Goal: Find specific page/section: Find specific page/section

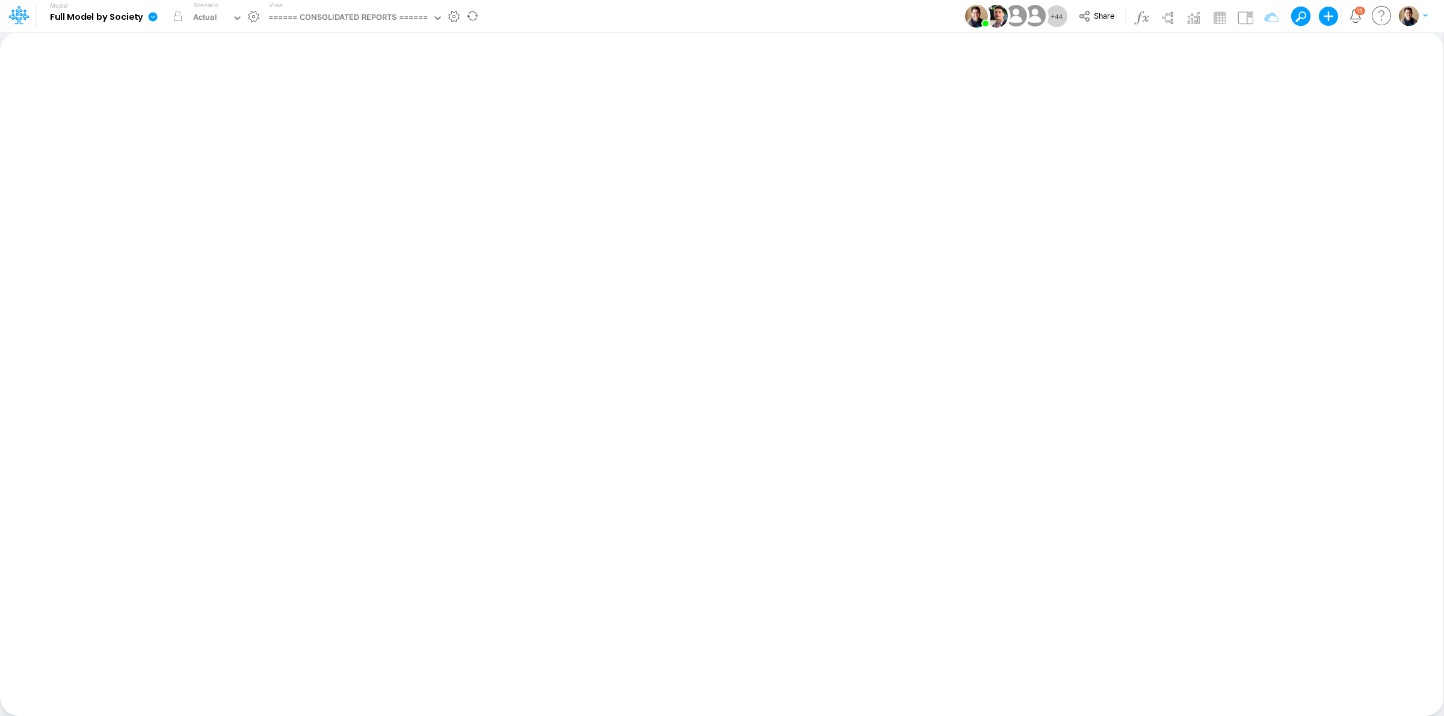
click at [155, 16] on icon at bounding box center [153, 16] width 9 height 9
click at [223, 128] on button "View model info" at bounding box center [213, 124] width 129 height 19
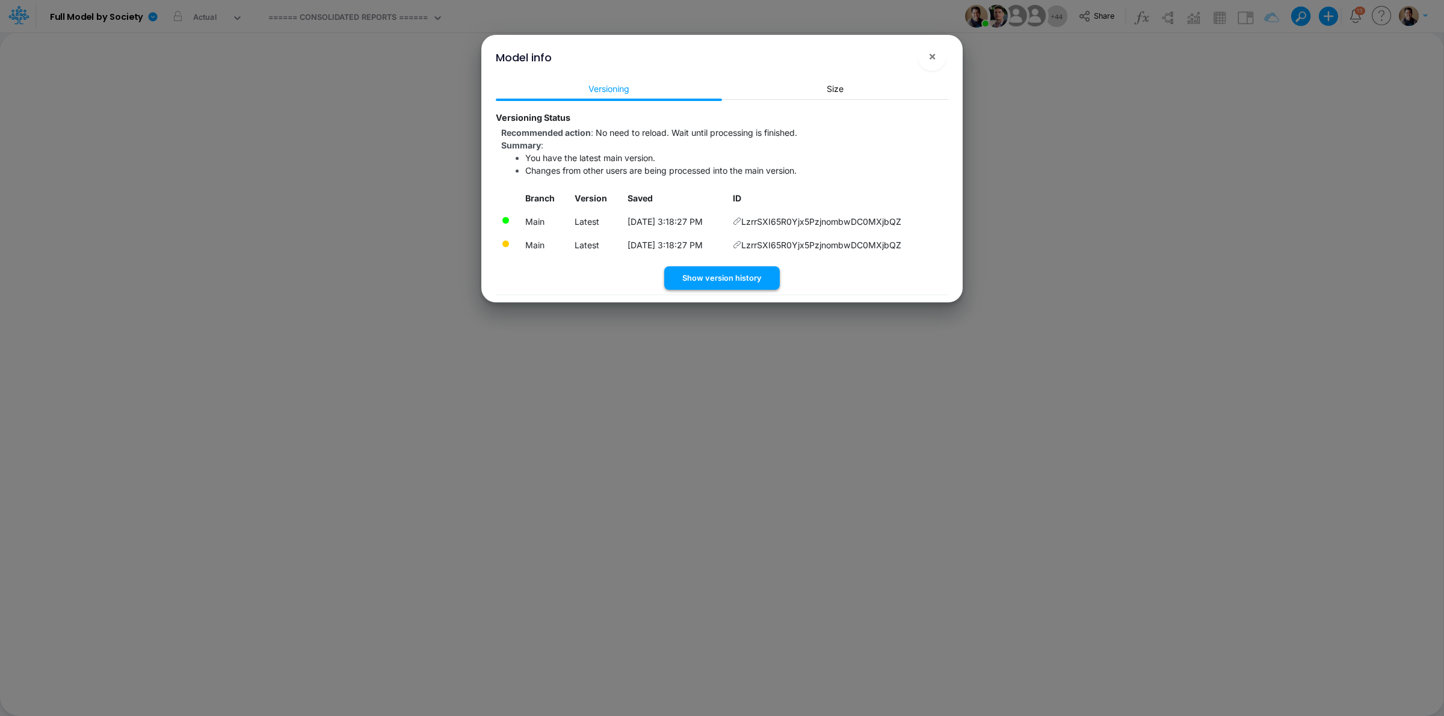
click at [744, 269] on button "Show version history" at bounding box center [721, 277] width 115 height 23
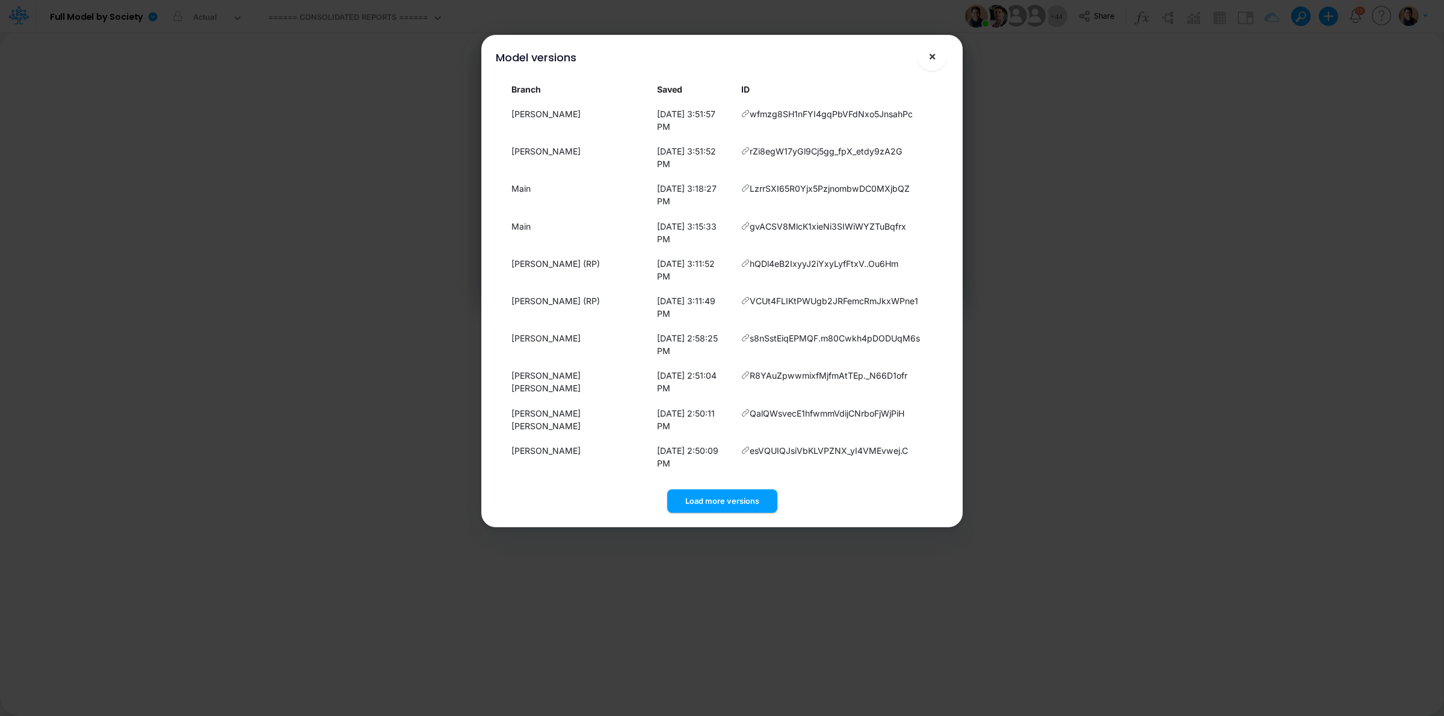
click at [942, 52] on button "×" at bounding box center [931, 56] width 29 height 29
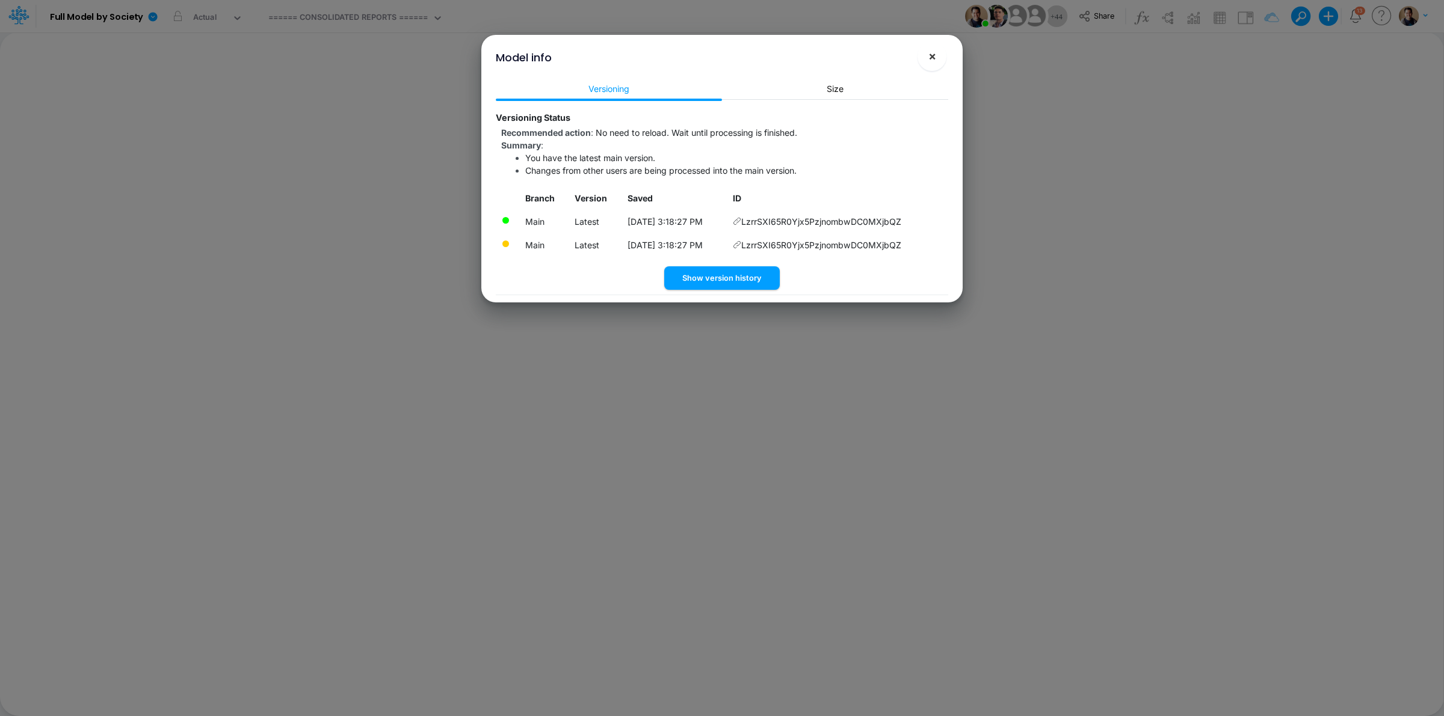
click at [928, 57] on span "×" at bounding box center [932, 56] width 8 height 14
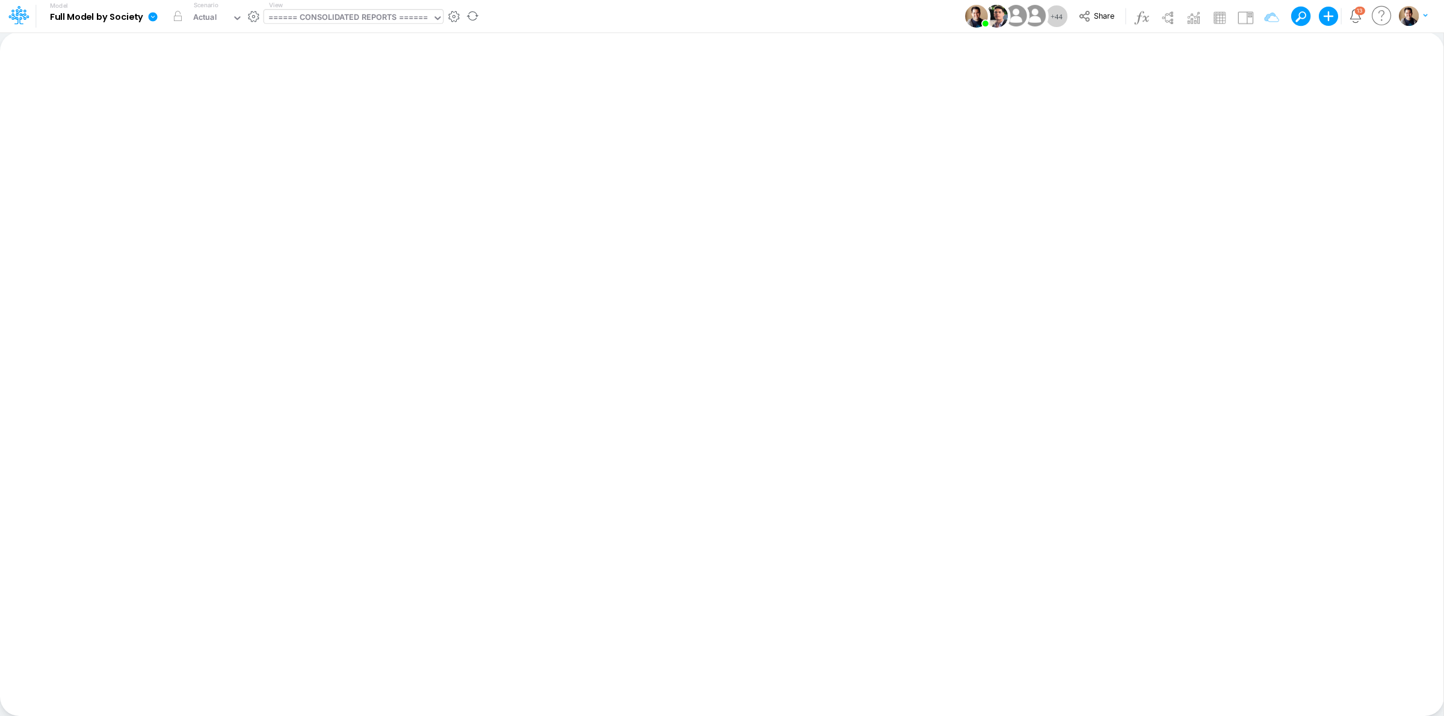
click at [388, 23] on div "====== CONSOLIDATED REPORTS ======" at bounding box center [348, 18] width 160 height 14
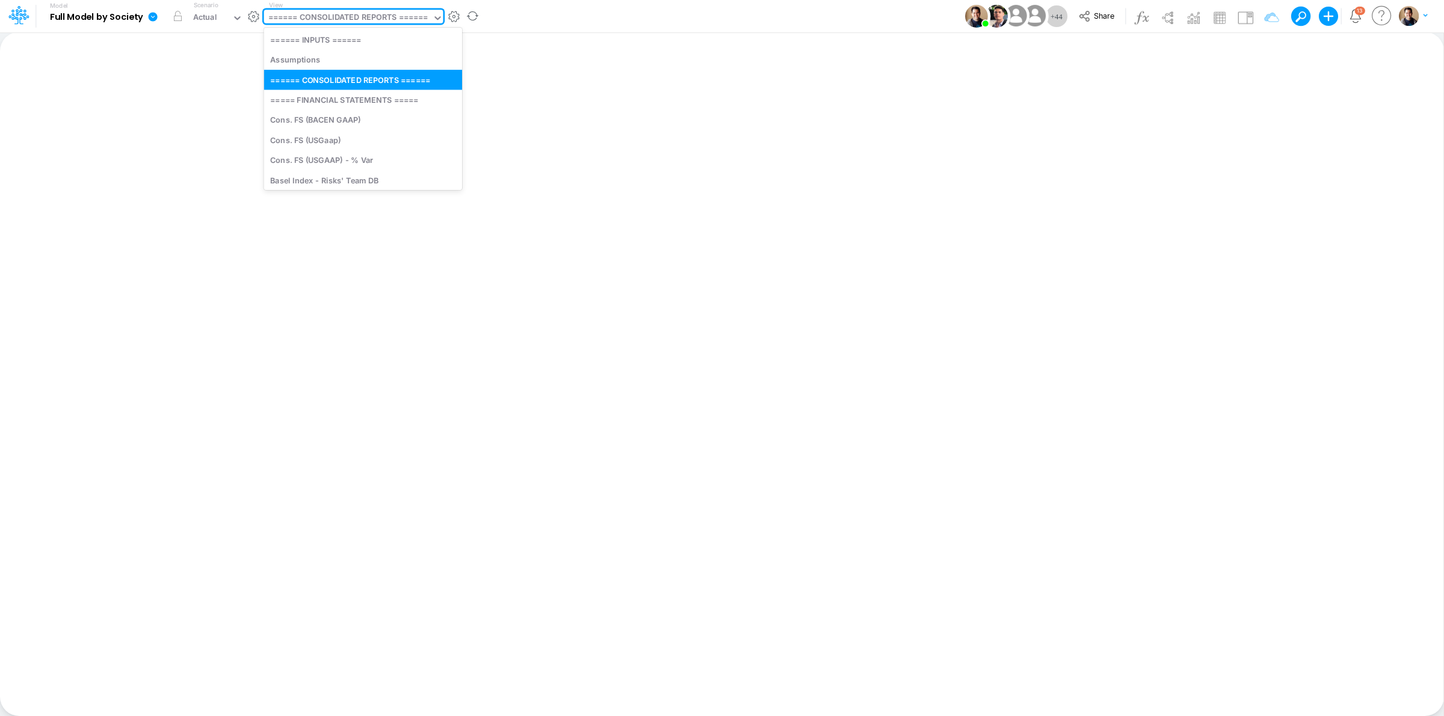
click at [323, 16] on div "====== CONSOLIDATED REPORTS ======" at bounding box center [348, 18] width 160 height 14
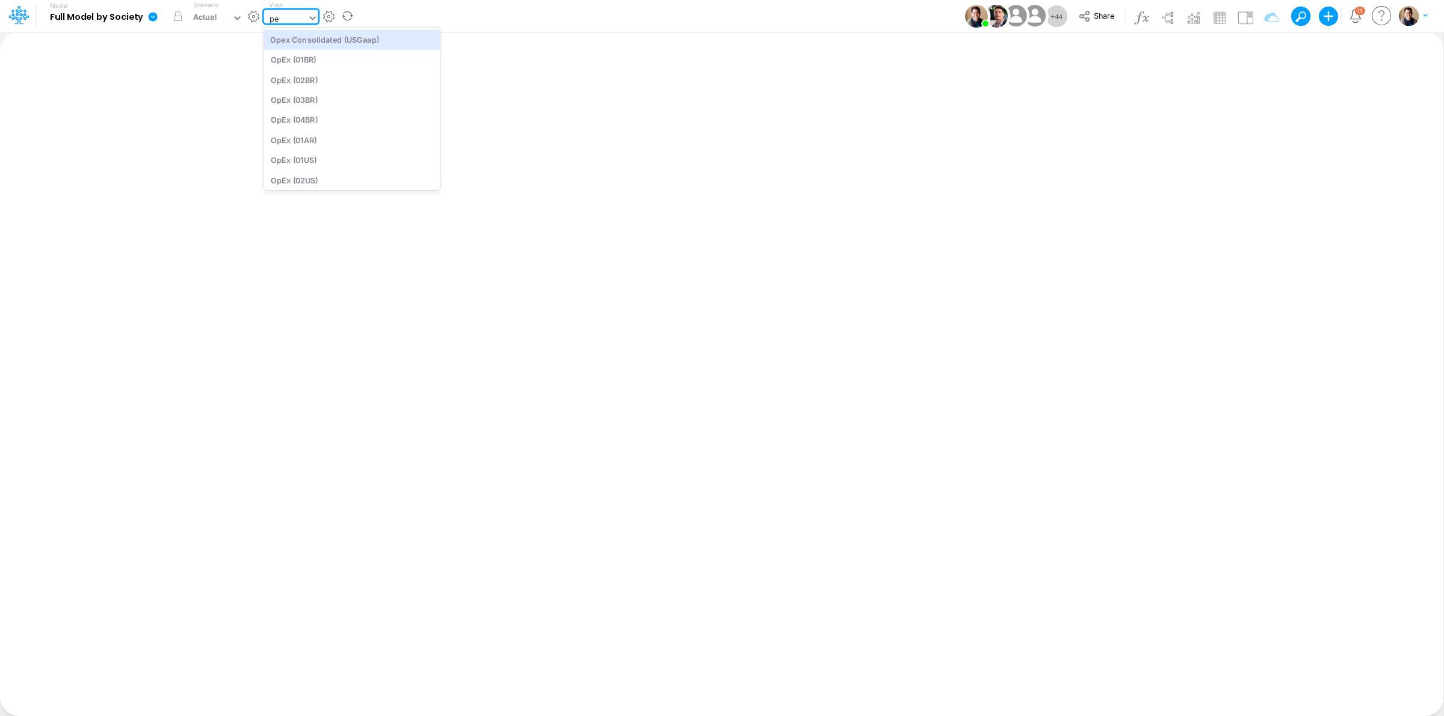
type input "per"
click at [375, 44] on div "GR Mapping - PER" at bounding box center [352, 39] width 176 height 20
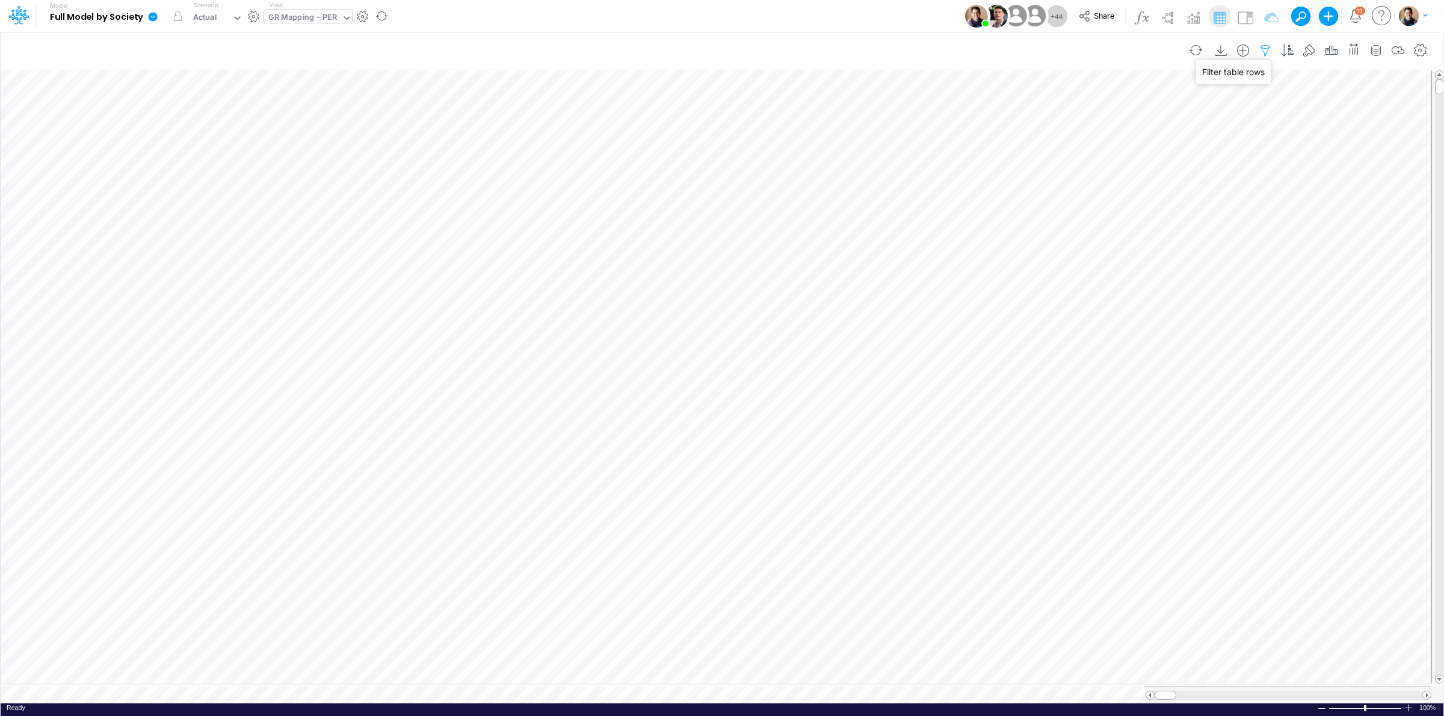
click at [1261, 48] on icon "button" at bounding box center [1265, 51] width 18 height 13
click at [1265, 46] on icon "button" at bounding box center [1265, 51] width 18 height 13
click at [1262, 42] on button "button" at bounding box center [1265, 50] width 22 height 24
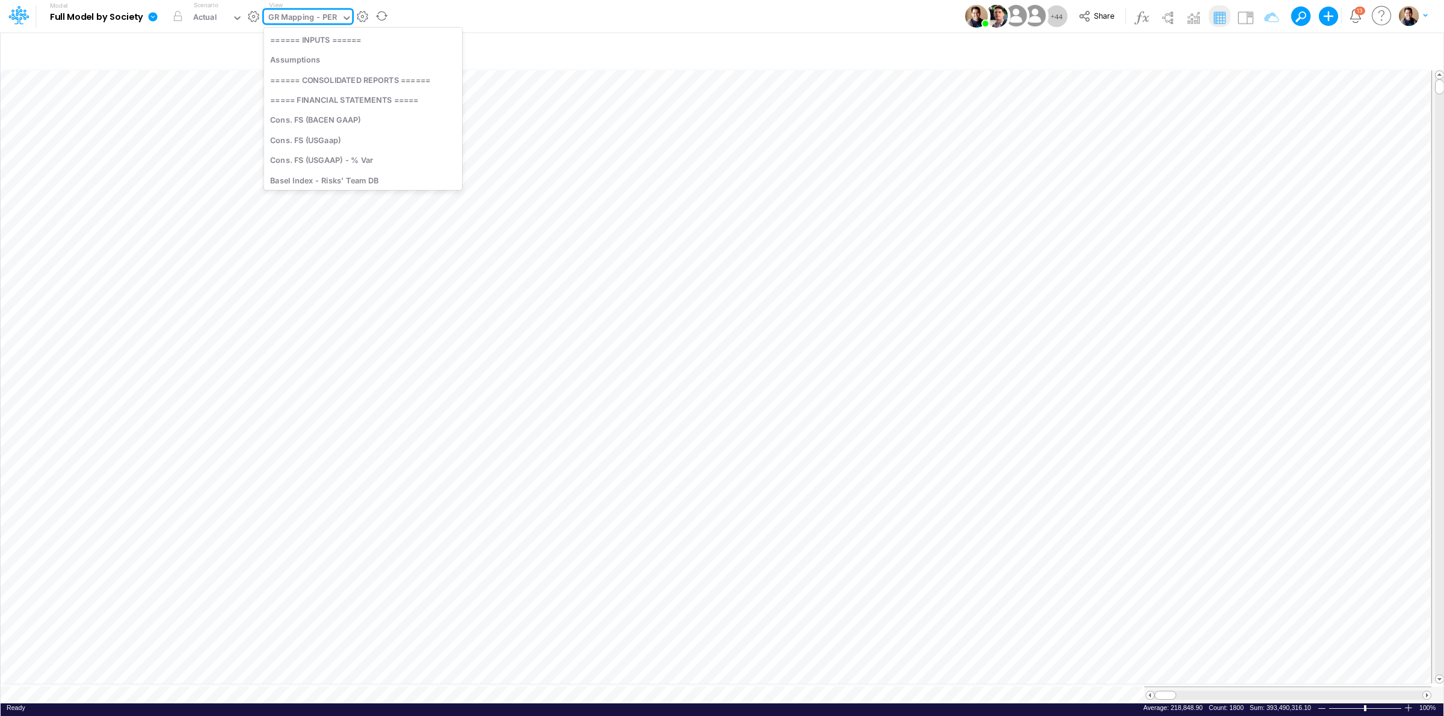
click at [302, 19] on div "GR Mapping - PER" at bounding box center [302, 18] width 69 height 14
type input "ytd"
click at [337, 44] on div "GR Mapping - YTD" at bounding box center [345, 39] width 162 height 20
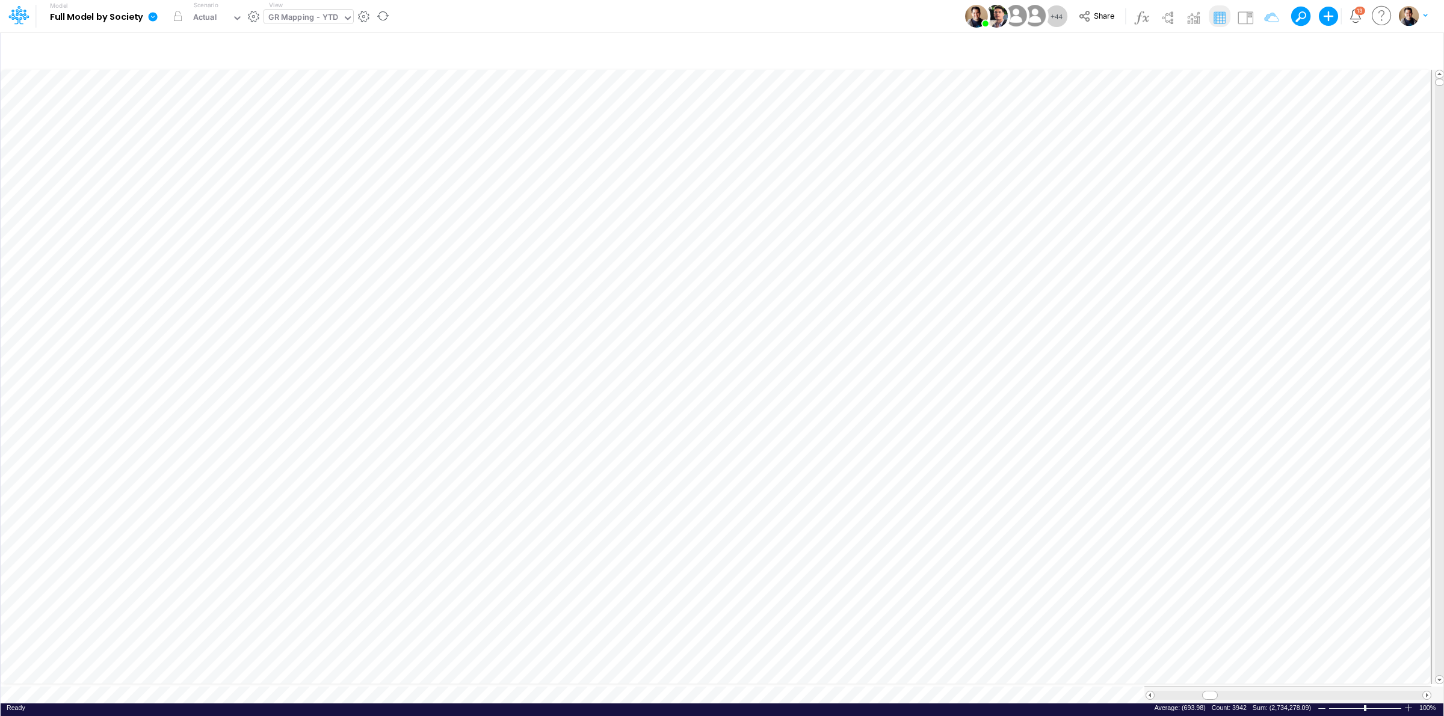
click at [155, 18] on icon at bounding box center [153, 16] width 9 height 9
click at [220, 123] on button "View model info" at bounding box center [213, 124] width 129 height 19
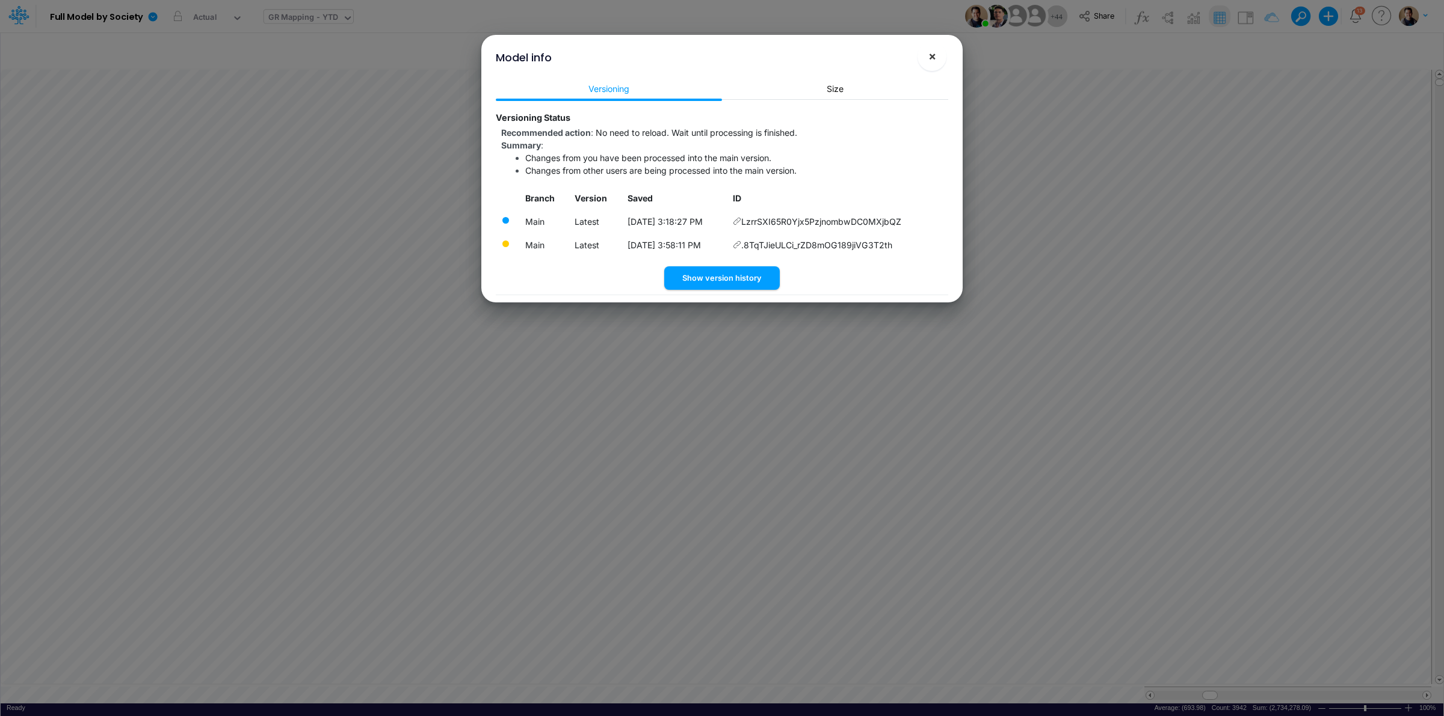
click at [937, 56] on button "×" at bounding box center [931, 56] width 29 height 29
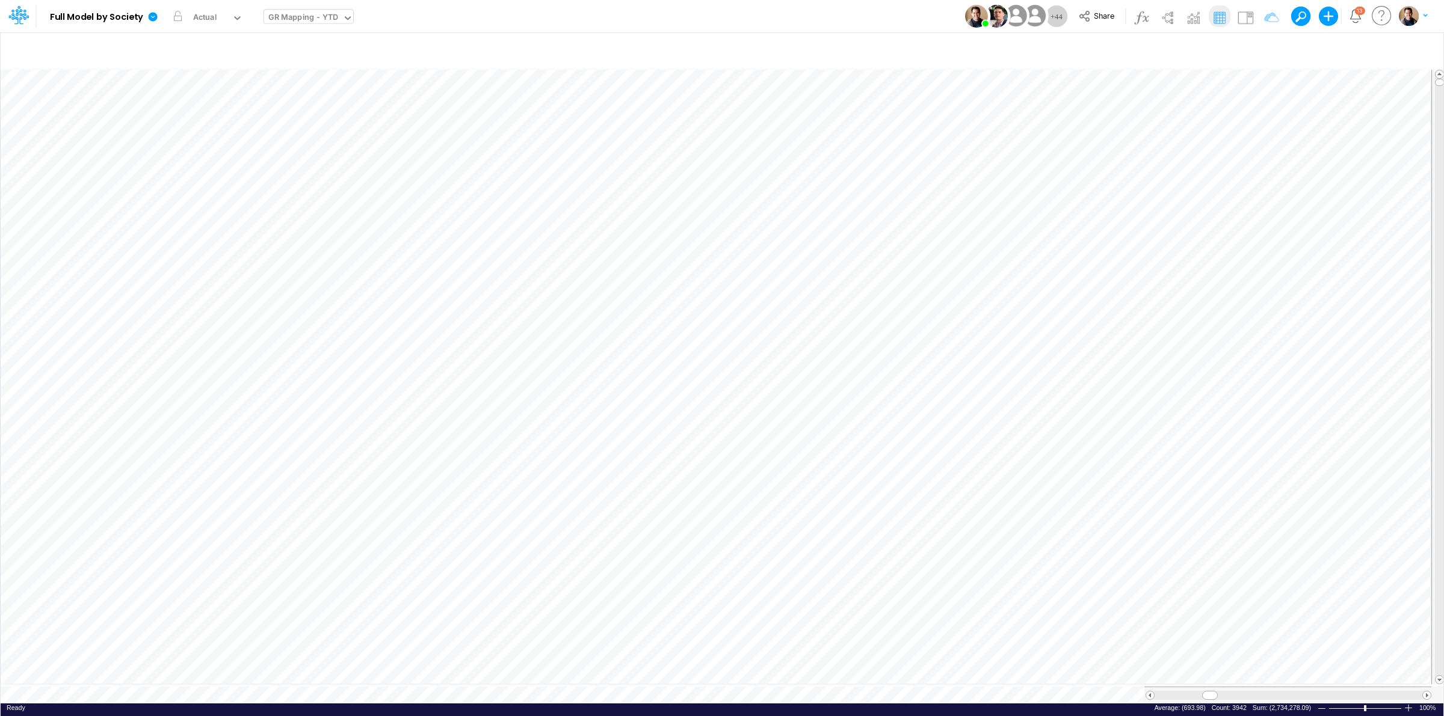
click at [847, 25] on div "Model Full Model by Society Edit model settings Duplicate Import QuickBooks Qui…" at bounding box center [721, 16] width 1299 height 32
drag, startPoint x: 148, startPoint y: 13, endPoint x: 173, endPoint y: 30, distance: 29.9
click at [148, 13] on icon at bounding box center [152, 16] width 11 height 11
click at [230, 121] on button "View model info" at bounding box center [213, 124] width 129 height 19
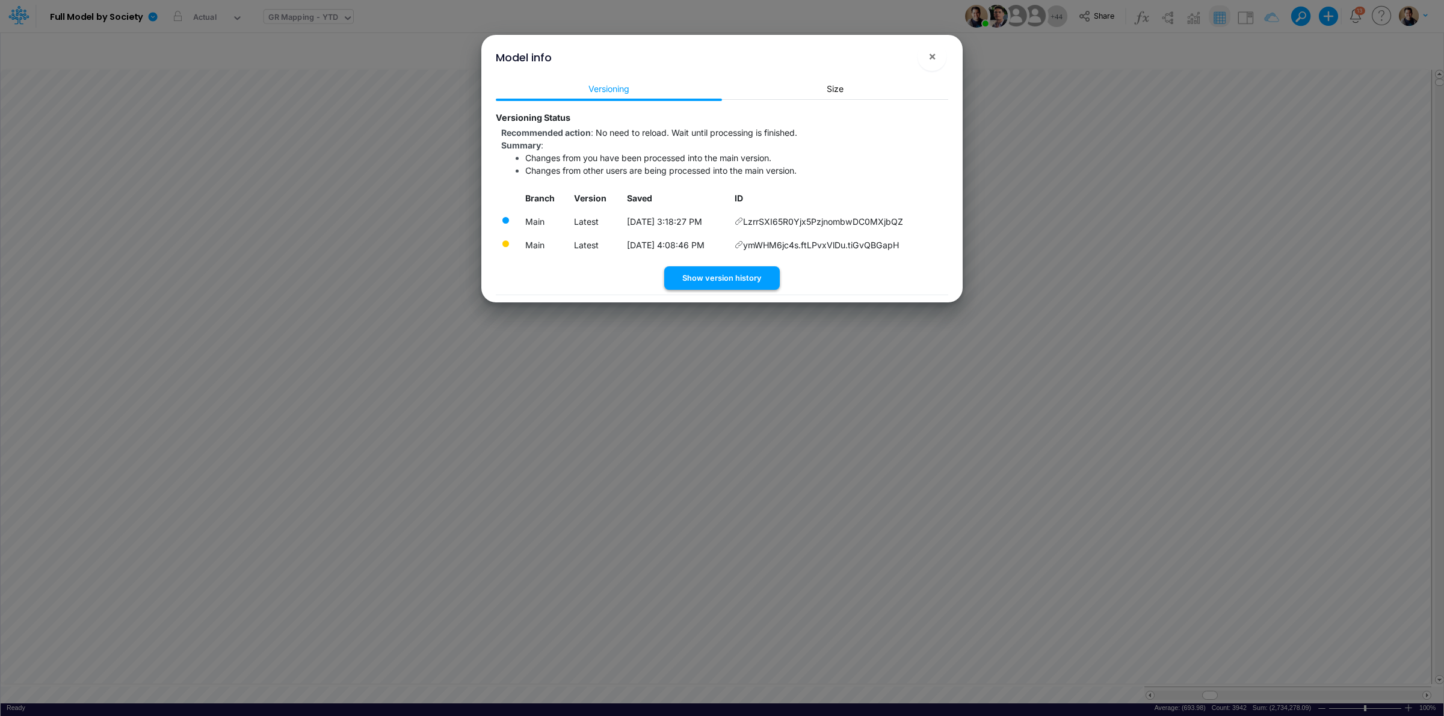
click at [740, 277] on button "Show version history" at bounding box center [721, 277] width 115 height 23
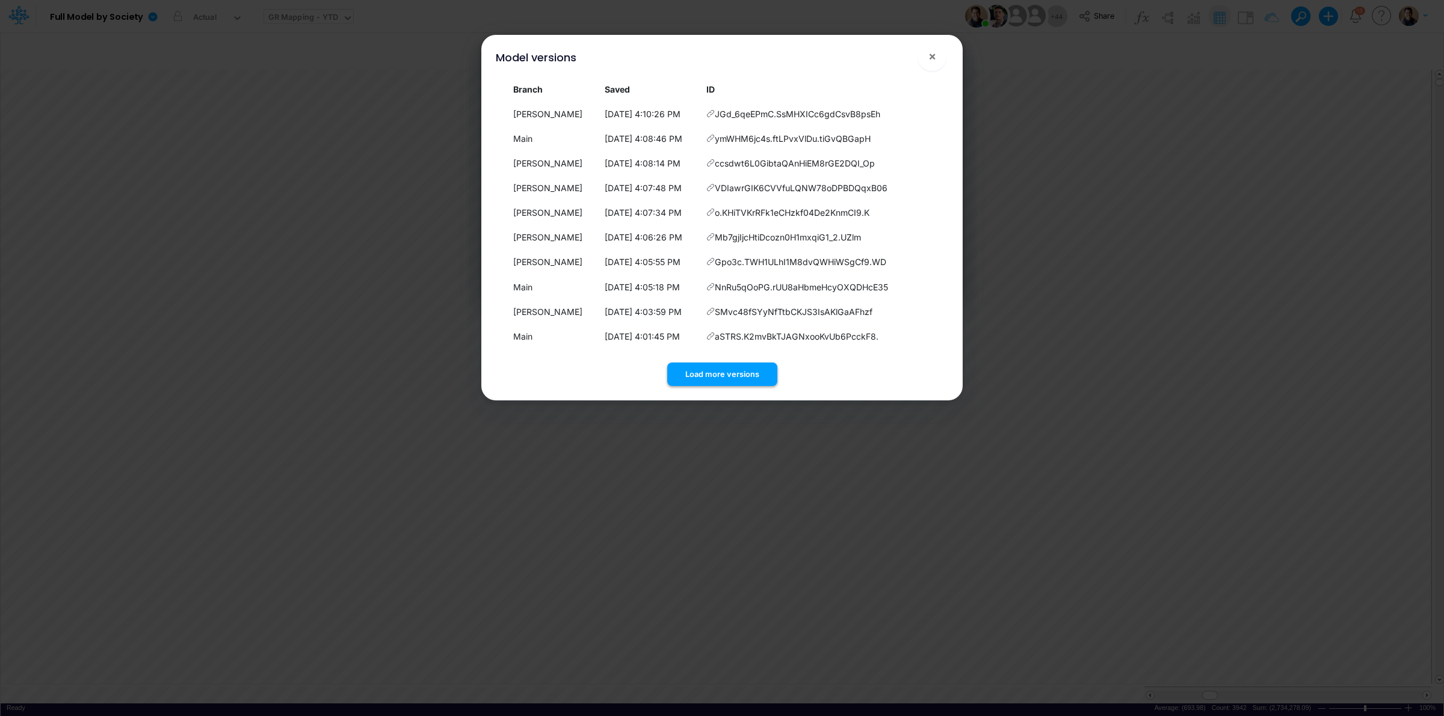
click at [740, 370] on button "Load more versions" at bounding box center [722, 374] width 110 height 23
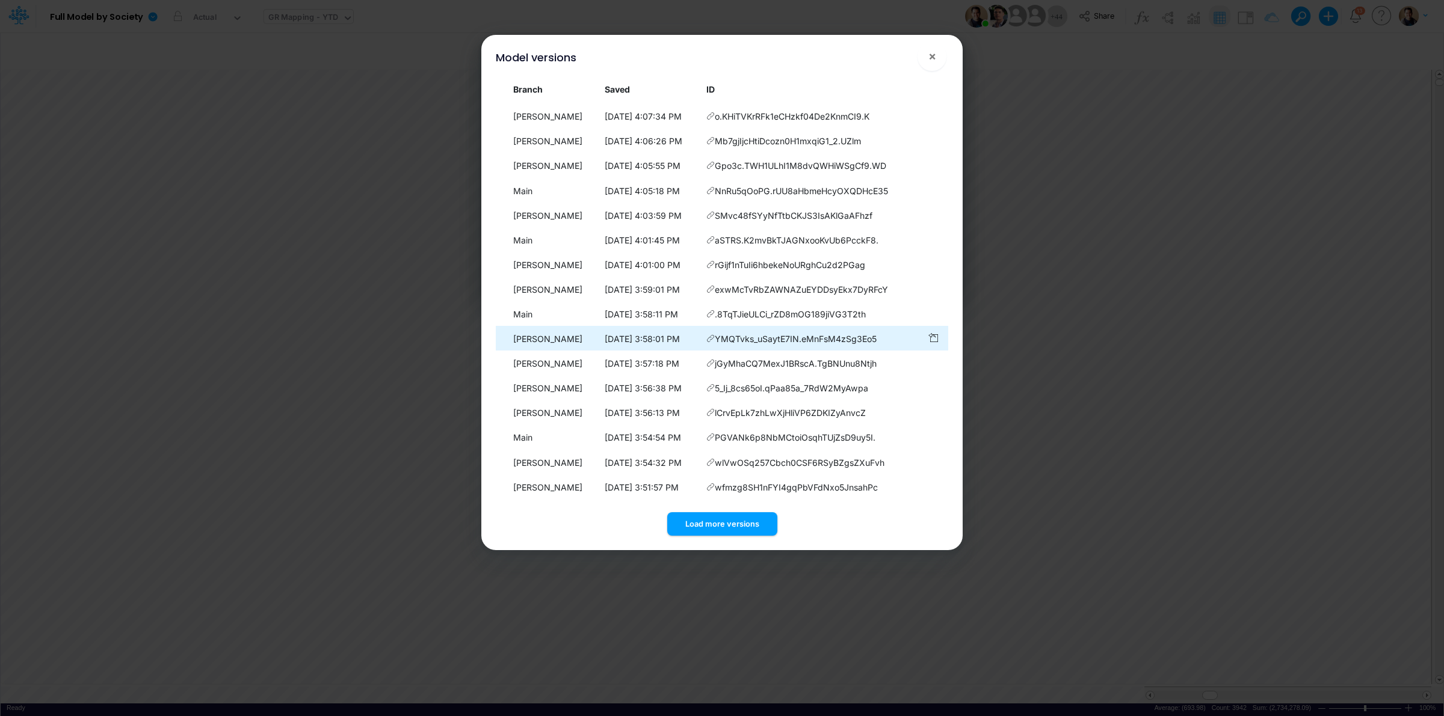
scroll to position [97, 0]
click at [730, 519] on button "Load more versions" at bounding box center [722, 524] width 110 height 23
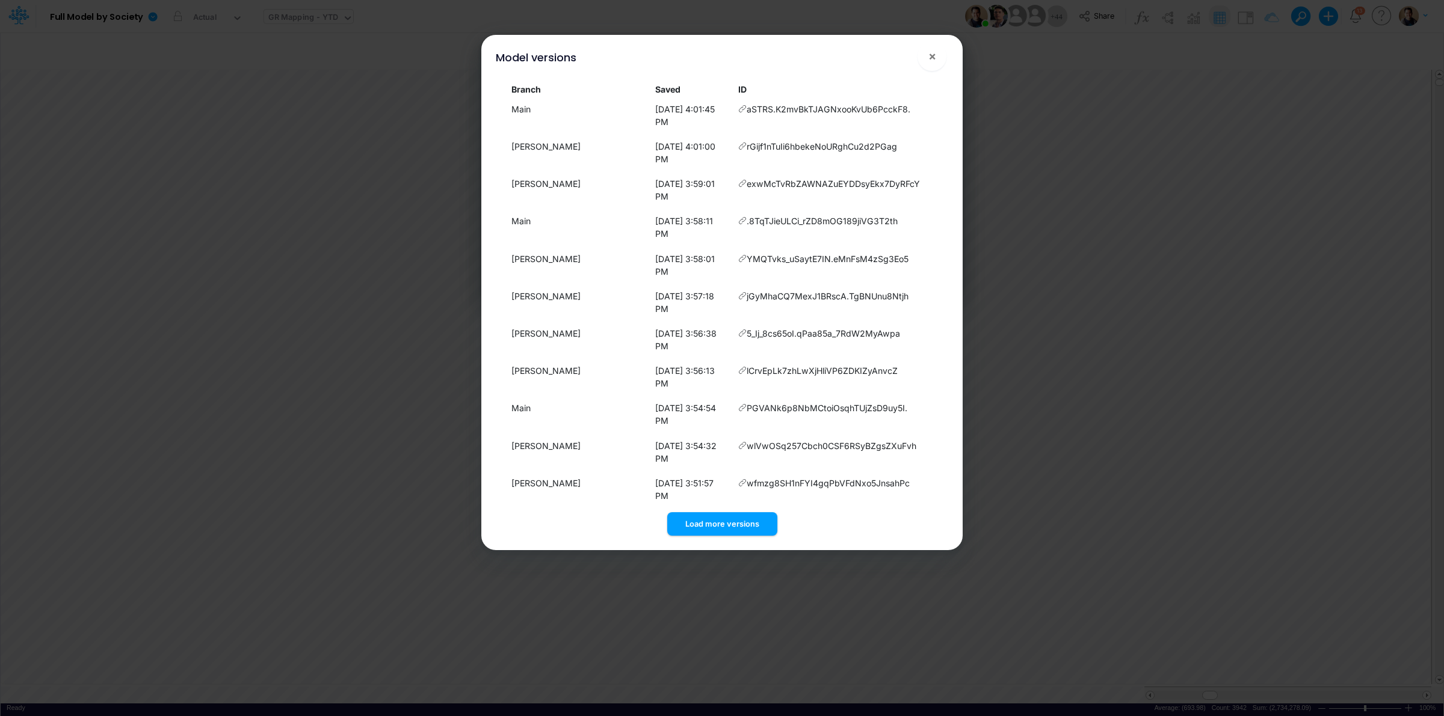
scroll to position [344, 0]
click at [739, 523] on button "Load more versions" at bounding box center [722, 524] width 110 height 23
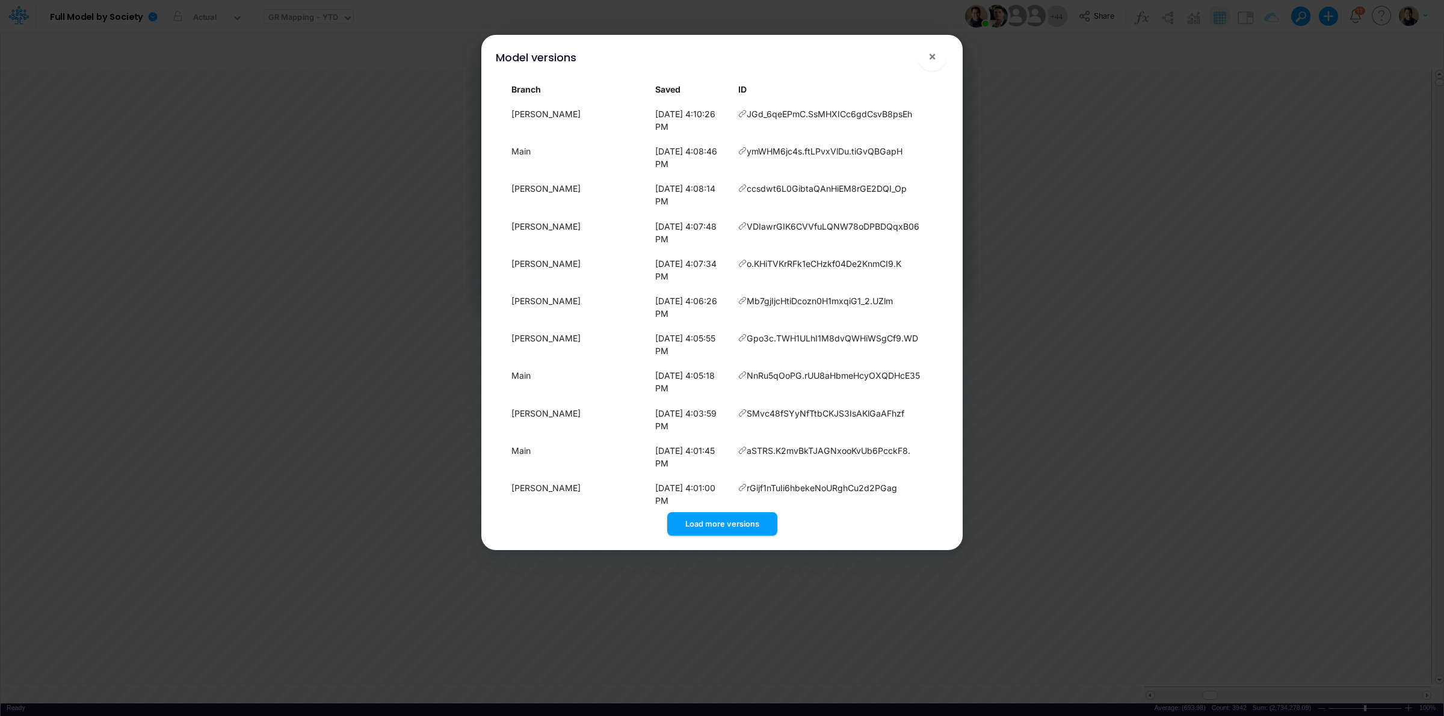
scroll to position [301, 0]
click at [928, 55] on span "×" at bounding box center [932, 56] width 8 height 14
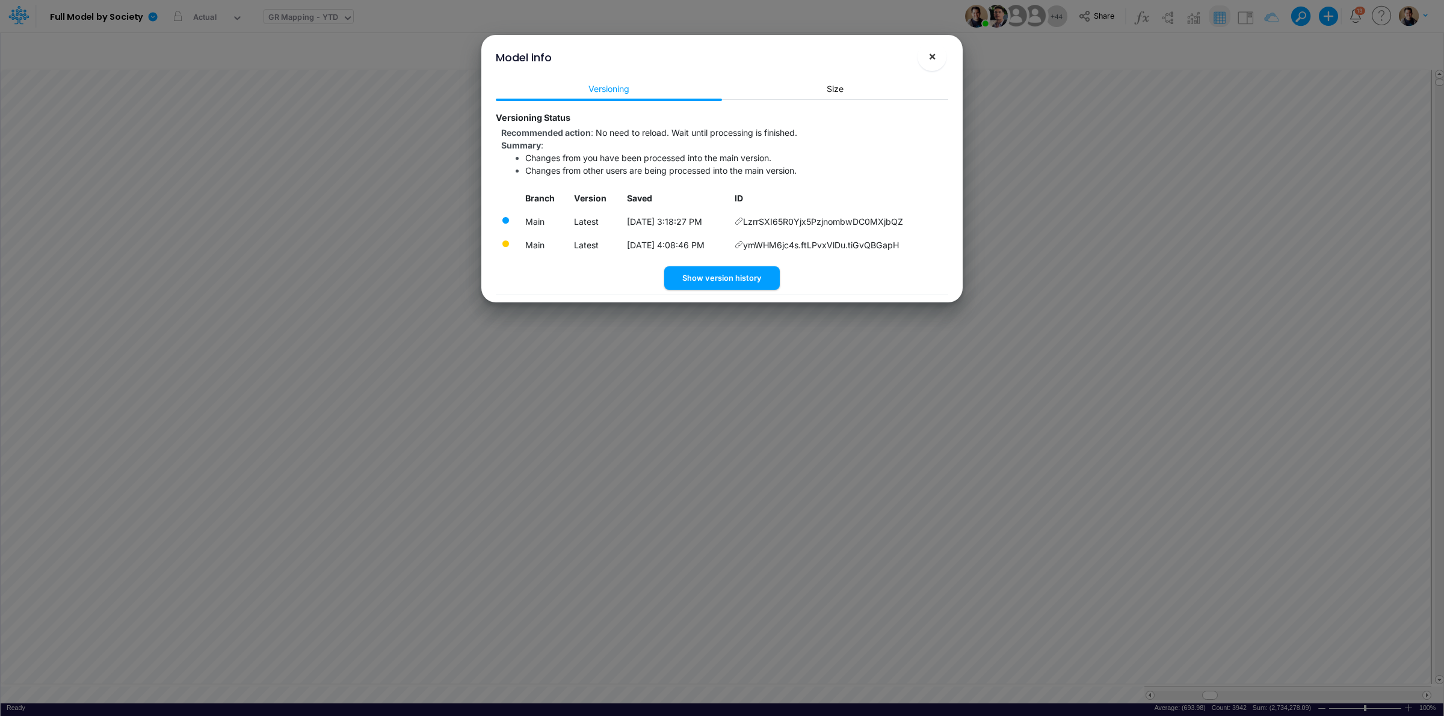
click at [934, 52] on span "×" at bounding box center [932, 56] width 8 height 14
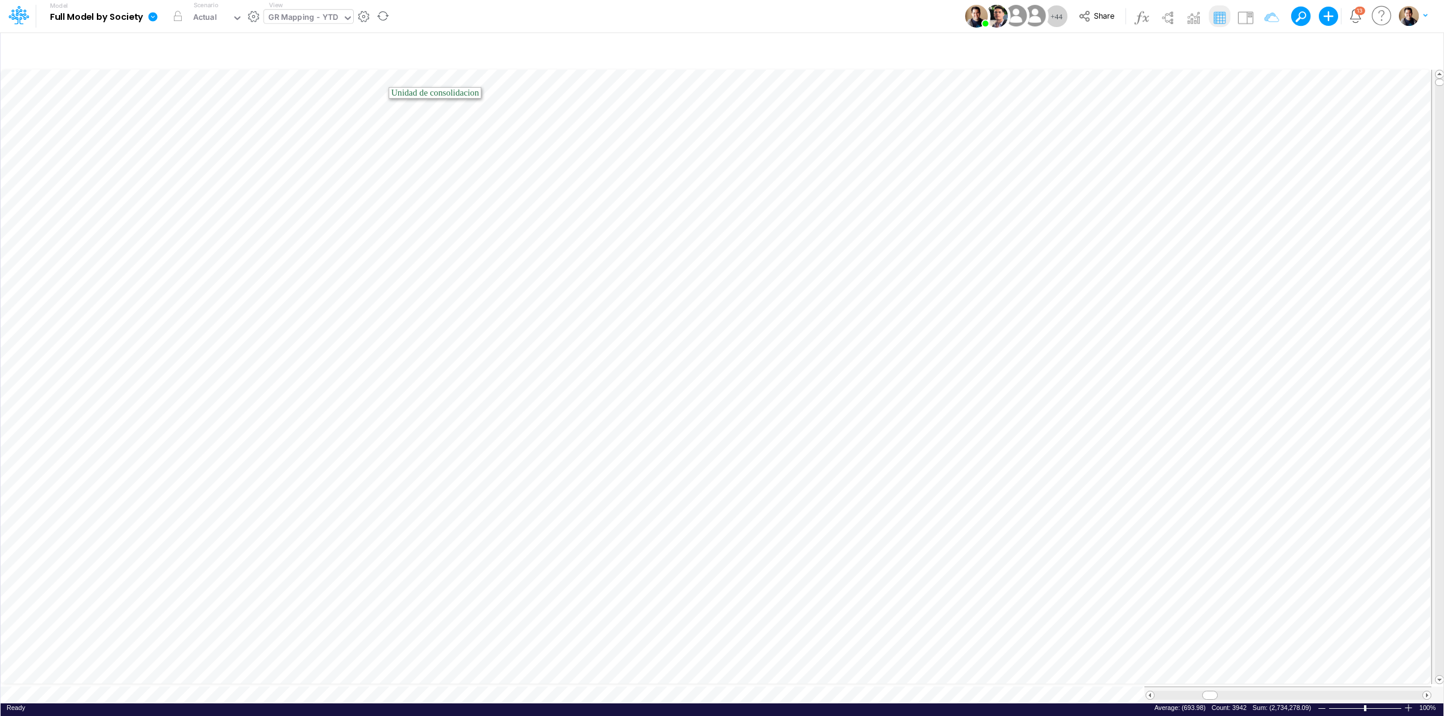
click at [154, 11] on icon at bounding box center [152, 16] width 11 height 11
click at [214, 125] on button "View model info" at bounding box center [213, 124] width 129 height 19
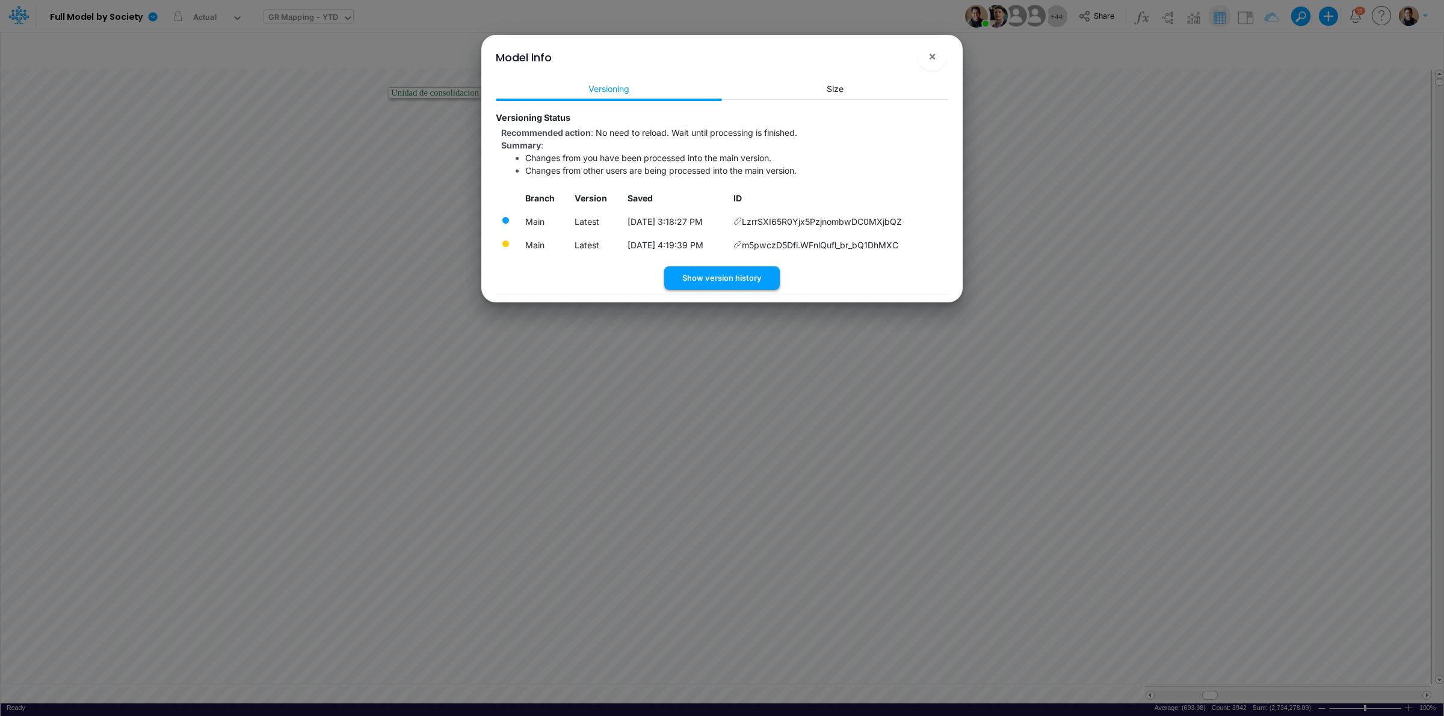
click at [756, 272] on button "Show version history" at bounding box center [721, 277] width 115 height 23
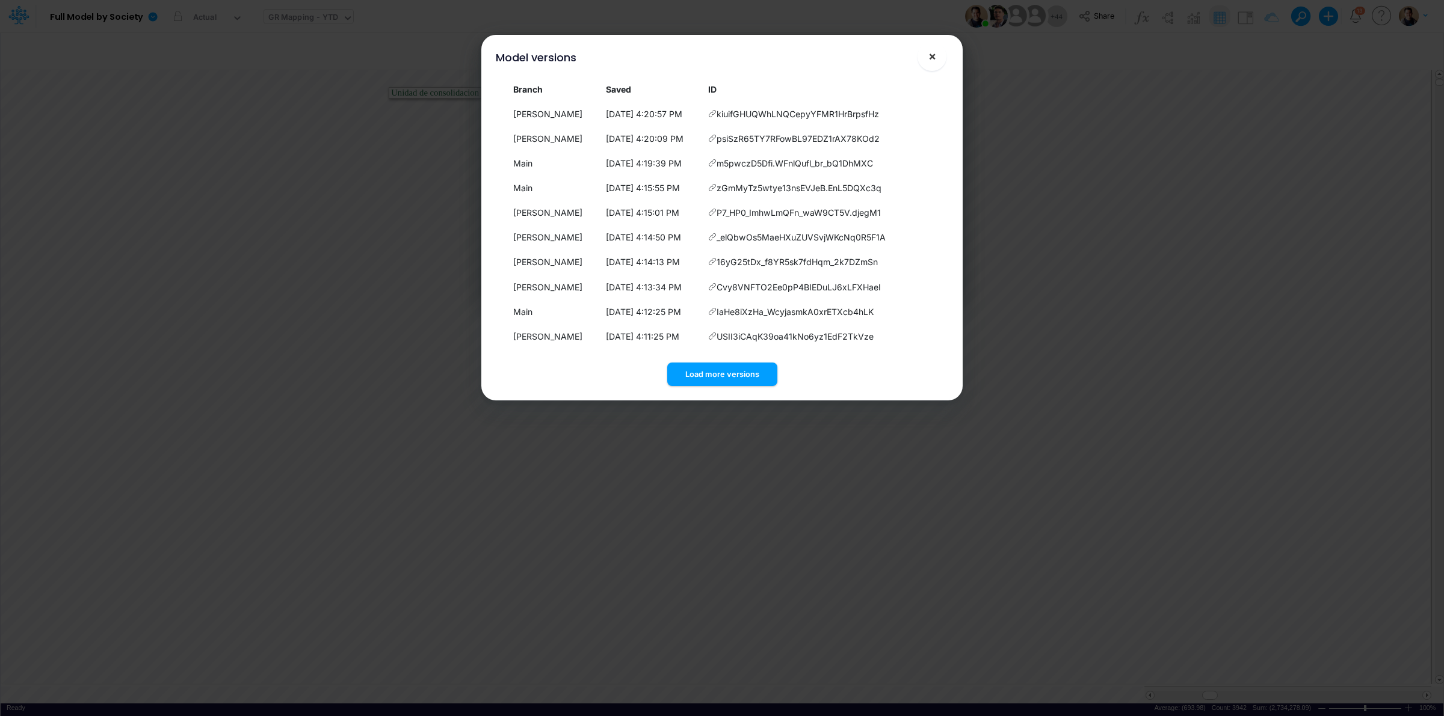
click at [931, 52] on span "×" at bounding box center [932, 56] width 8 height 14
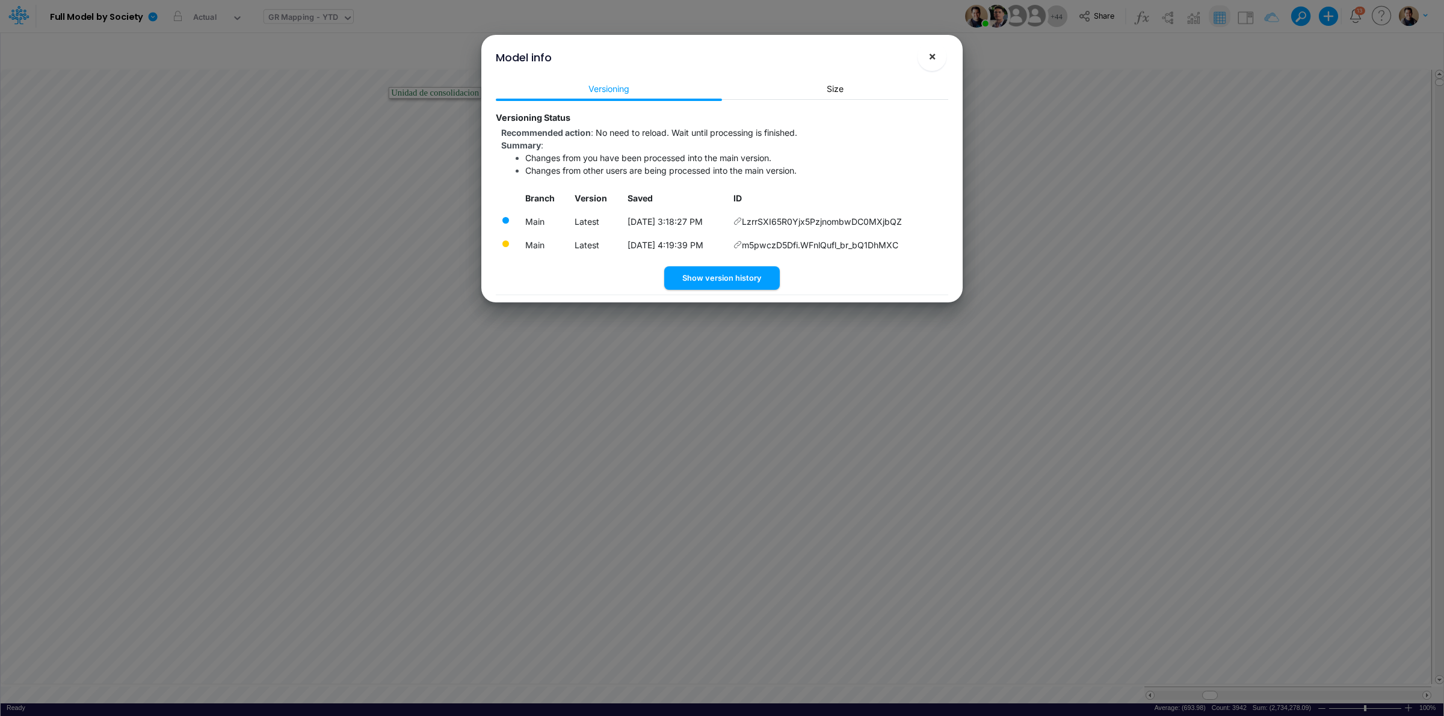
click at [932, 55] on span "×" at bounding box center [932, 56] width 8 height 14
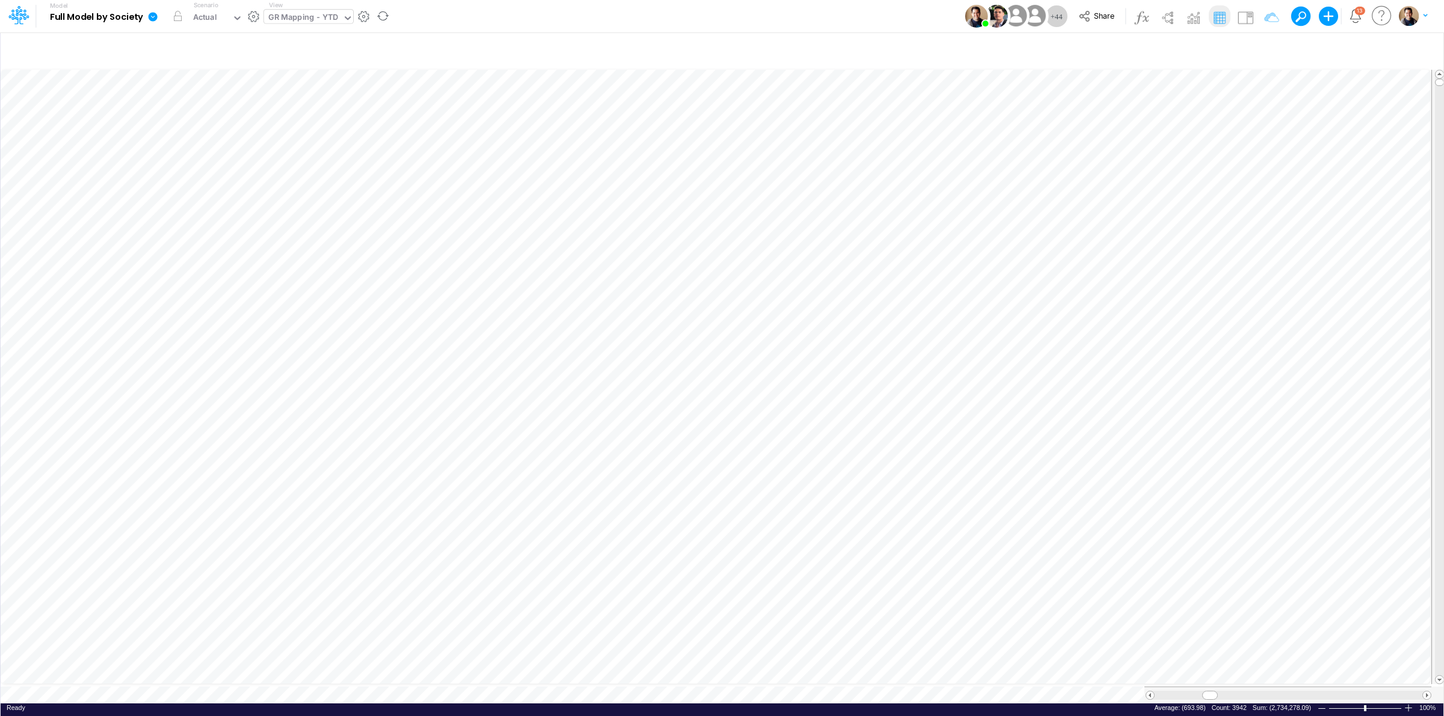
click at [148, 13] on icon at bounding box center [152, 16] width 11 height 11
click at [876, 23] on div "Model Full Model by Society Edit model settings Duplicate Import QuickBooks Qui…" at bounding box center [721, 16] width 1299 height 32
click at [154, 21] on icon at bounding box center [153, 16] width 9 height 9
click at [215, 124] on button "View model info" at bounding box center [213, 124] width 129 height 19
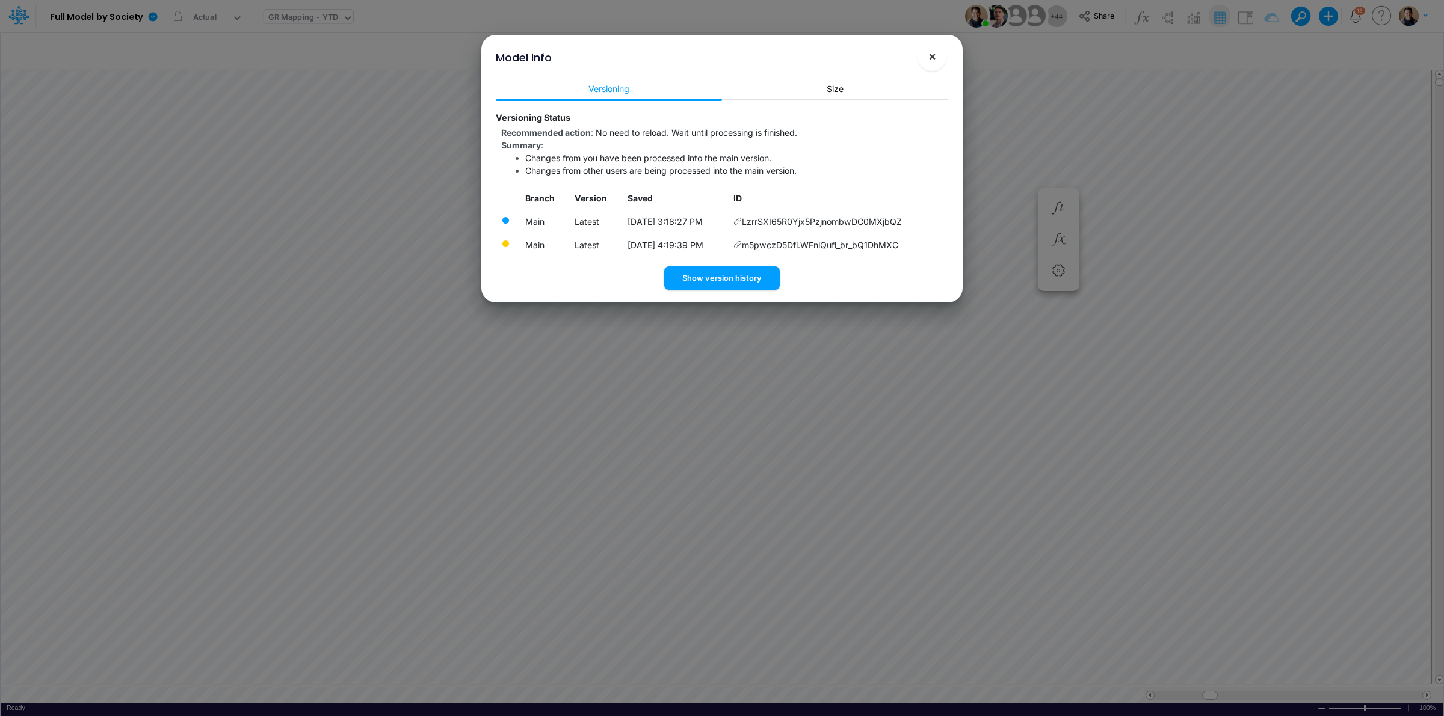
click at [928, 52] on span "×" at bounding box center [932, 56] width 8 height 14
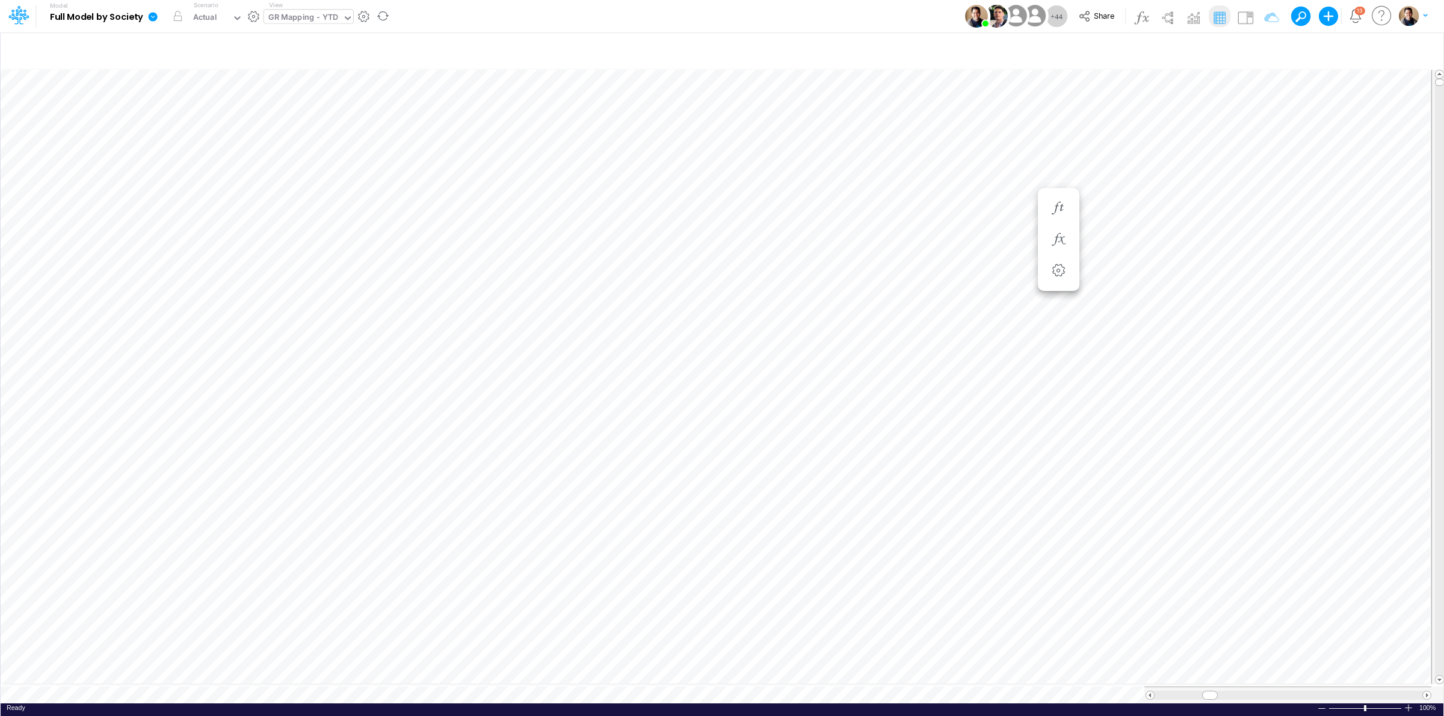
click at [157, 12] on icon at bounding box center [152, 16] width 11 height 11
click at [195, 122] on button "View model info" at bounding box center [213, 124] width 129 height 19
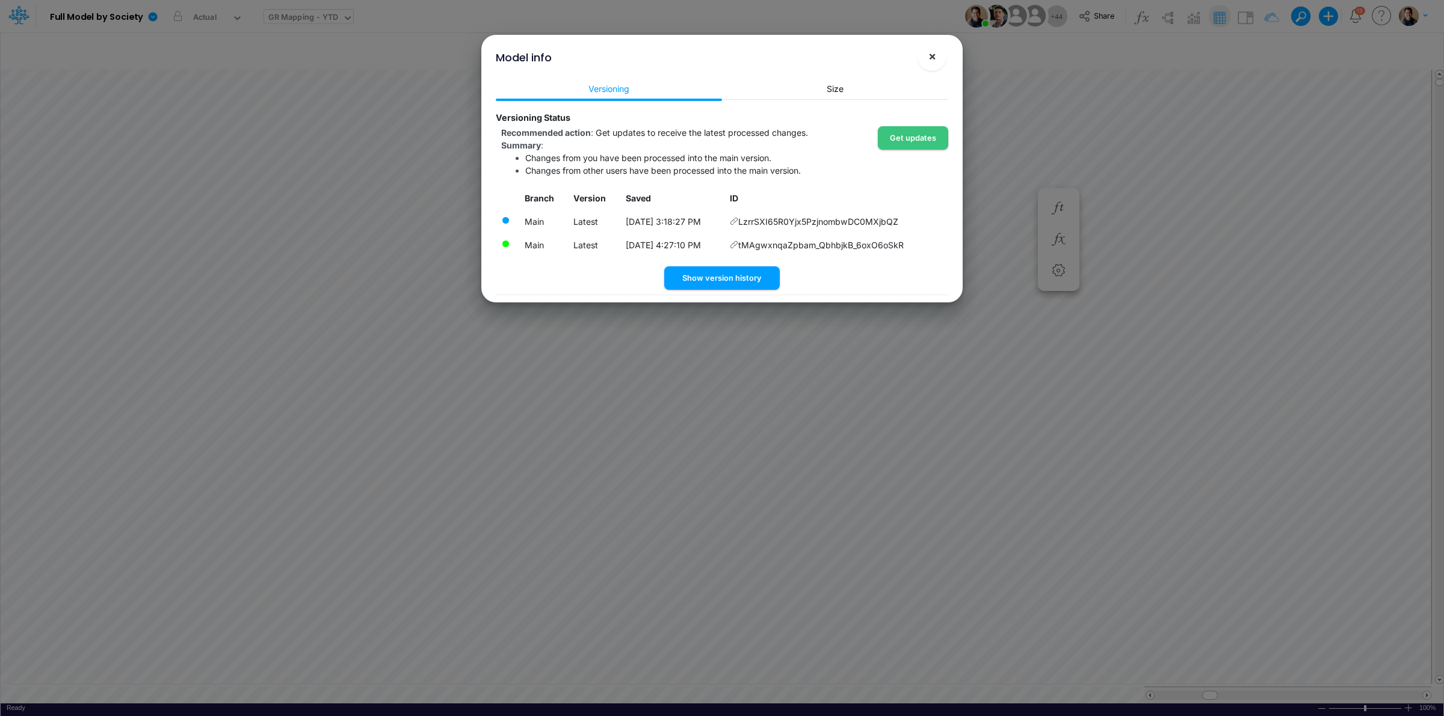
click at [928, 57] on span "×" at bounding box center [932, 56] width 8 height 14
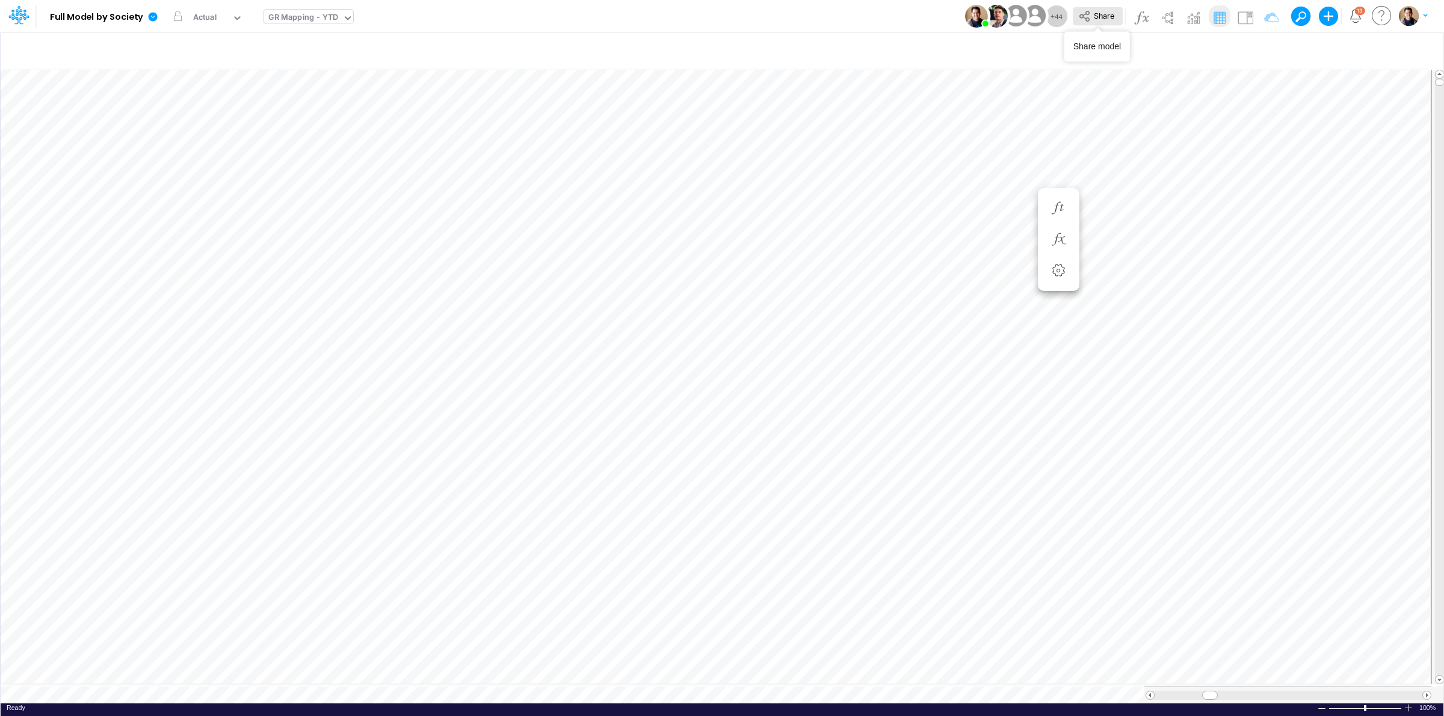
click at [1103, 14] on span "Share" at bounding box center [1104, 15] width 20 height 9
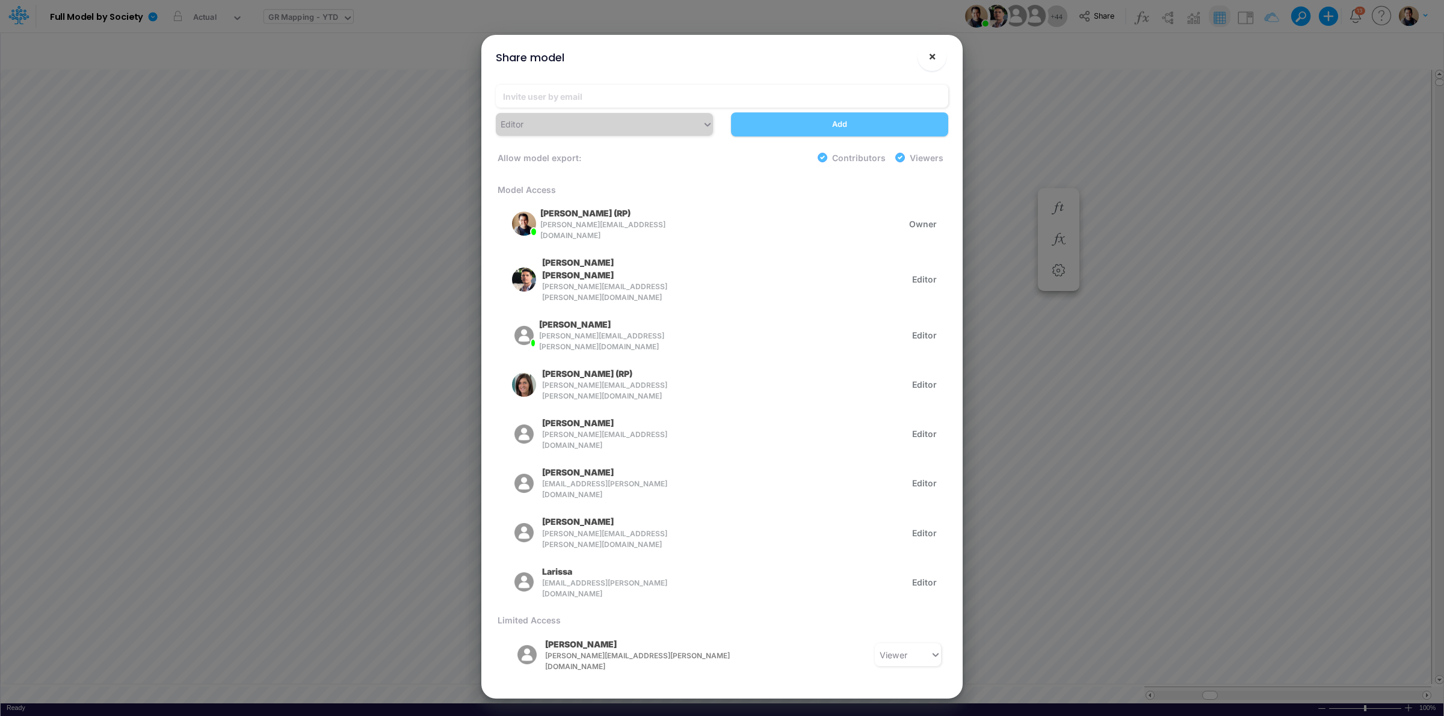
click at [939, 58] on button "×" at bounding box center [931, 56] width 29 height 29
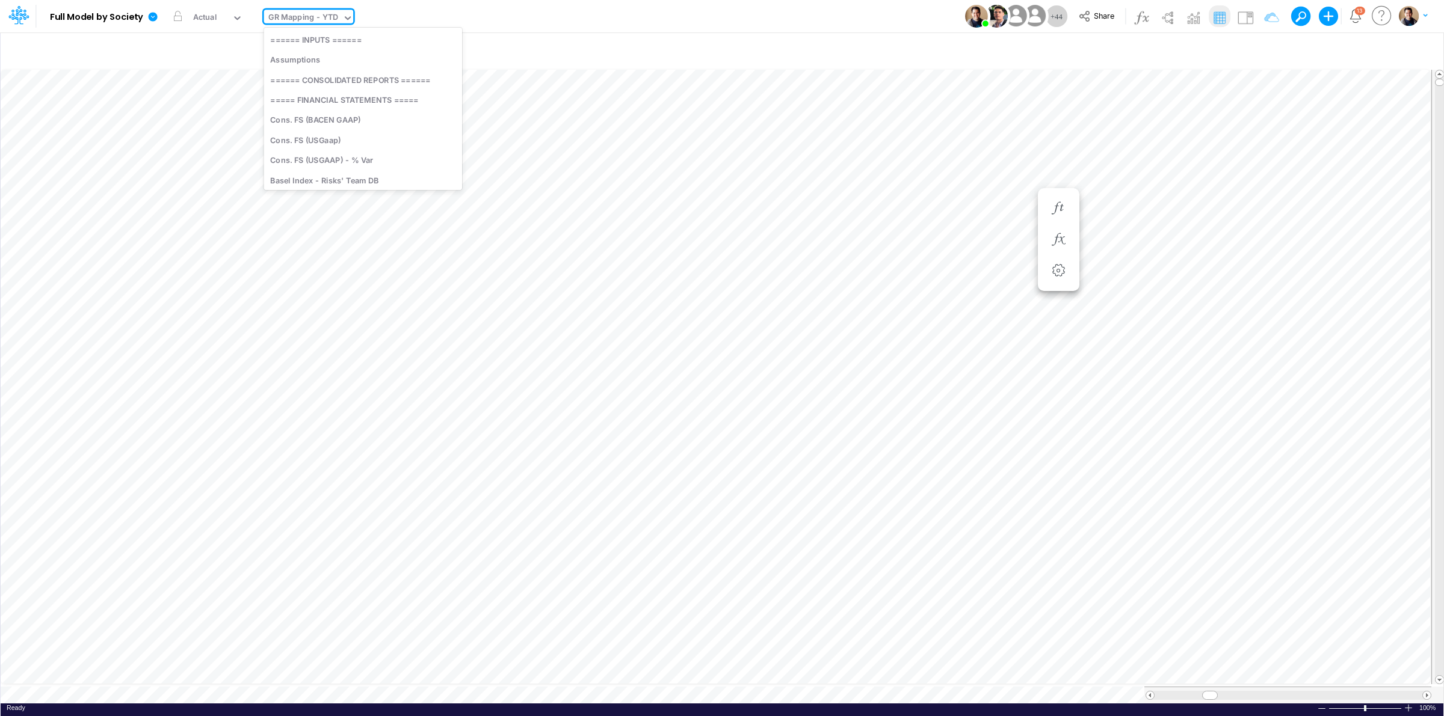
click at [316, 19] on div "GR Mapping - YTD" at bounding box center [303, 18] width 70 height 14
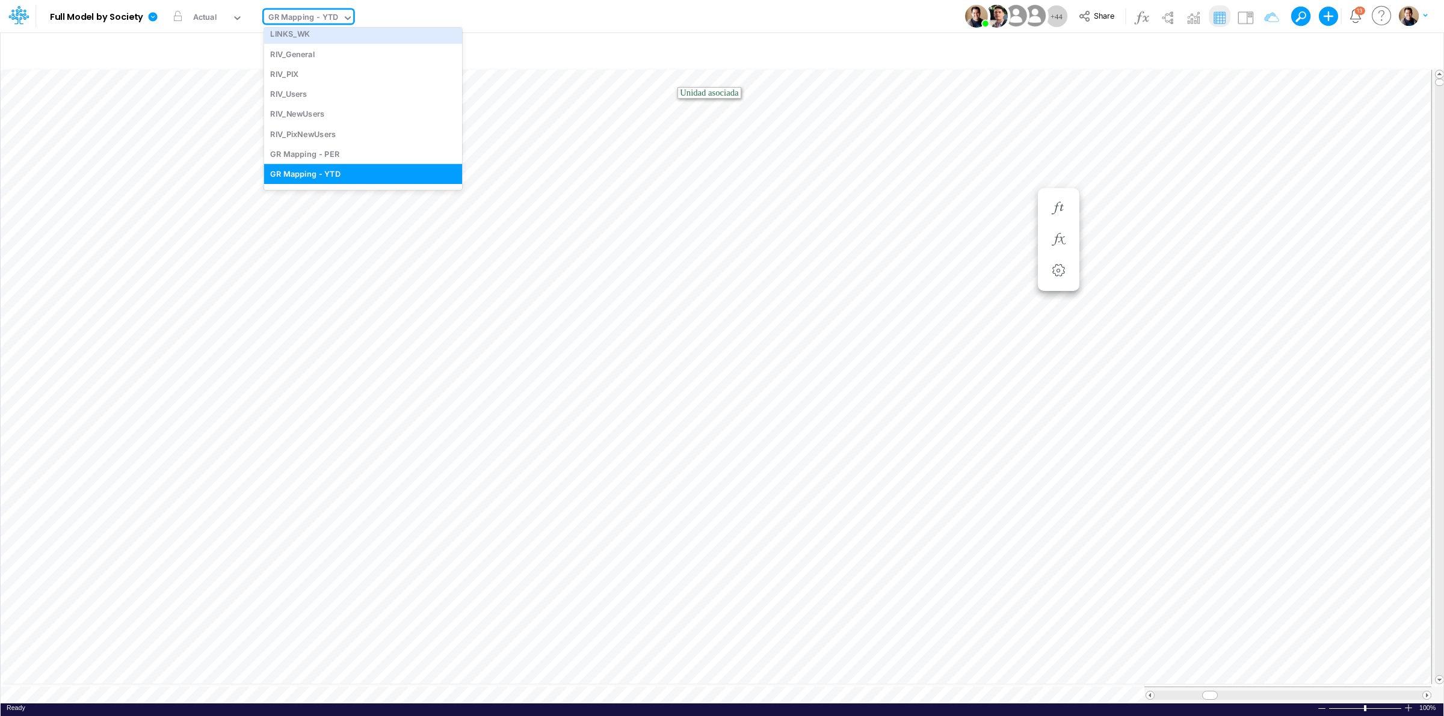
click at [476, 16] on div "Model Full Model by Society Edit model settings Duplicate Import QuickBooks Qui…" at bounding box center [721, 16] width 1299 height 32
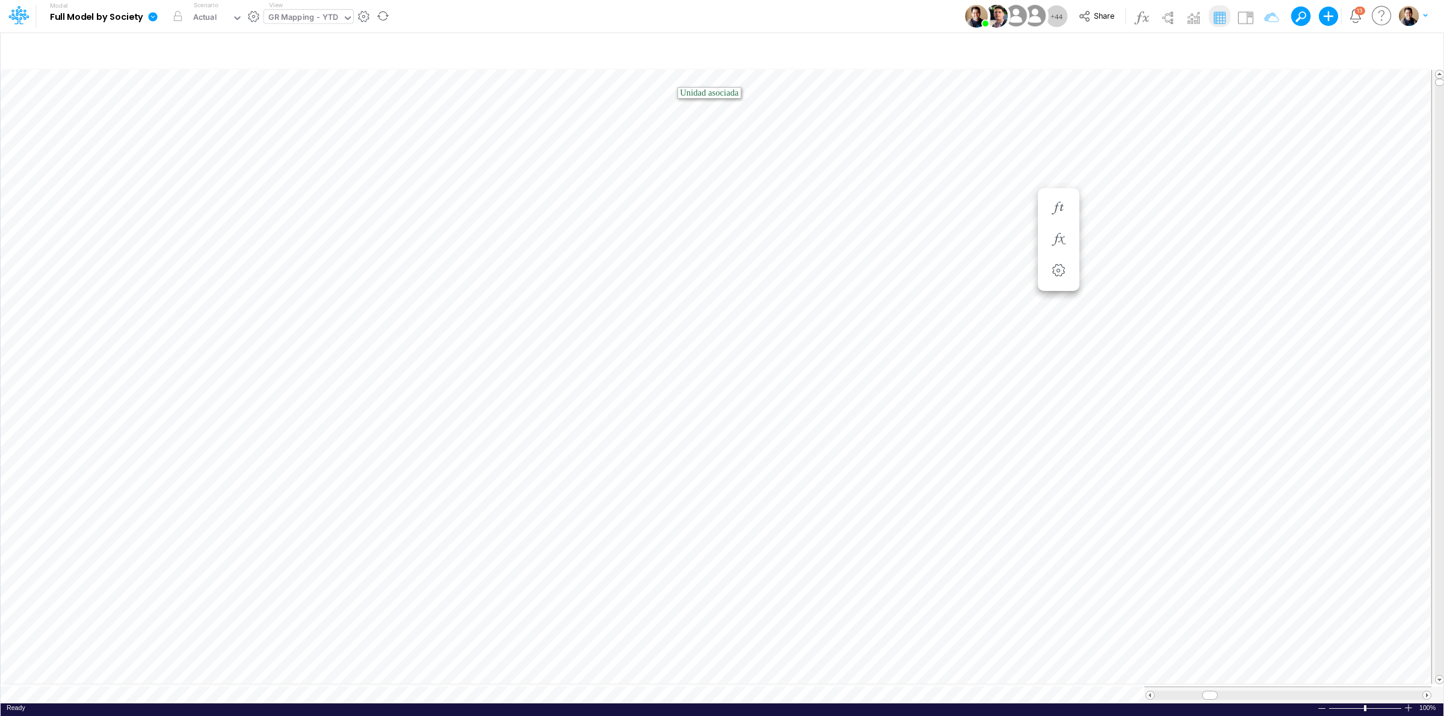
click at [327, 16] on div "GR Mapping - YTD" at bounding box center [303, 18] width 70 height 14
click at [365, 30] on div "====== INPUTS ======" at bounding box center [363, 39] width 198 height 20
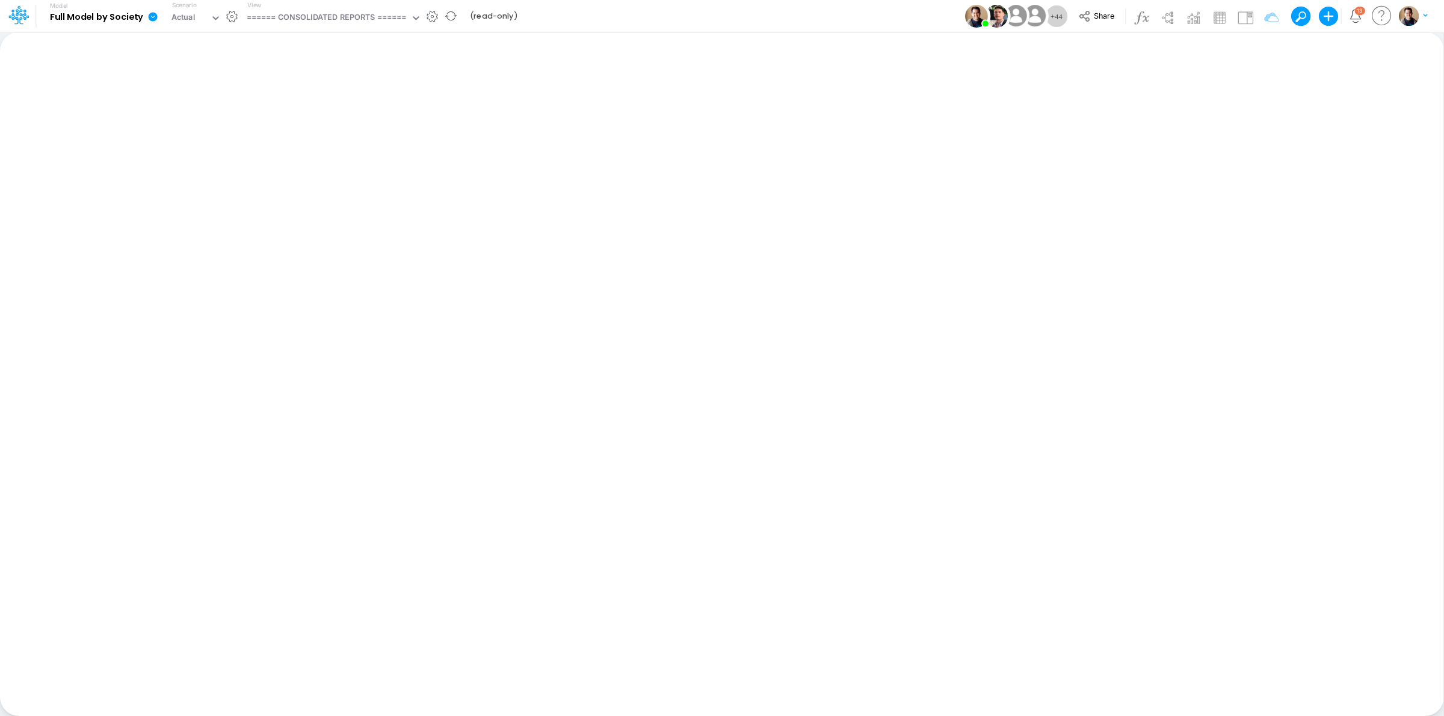
click at [151, 17] on icon at bounding box center [152, 16] width 11 height 11
click at [229, 128] on button "View model info" at bounding box center [213, 124] width 129 height 19
click at [1089, 13] on icon at bounding box center [1084, 16] width 13 height 13
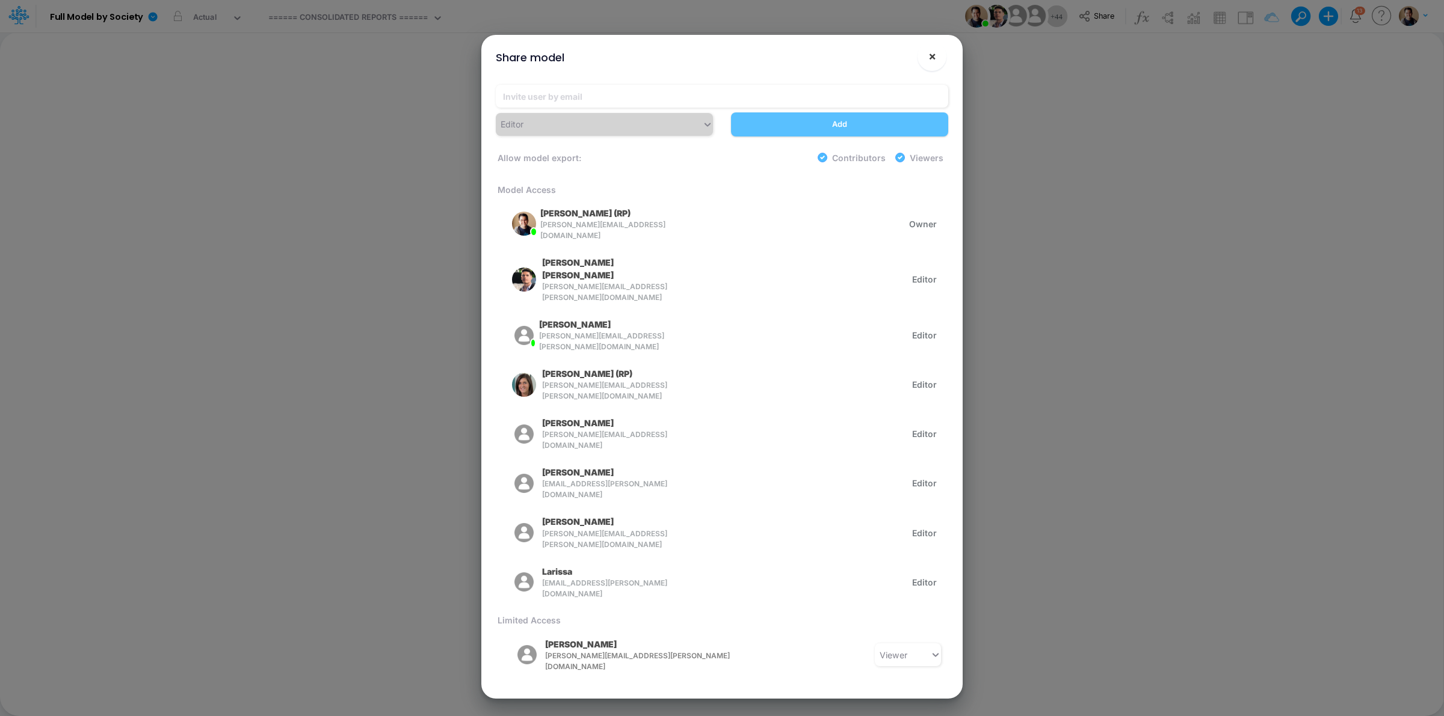
click at [932, 60] on span "×" at bounding box center [932, 56] width 8 height 14
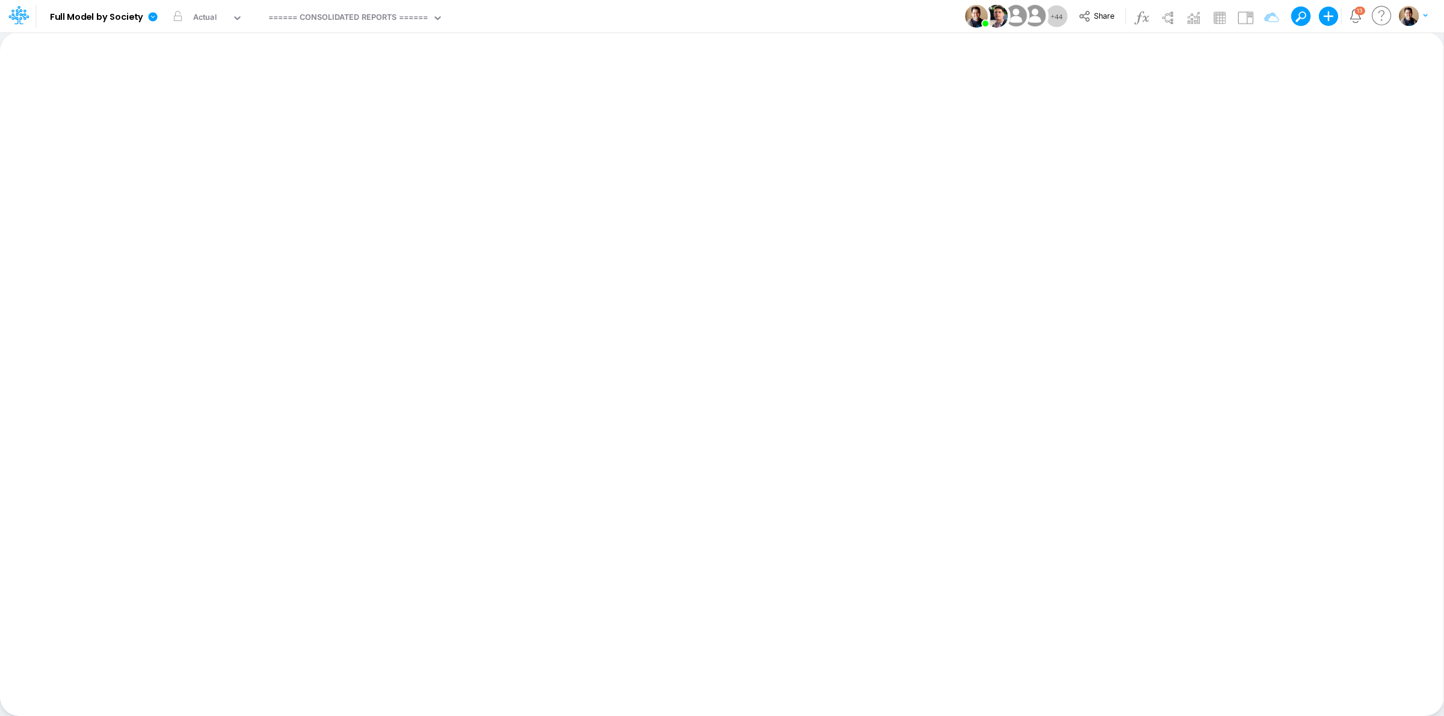
click at [645, 13] on div "Model Full Model by Society Edit model settings Duplicate Import QuickBooks Qui…" at bounding box center [721, 16] width 1299 height 32
click at [153, 20] on icon at bounding box center [153, 16] width 9 height 9
click at [236, 119] on button "View model info" at bounding box center [213, 124] width 129 height 19
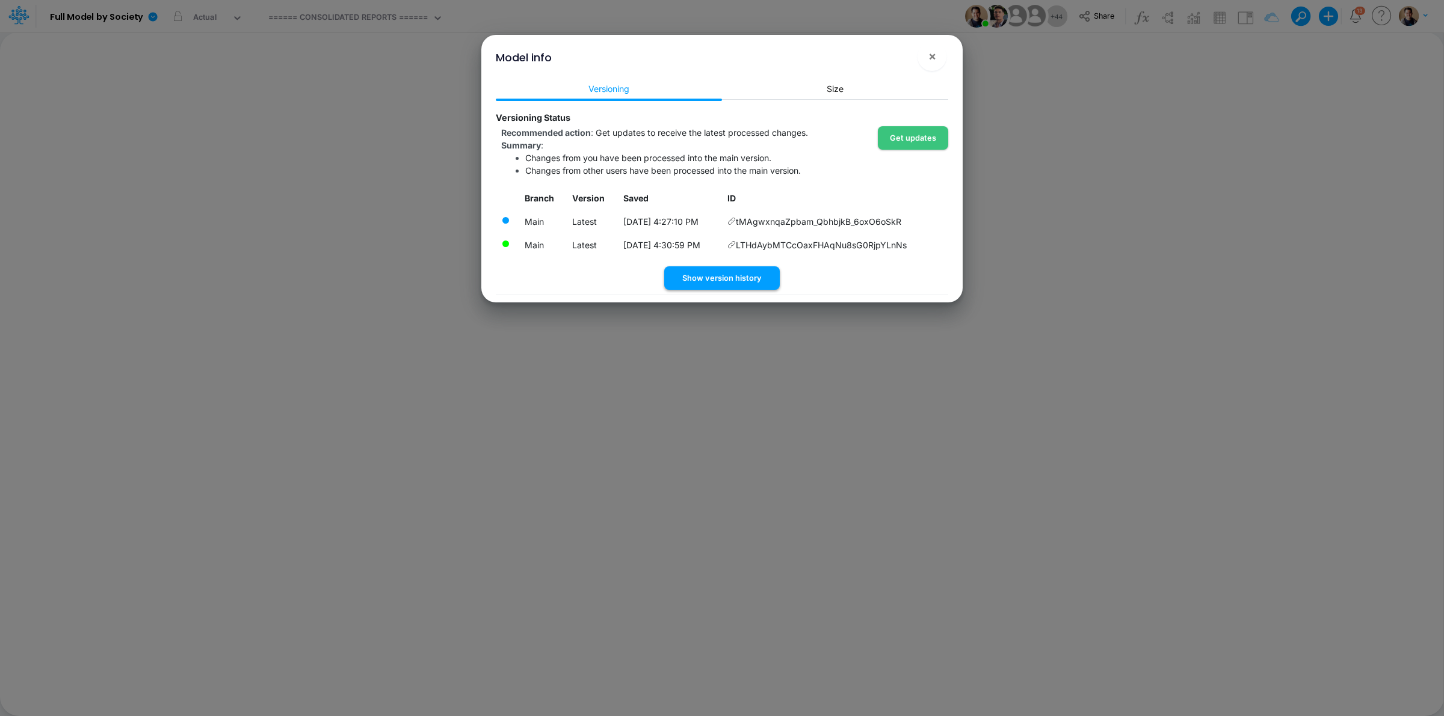
click at [749, 274] on button "Show version history" at bounding box center [721, 277] width 115 height 23
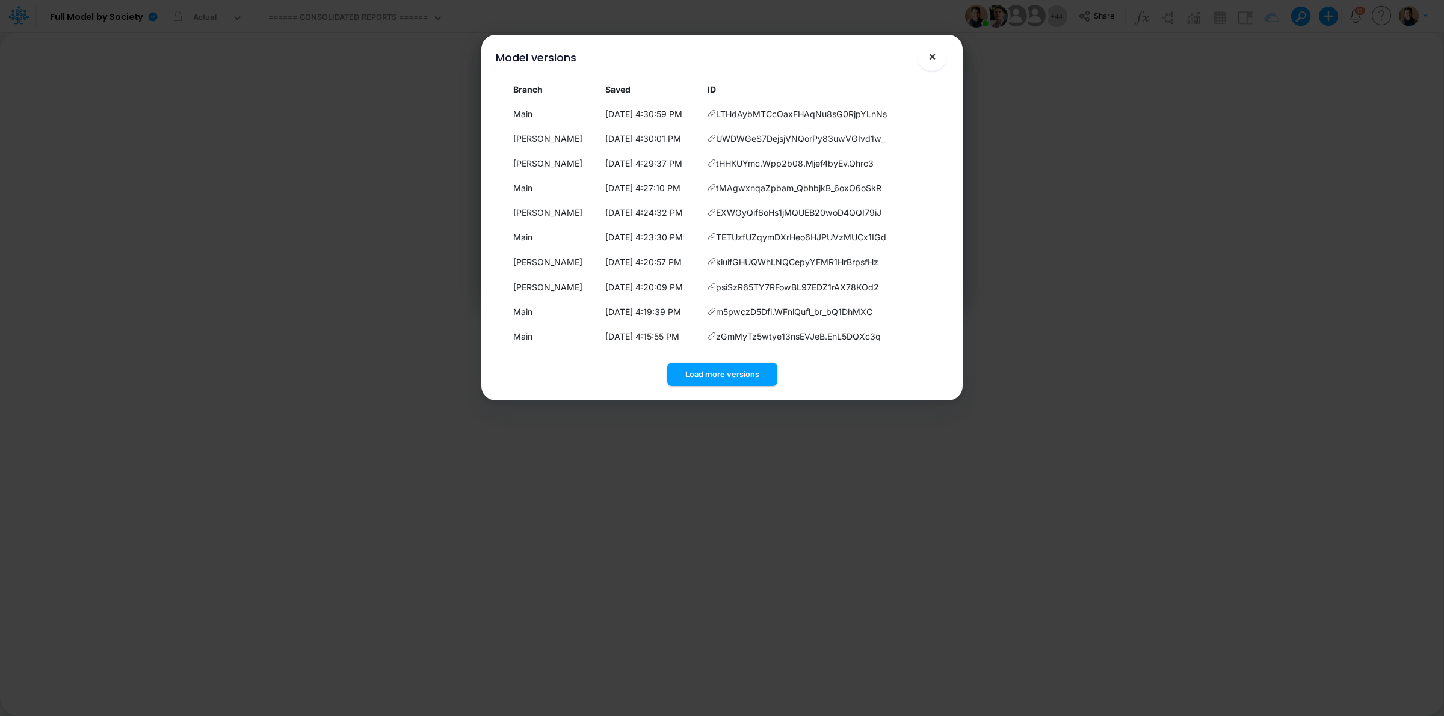
click at [929, 61] on span "×" at bounding box center [932, 56] width 8 height 14
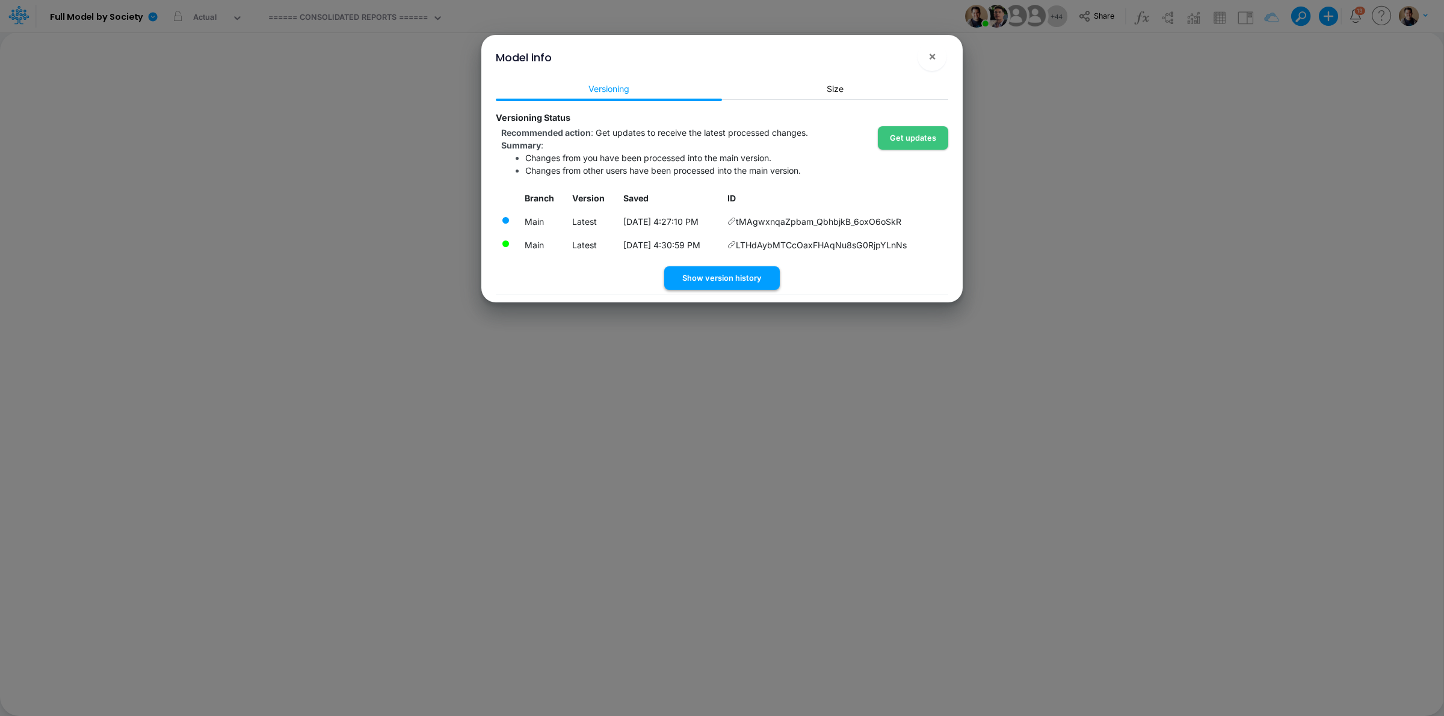
click at [713, 277] on button "Show version history" at bounding box center [721, 277] width 115 height 23
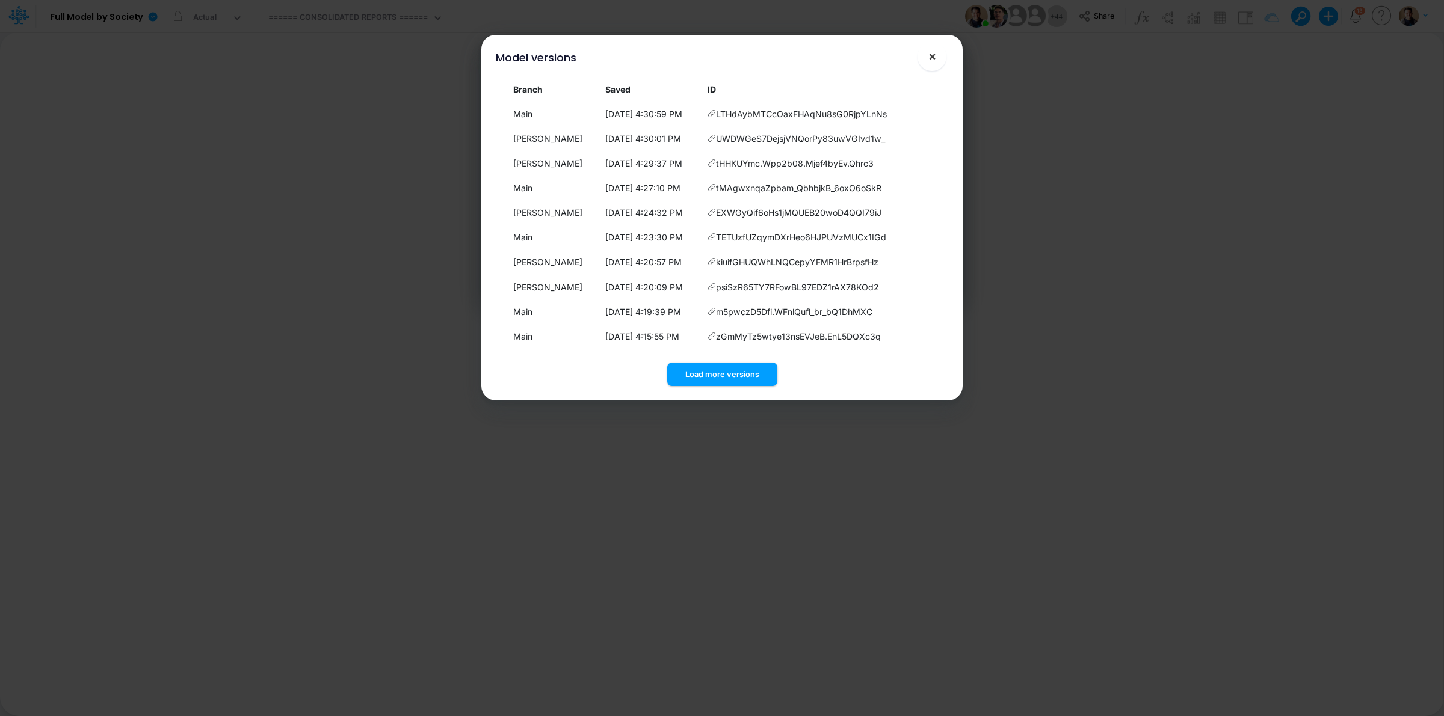
click at [929, 56] on span "×" at bounding box center [932, 56] width 8 height 14
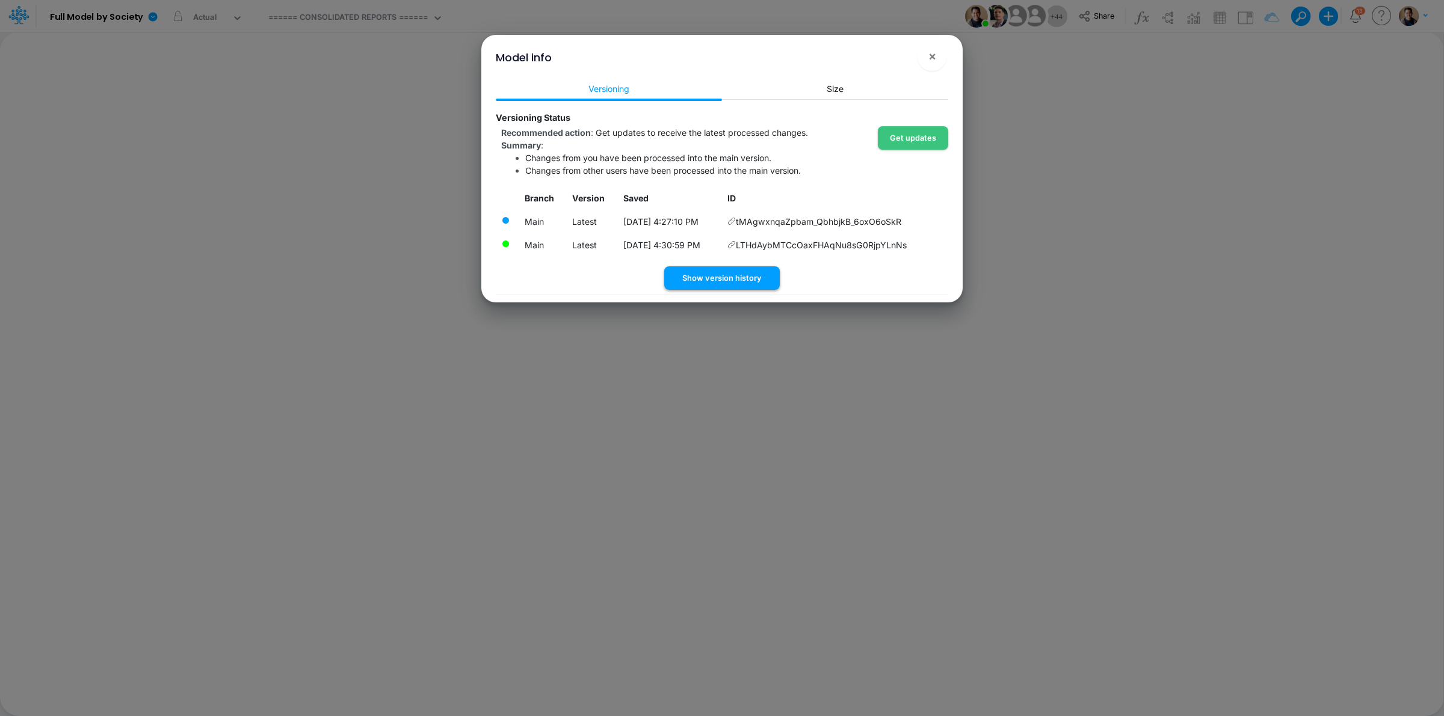
click at [750, 280] on button "Show version history" at bounding box center [721, 277] width 115 height 23
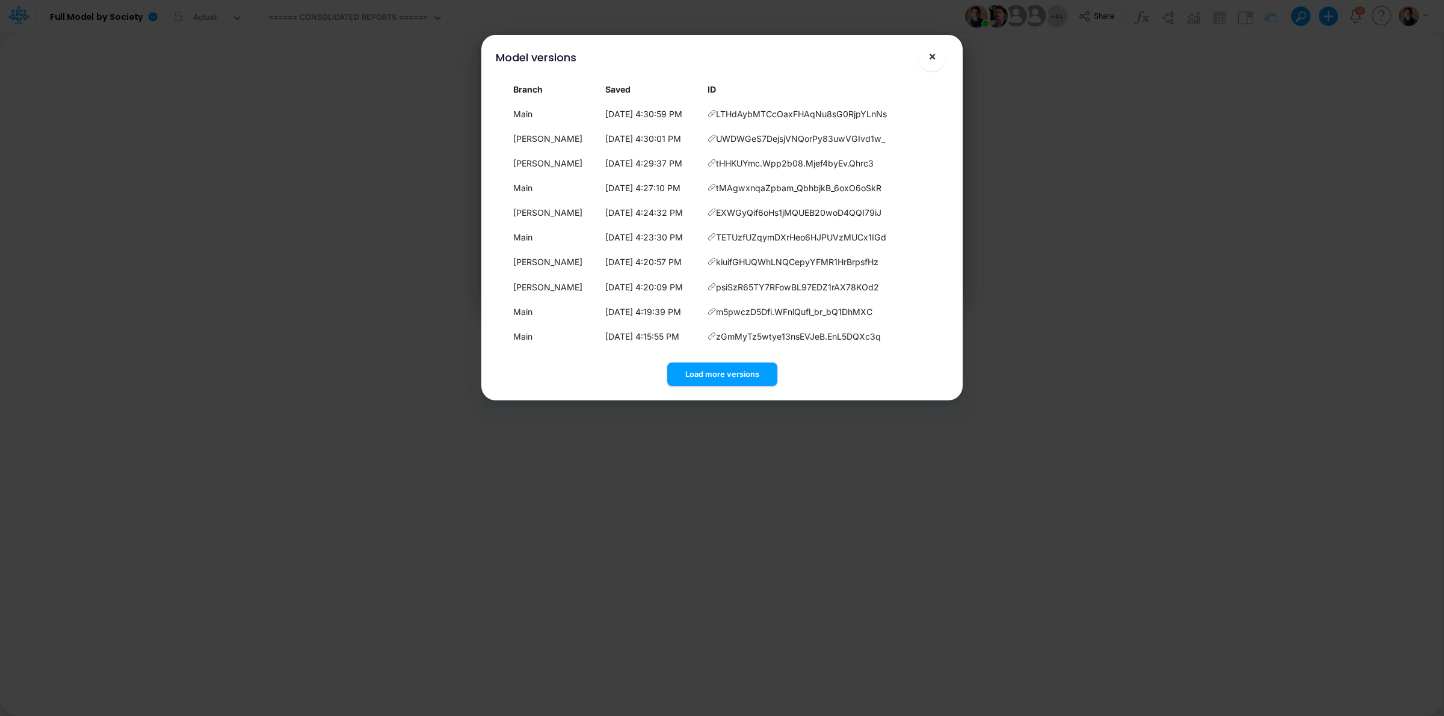
click at [934, 58] on span "×" at bounding box center [932, 56] width 8 height 14
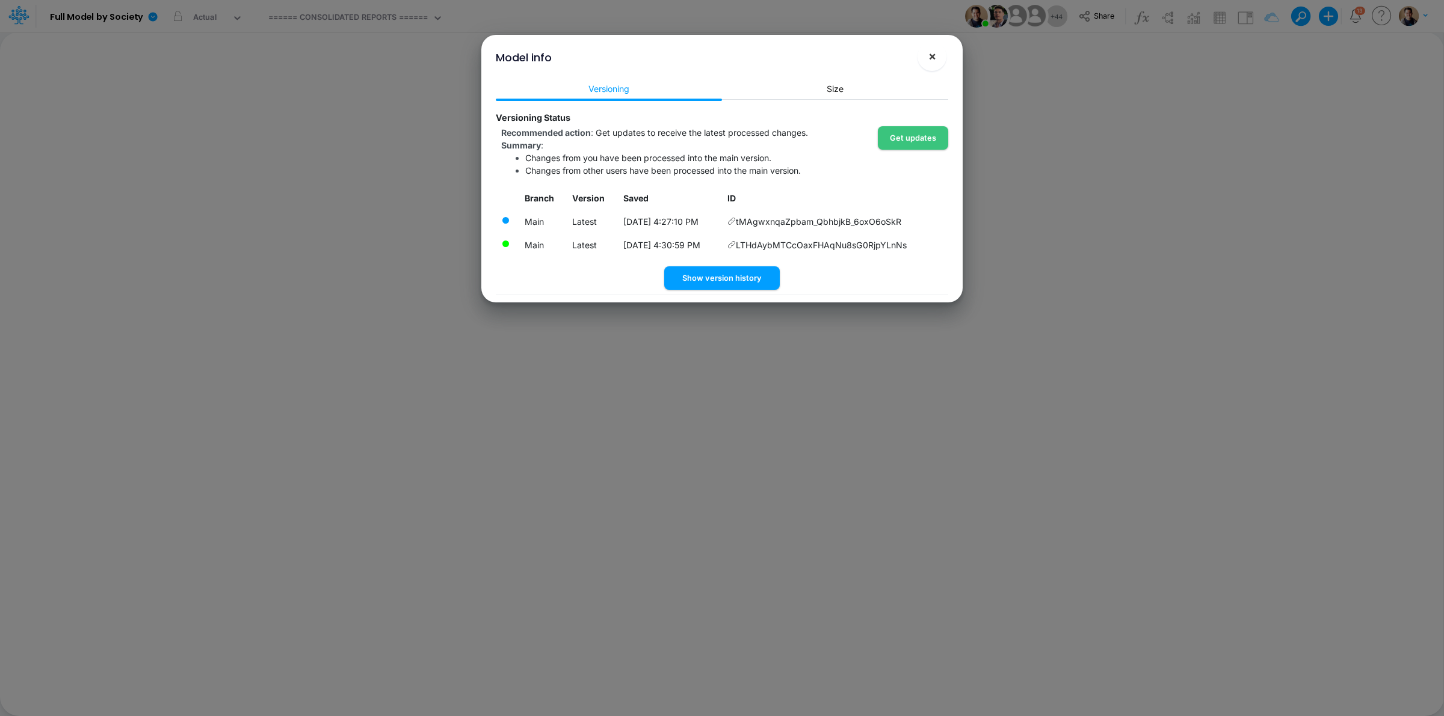
click at [930, 61] on span "×" at bounding box center [932, 56] width 8 height 14
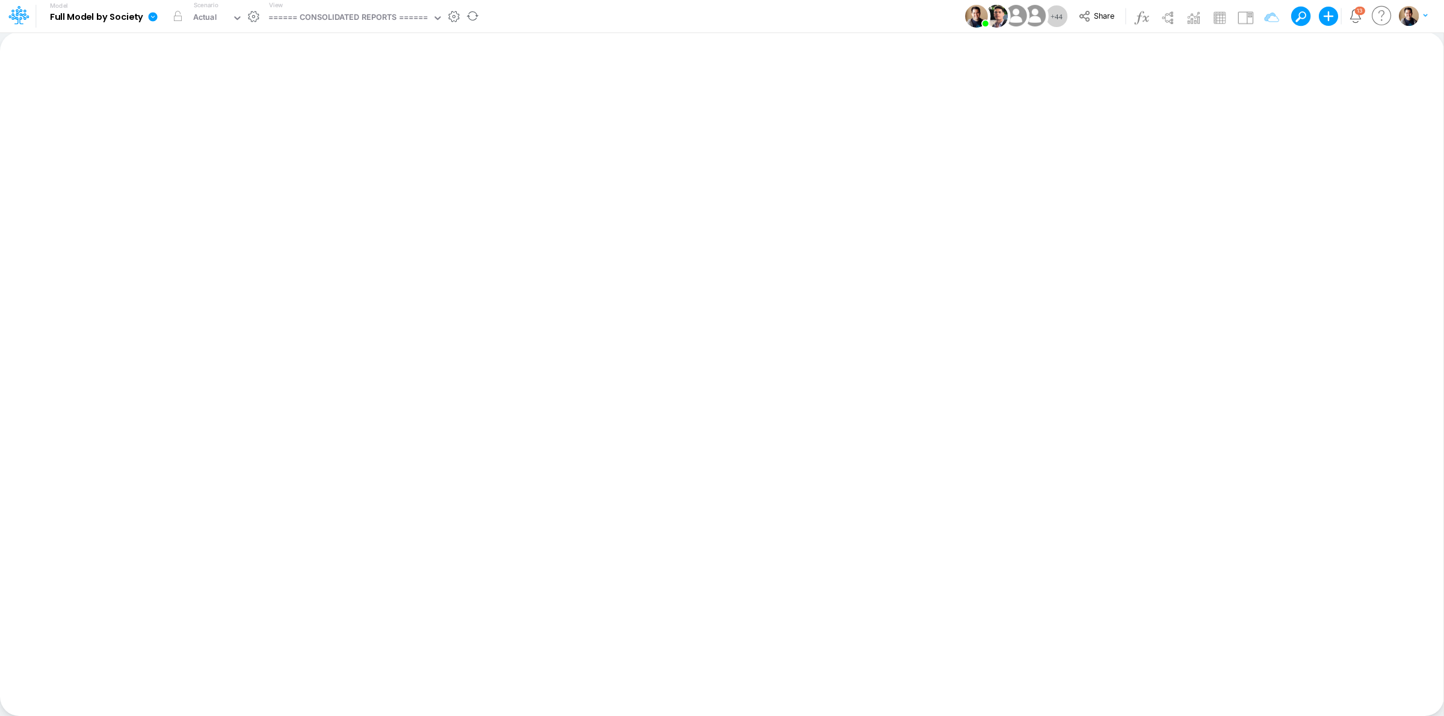
click at [159, 20] on link at bounding box center [155, 16] width 24 height 31
click at [227, 130] on button "View model info" at bounding box center [213, 124] width 129 height 19
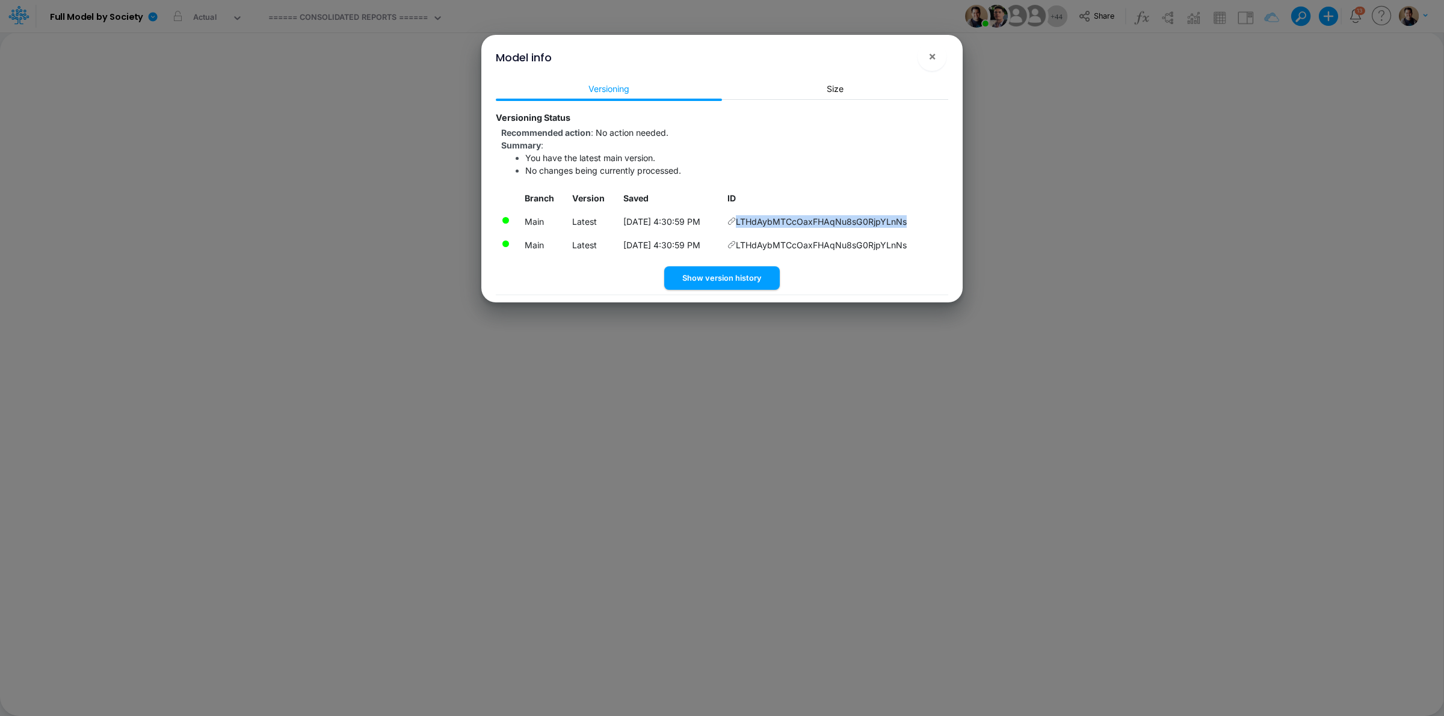
drag, startPoint x: 928, startPoint y: 223, endPoint x: 747, endPoint y: 218, distance: 181.7
click at [747, 218] on td "LTHdAybMTCcOaxFHAqNu8sG0RjpYLnNs" at bounding box center [835, 221] width 226 height 23
copy span "LTHdAybMTCcOaxFHAqNu8sG0RjpYLnNs"
click at [719, 277] on button "Show version history" at bounding box center [721, 277] width 115 height 23
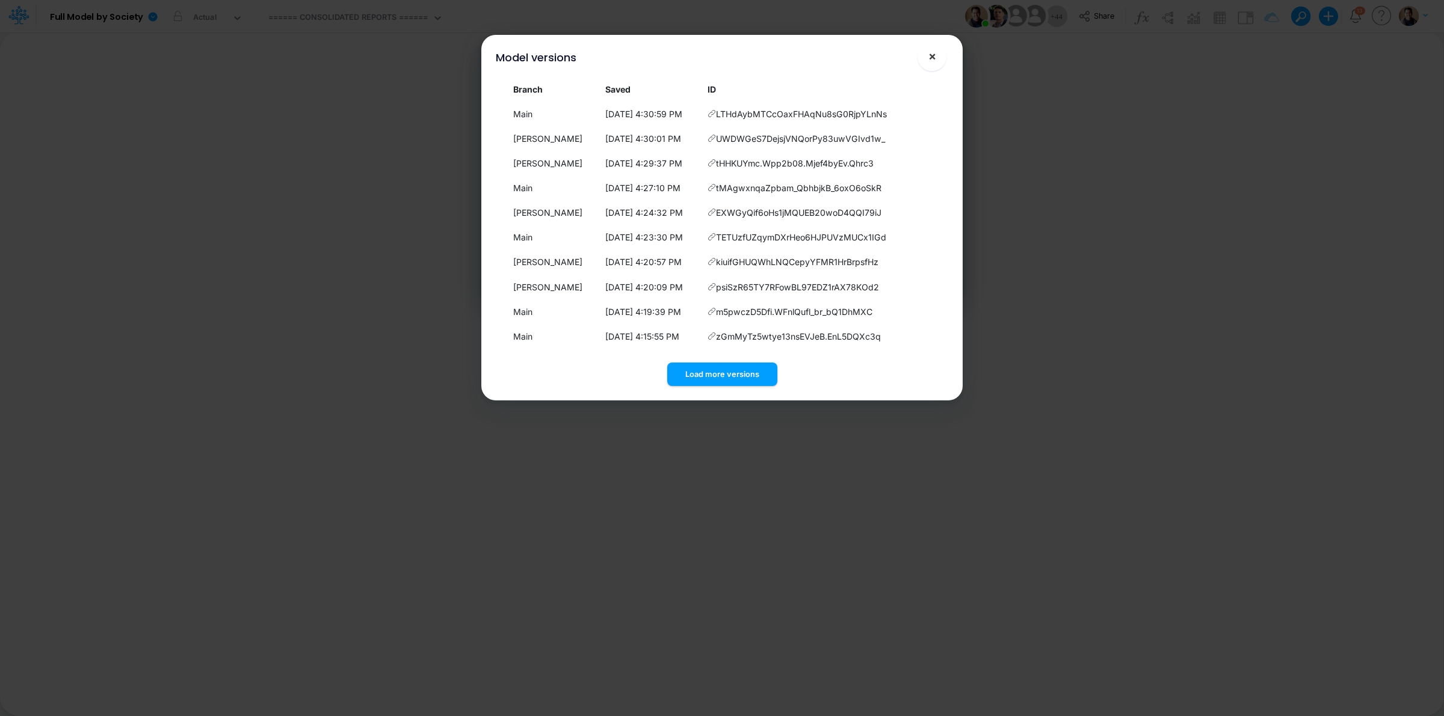
click at [932, 52] on span "×" at bounding box center [932, 56] width 8 height 14
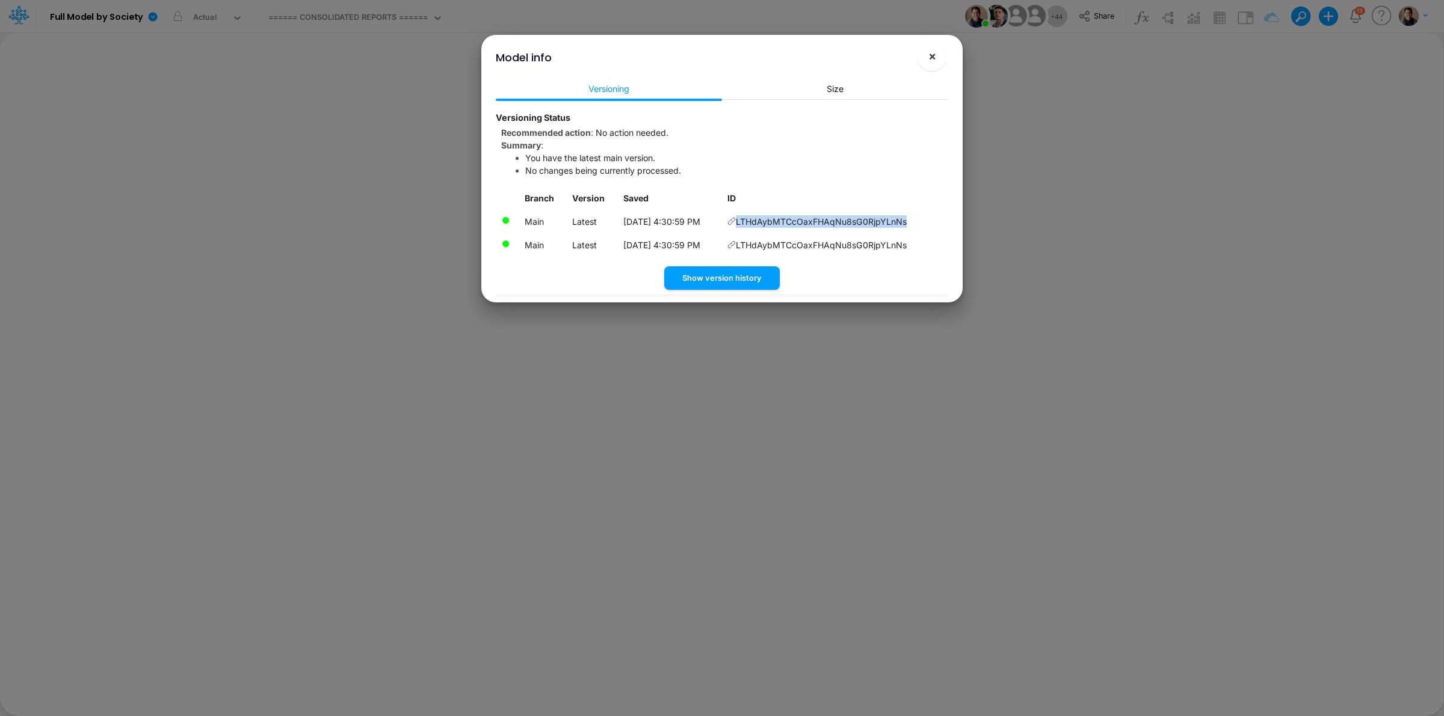
click at [928, 61] on span "×" at bounding box center [932, 56] width 8 height 14
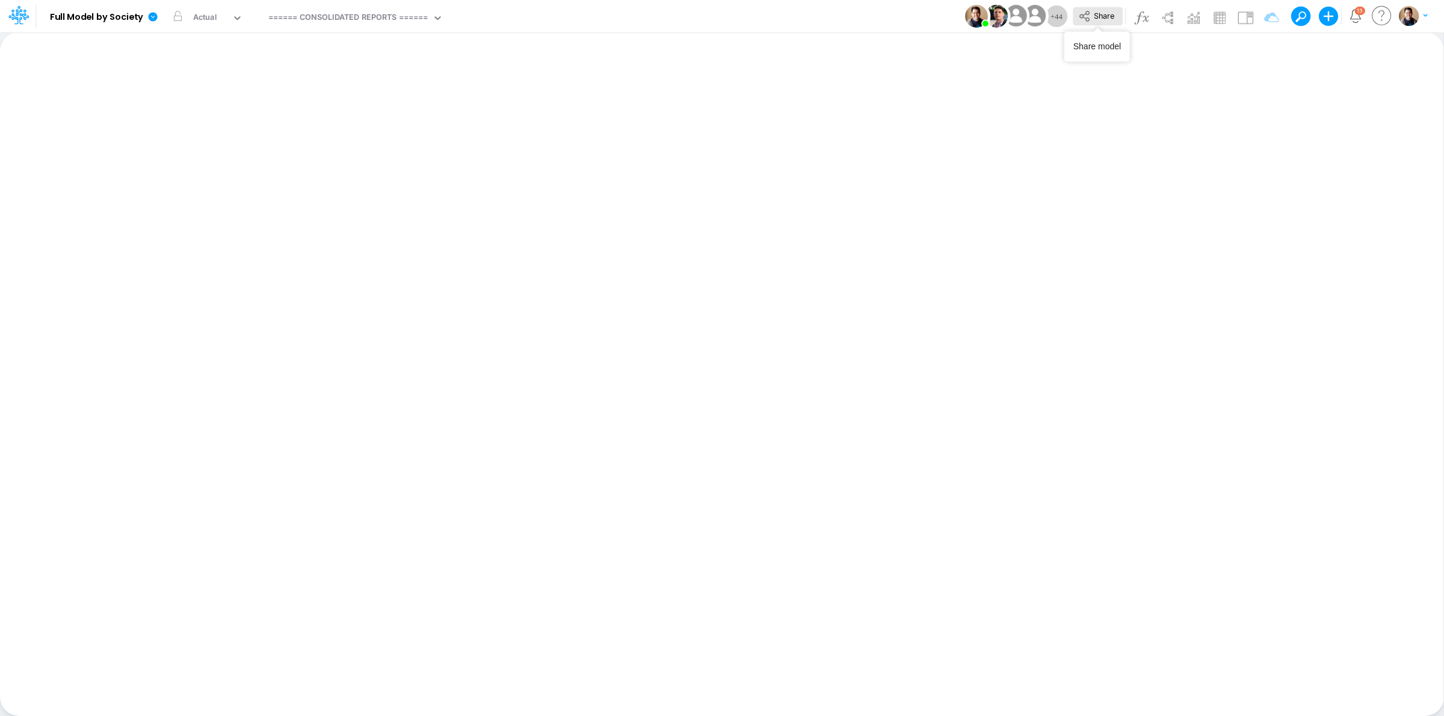
click at [1087, 10] on icon at bounding box center [1084, 16] width 13 height 13
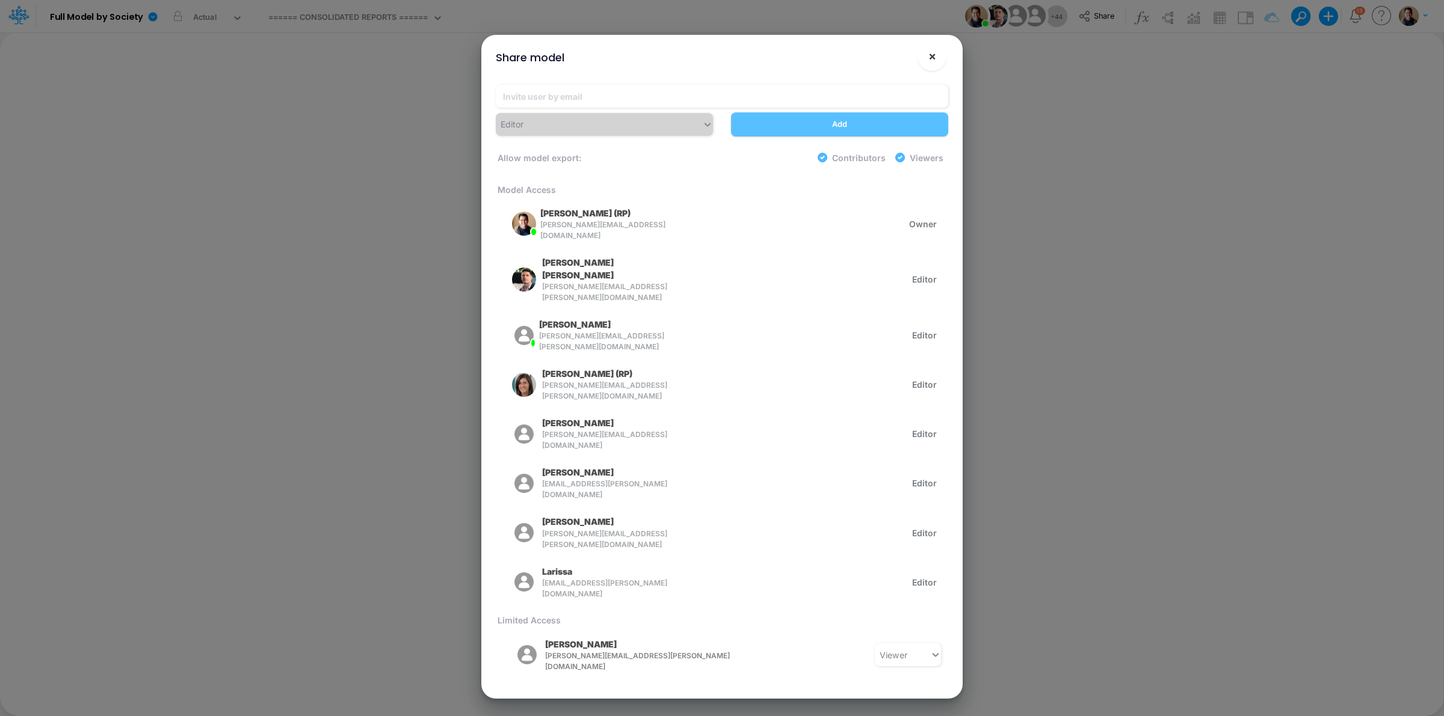
click at [931, 49] on span "×" at bounding box center [932, 56] width 8 height 14
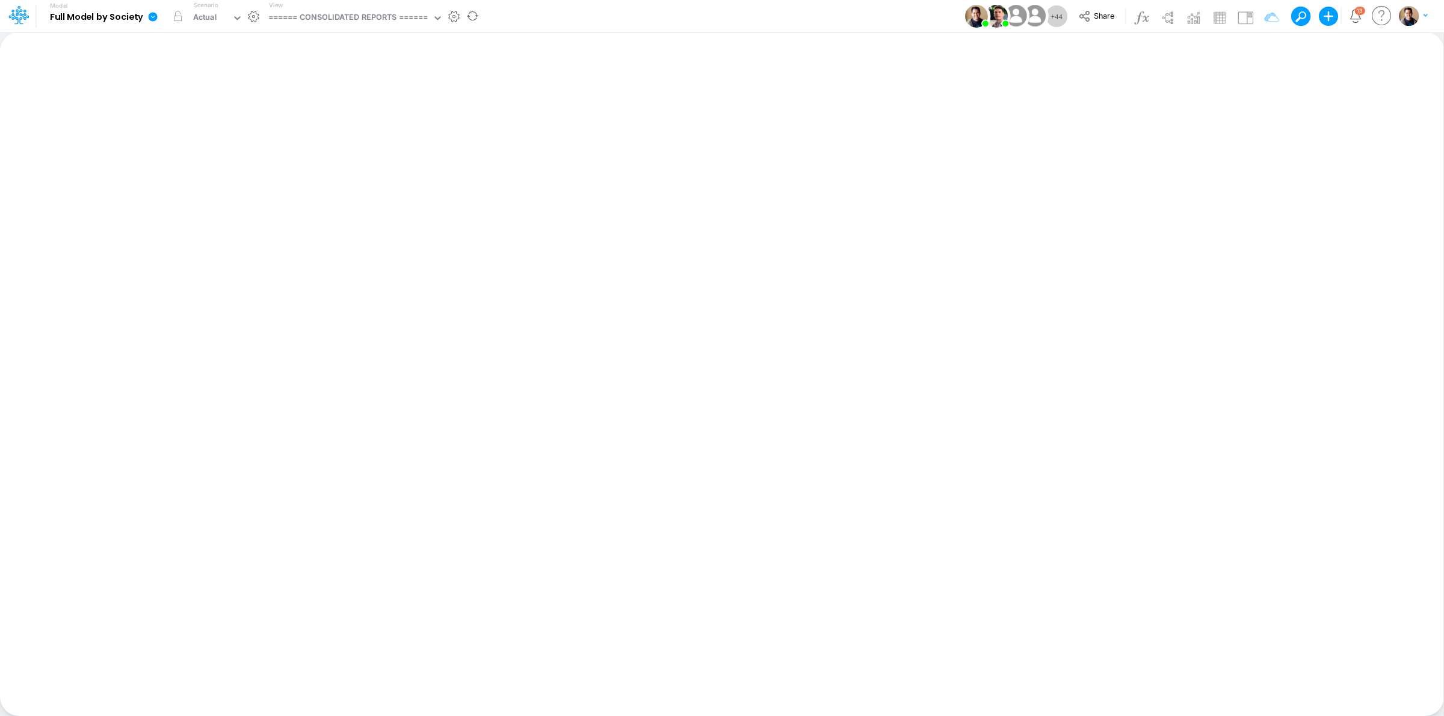
click at [155, 12] on icon at bounding box center [152, 16] width 11 height 11
click at [224, 117] on button "View model info" at bounding box center [213, 124] width 129 height 19
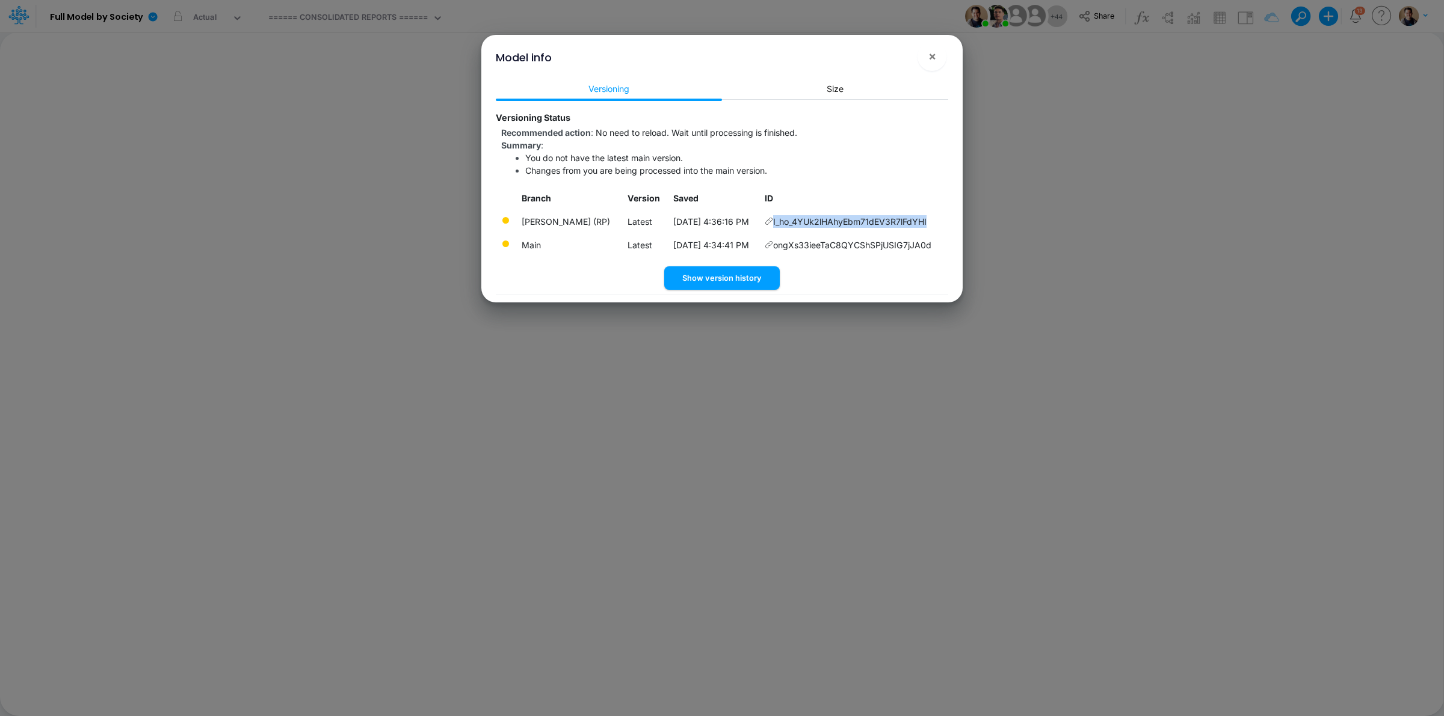
drag, startPoint x: 933, startPoint y: 223, endPoint x: 774, endPoint y: 224, distance: 158.8
click at [774, 224] on td "I_ho_4YUk2lHAhyEbm71dEV3R7lFdYHI" at bounding box center [854, 221] width 188 height 23
copy td "I_ho_4YUk2lHAhyEbm71dEV3R7lFdYHI"
click at [930, 52] on span "×" at bounding box center [932, 56] width 8 height 14
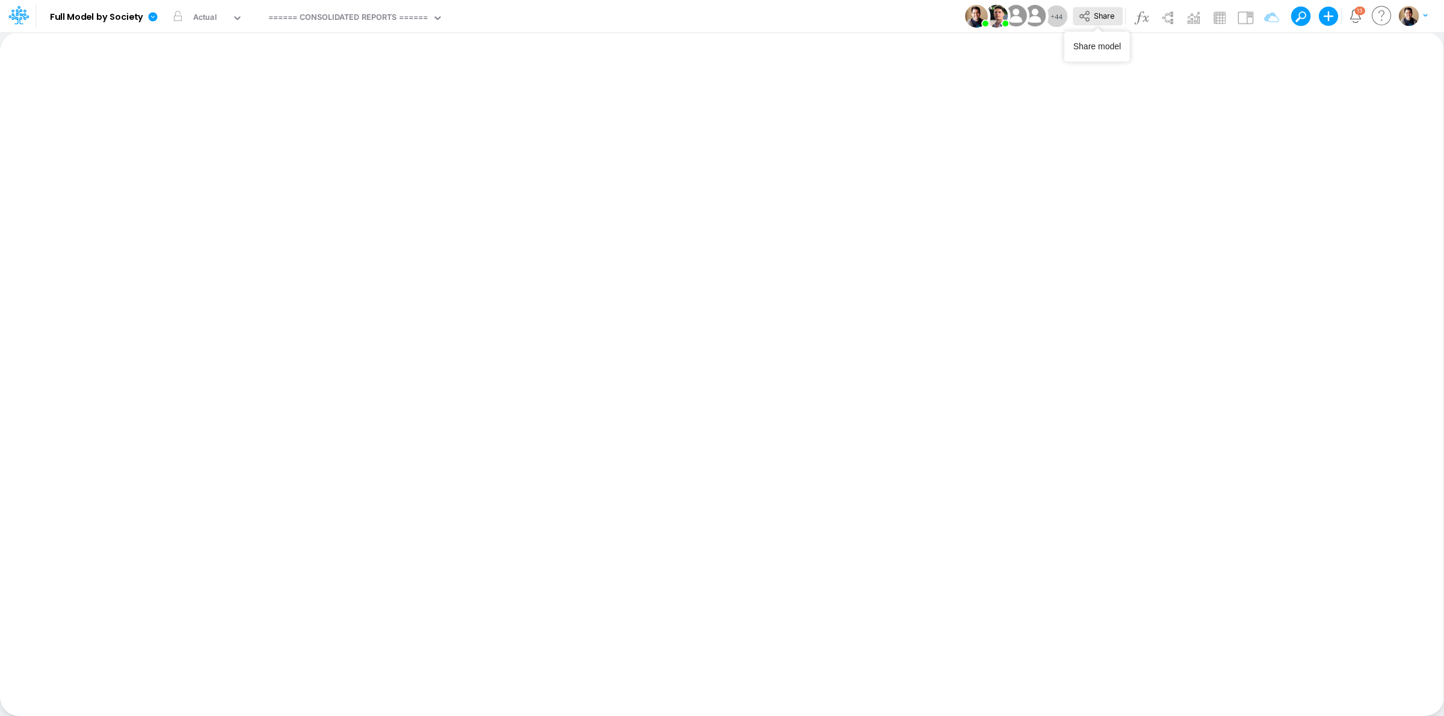
click at [1096, 19] on span "Share" at bounding box center [1104, 15] width 20 height 9
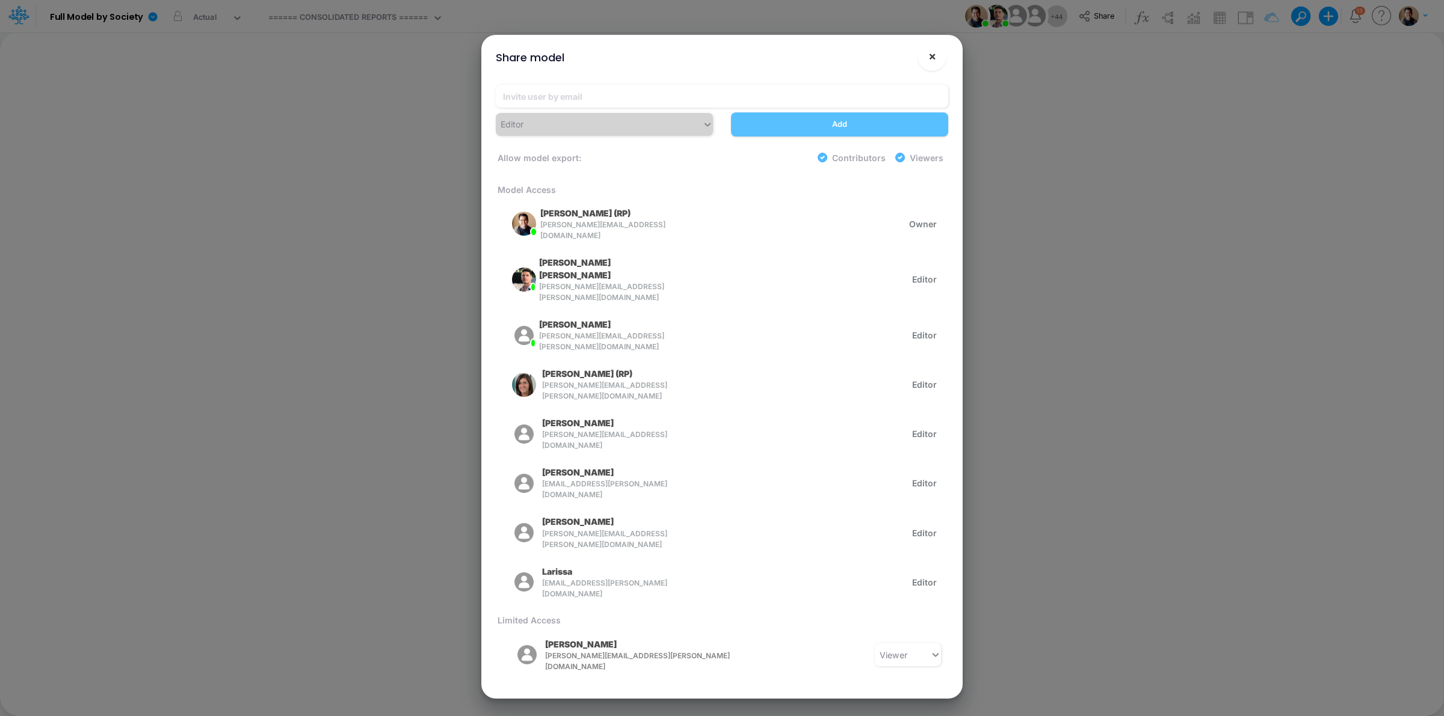
click at [931, 58] on span "×" at bounding box center [932, 56] width 8 height 14
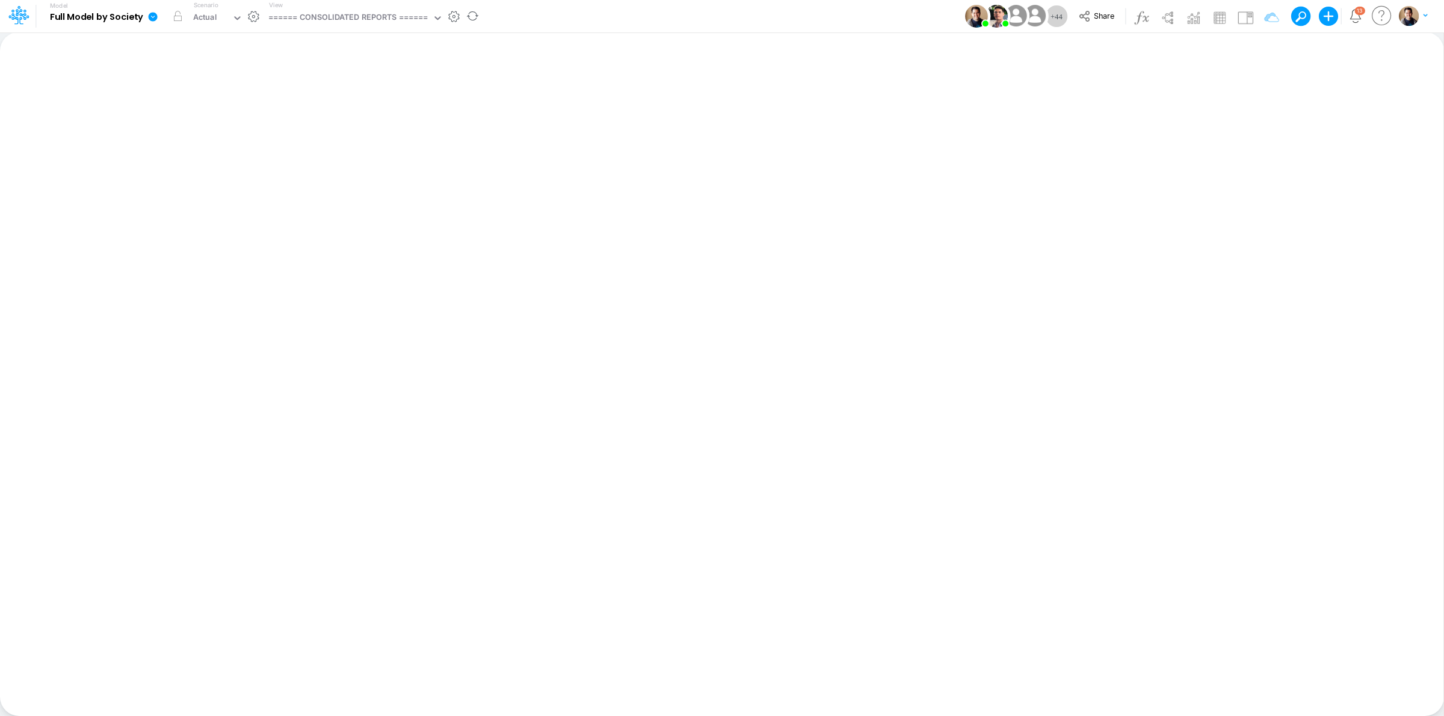
click at [149, 17] on icon at bounding box center [153, 16] width 9 height 9
click at [236, 123] on button "View model info" at bounding box center [213, 124] width 129 height 19
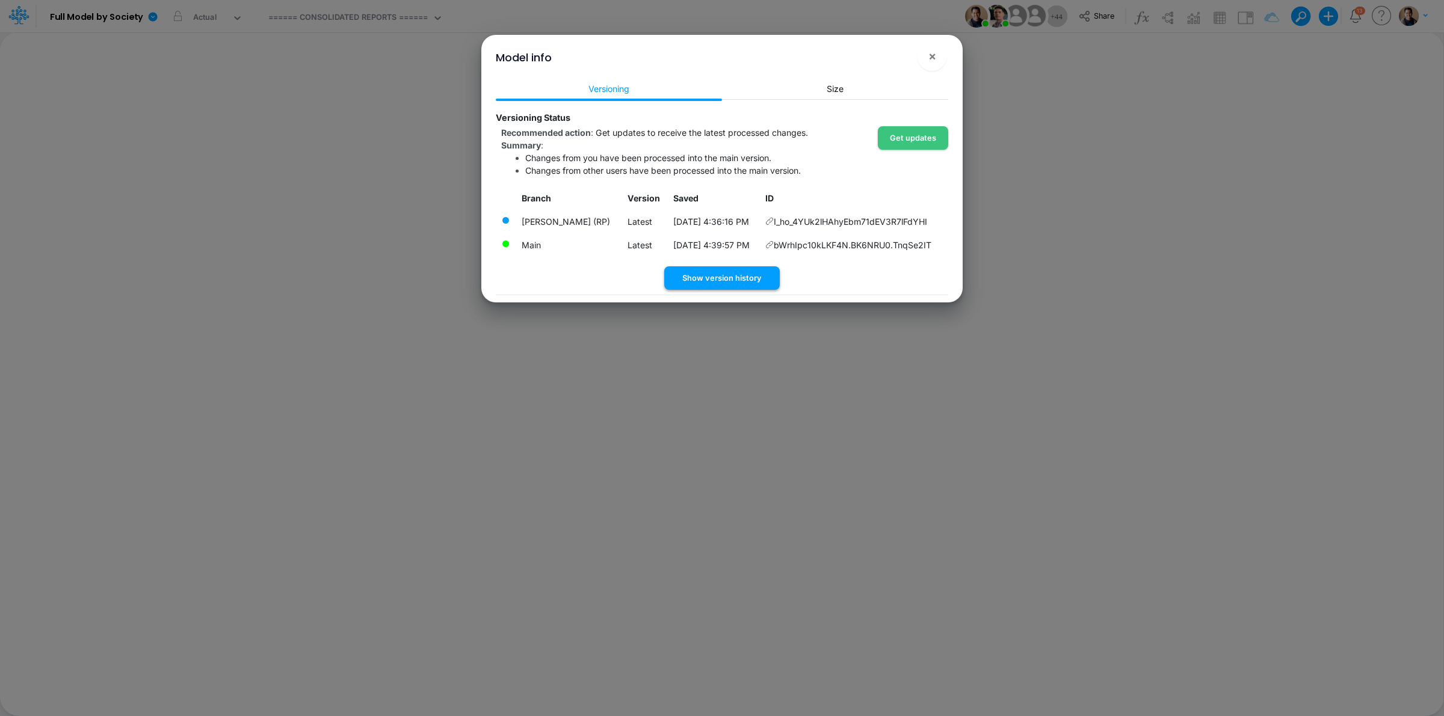
click at [750, 277] on button "Show version history" at bounding box center [721, 277] width 115 height 23
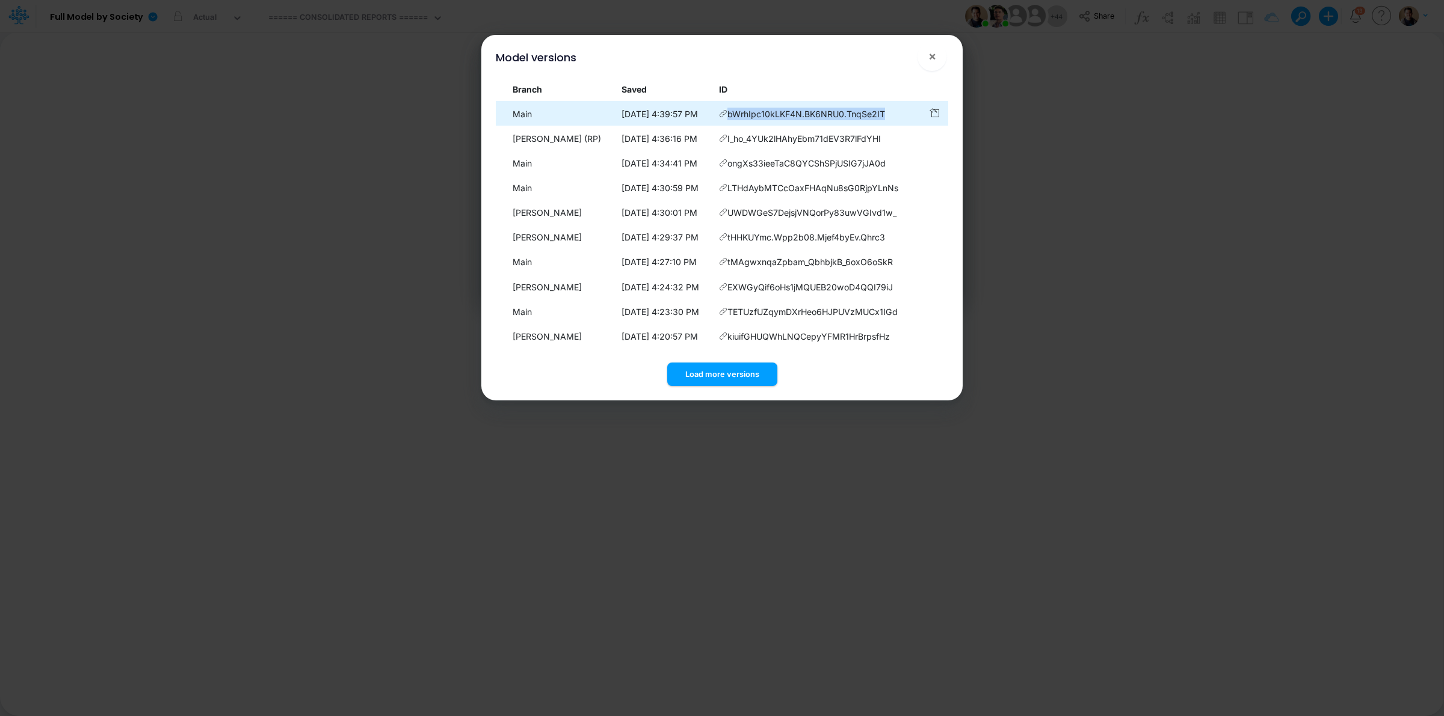
drag, startPoint x: 905, startPoint y: 113, endPoint x: 745, endPoint y: 114, distance: 160.6
click at [745, 114] on td "bWrhIpc10kLKF4N.BK6NRU0.TnqSe2IT" at bounding box center [817, 113] width 209 height 23
copy span "bWrhIpc10kLKF4N.BK6NRU0.TnqSe2IT"
click at [938, 55] on button "×" at bounding box center [931, 56] width 29 height 29
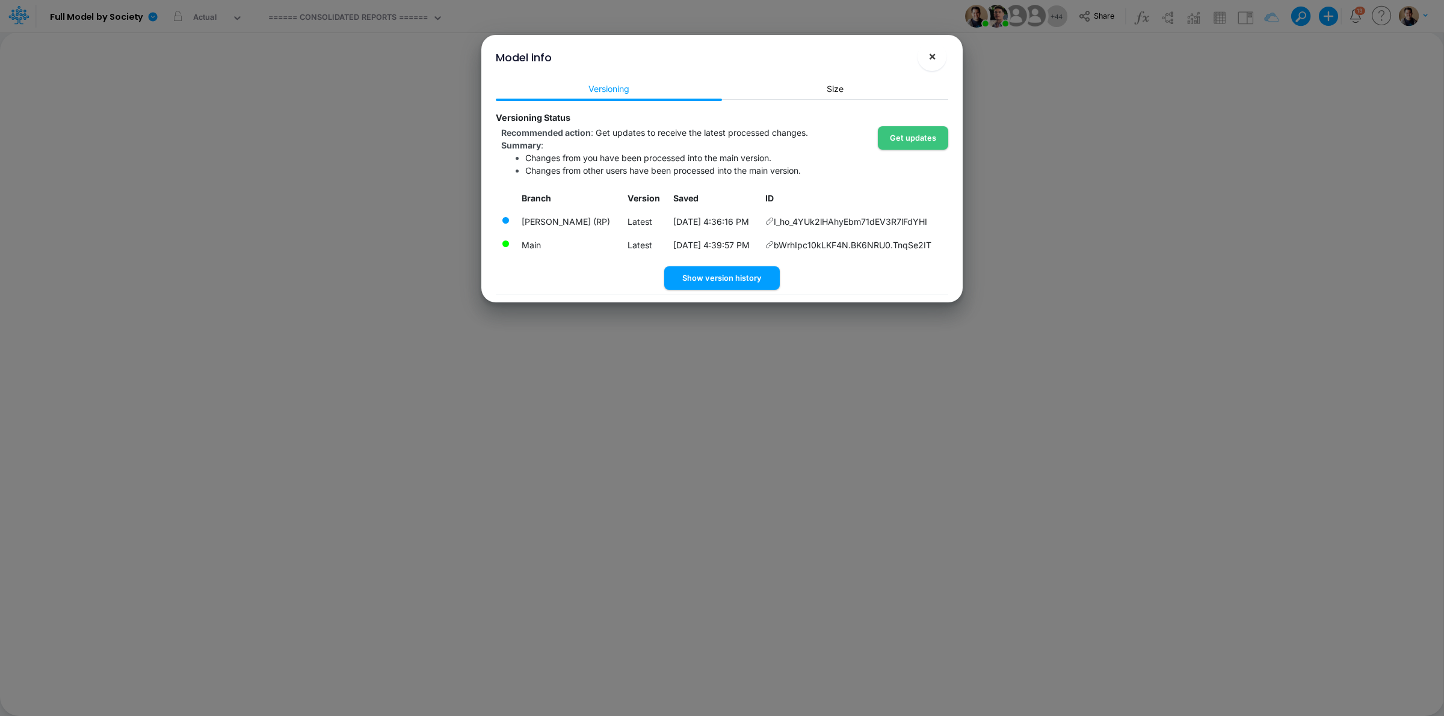
drag, startPoint x: 931, startPoint y: 58, endPoint x: 884, endPoint y: 49, distance: 47.7
click at [931, 58] on span "×" at bounding box center [932, 56] width 8 height 14
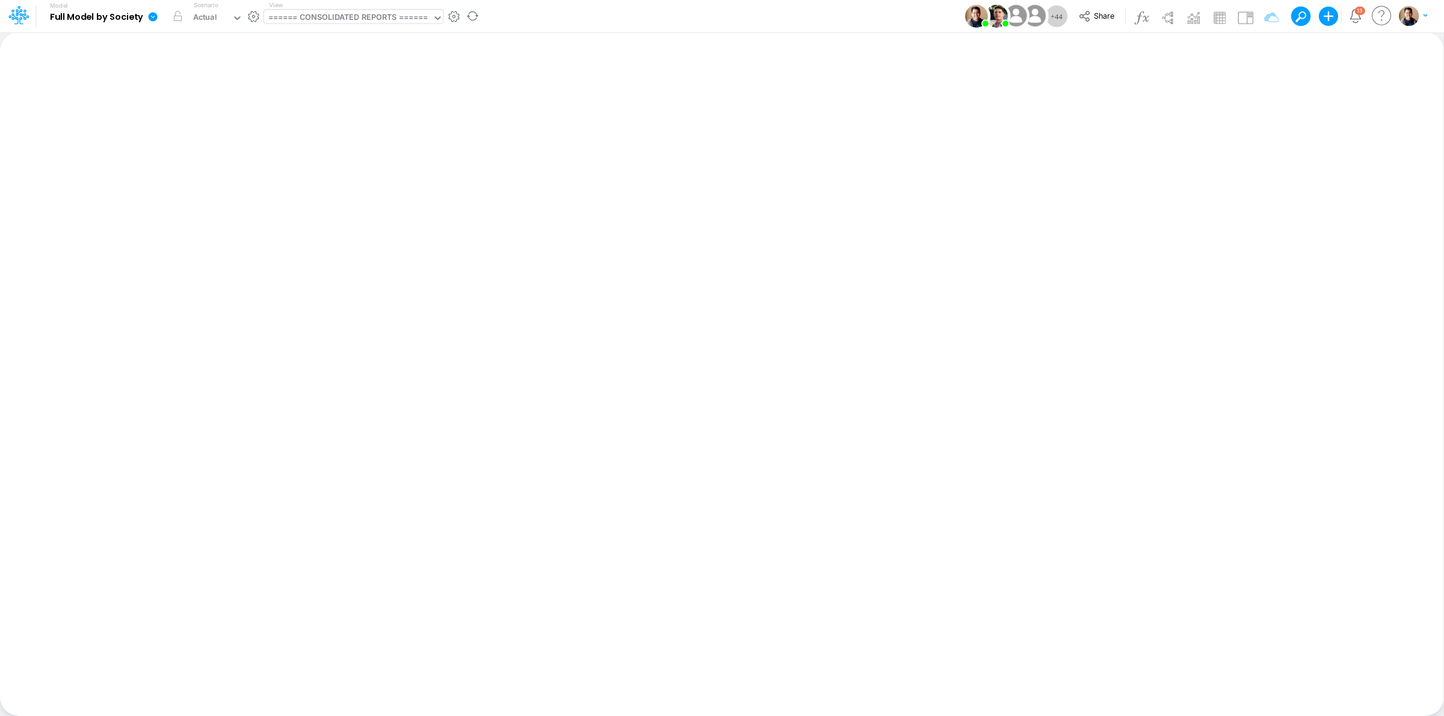
click at [390, 16] on div "====== CONSOLIDATED REPORTS ======" at bounding box center [348, 18] width 160 height 14
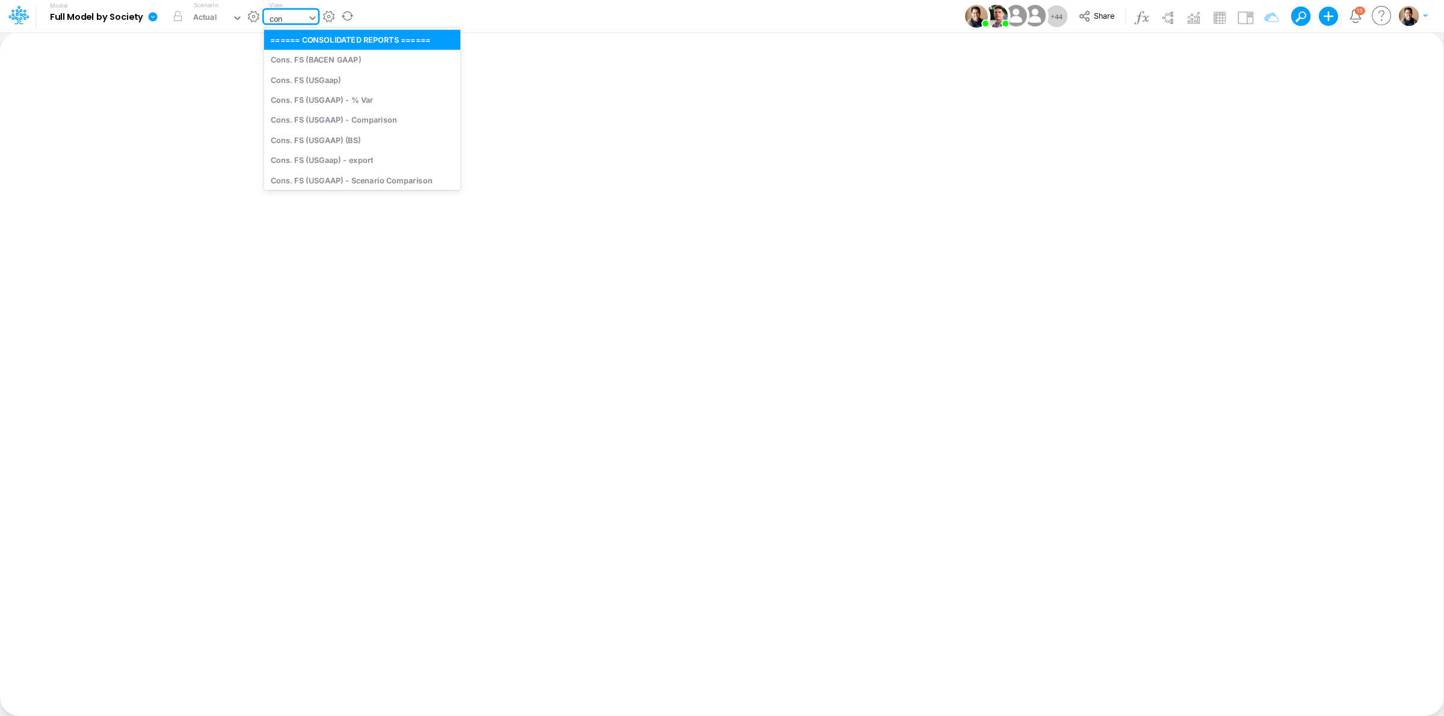
type input "cons"
click at [375, 80] on div "Cons. FS (USGaap)" at bounding box center [351, 80] width 175 height 20
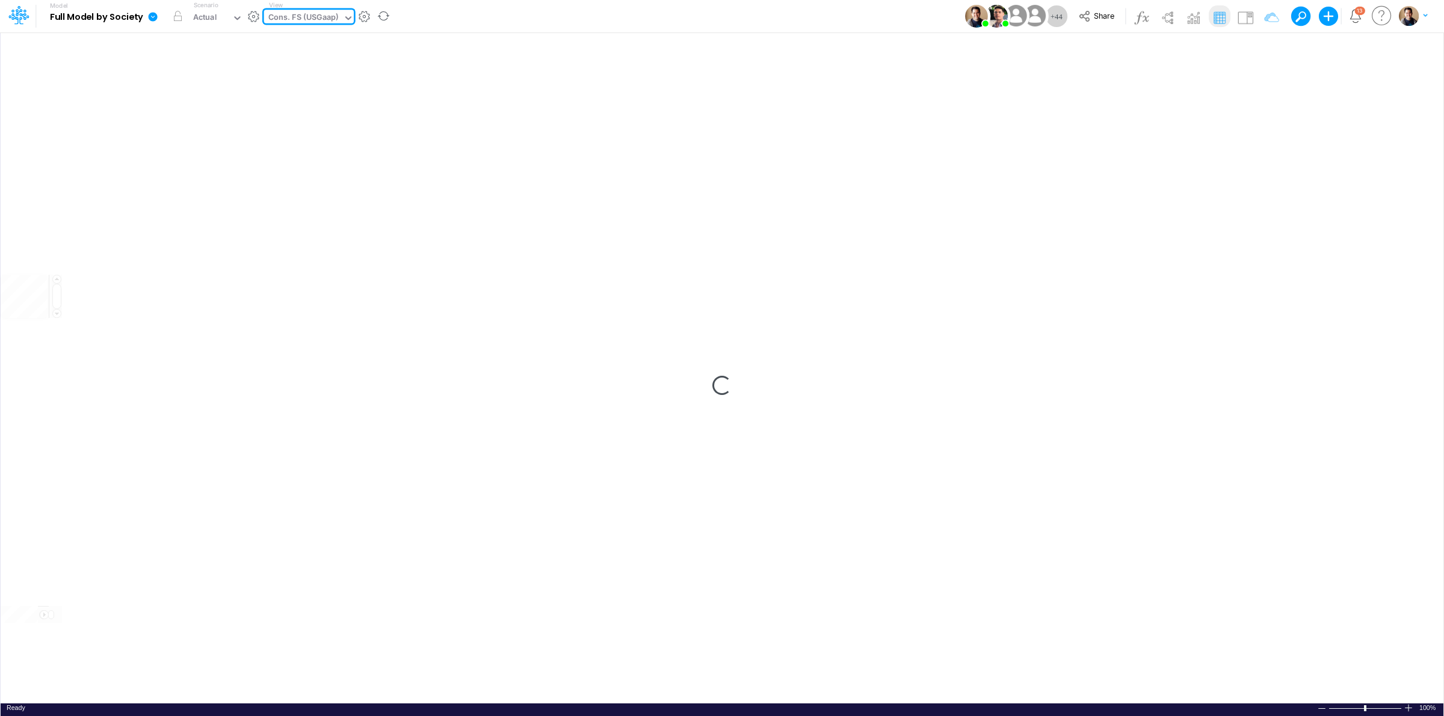
type input "Consolidated FS - USGAAP"
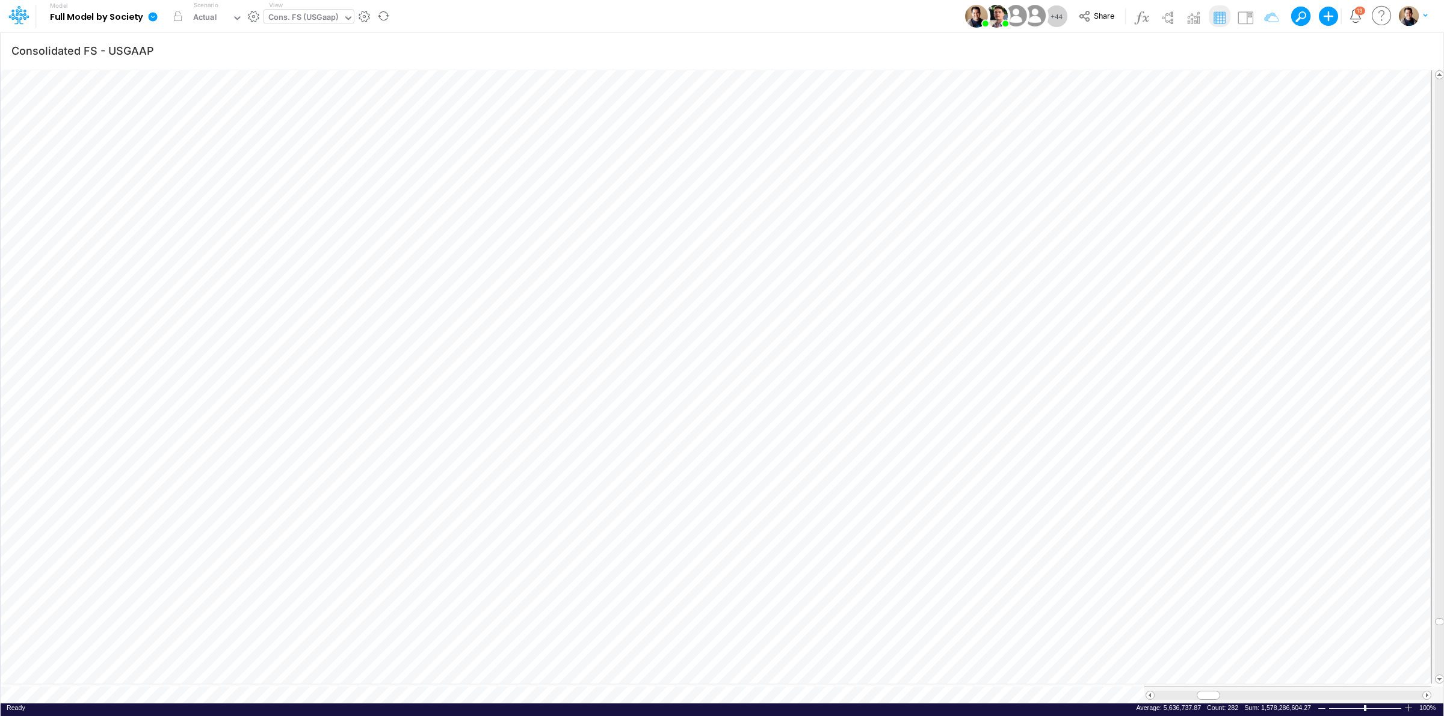
scroll to position [0, 1]
click at [152, 15] on icon at bounding box center [153, 16] width 9 height 9
click at [235, 129] on button "View model info" at bounding box center [213, 124] width 129 height 19
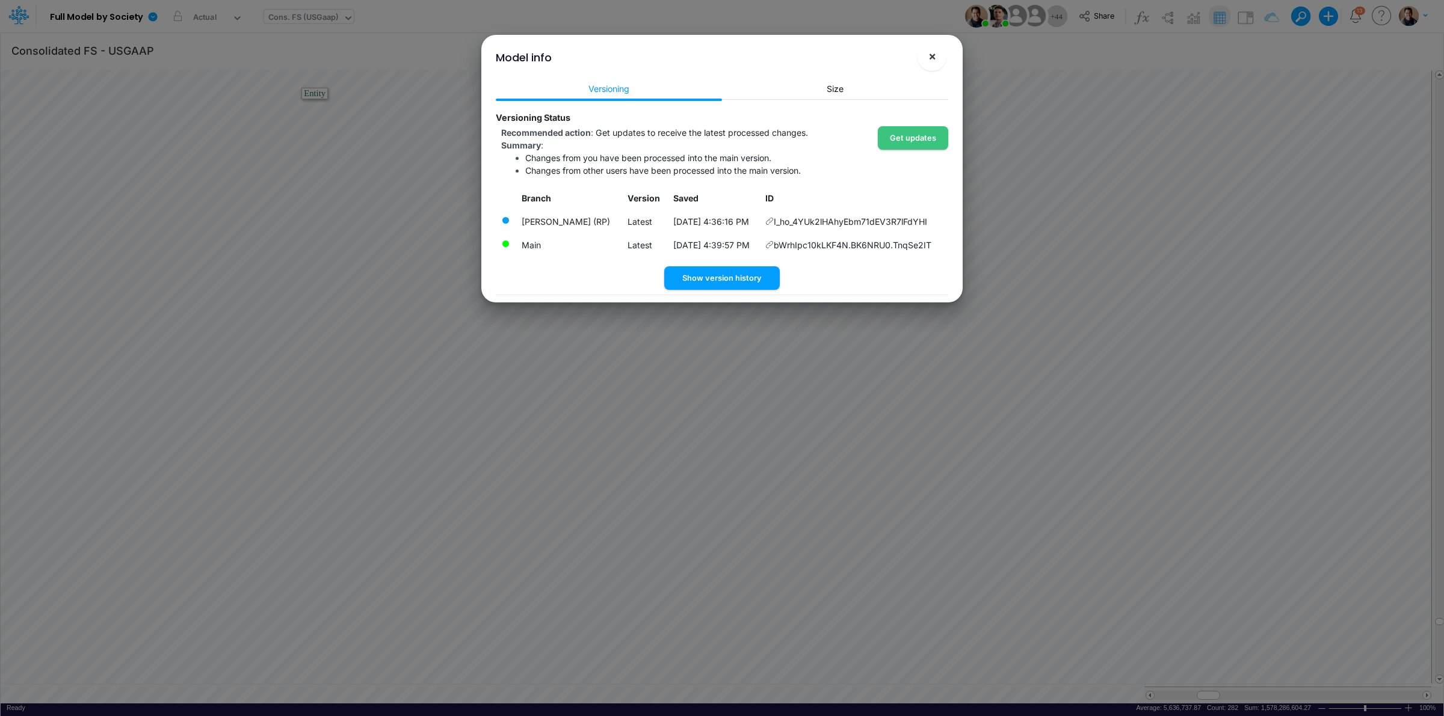
click at [937, 54] on button "×" at bounding box center [931, 56] width 29 height 29
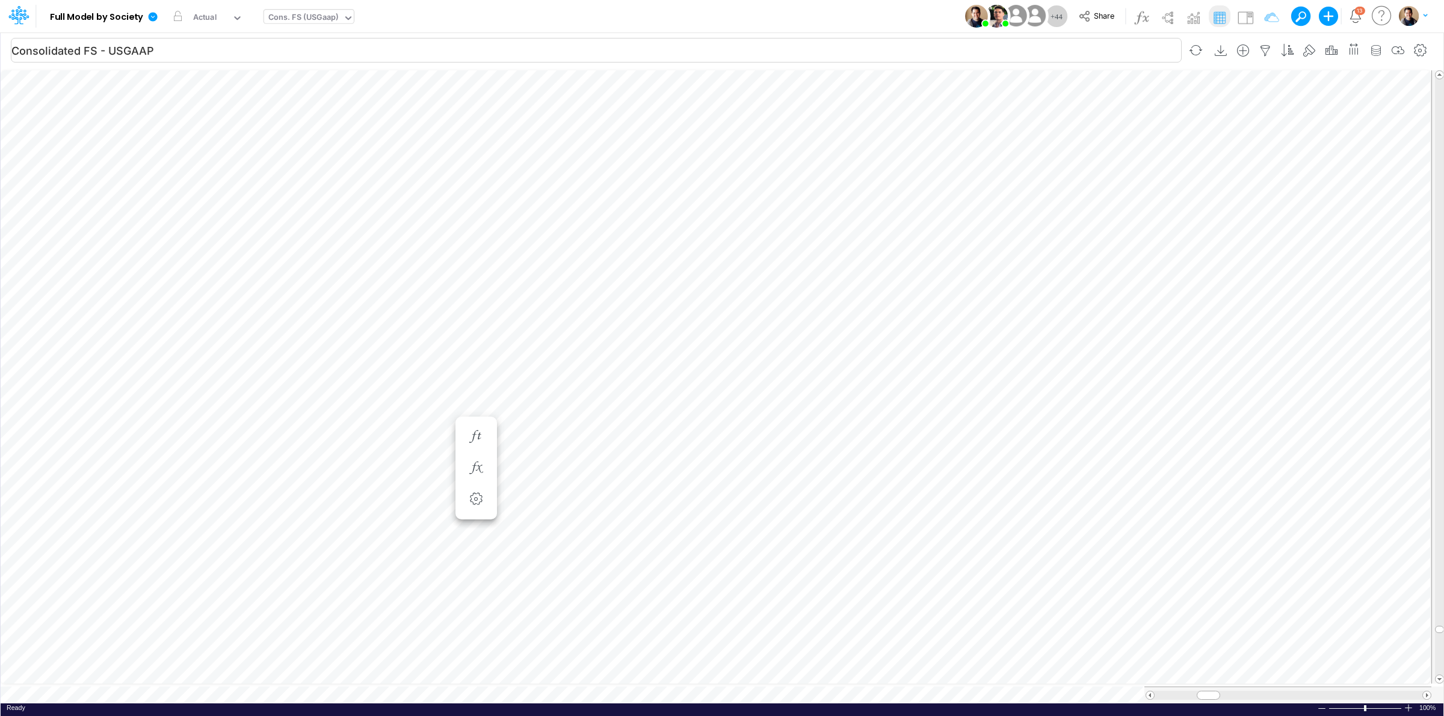
scroll to position [0, 1]
click at [308, 20] on div "Cons. FS (USGaap)" at bounding box center [303, 18] width 70 height 14
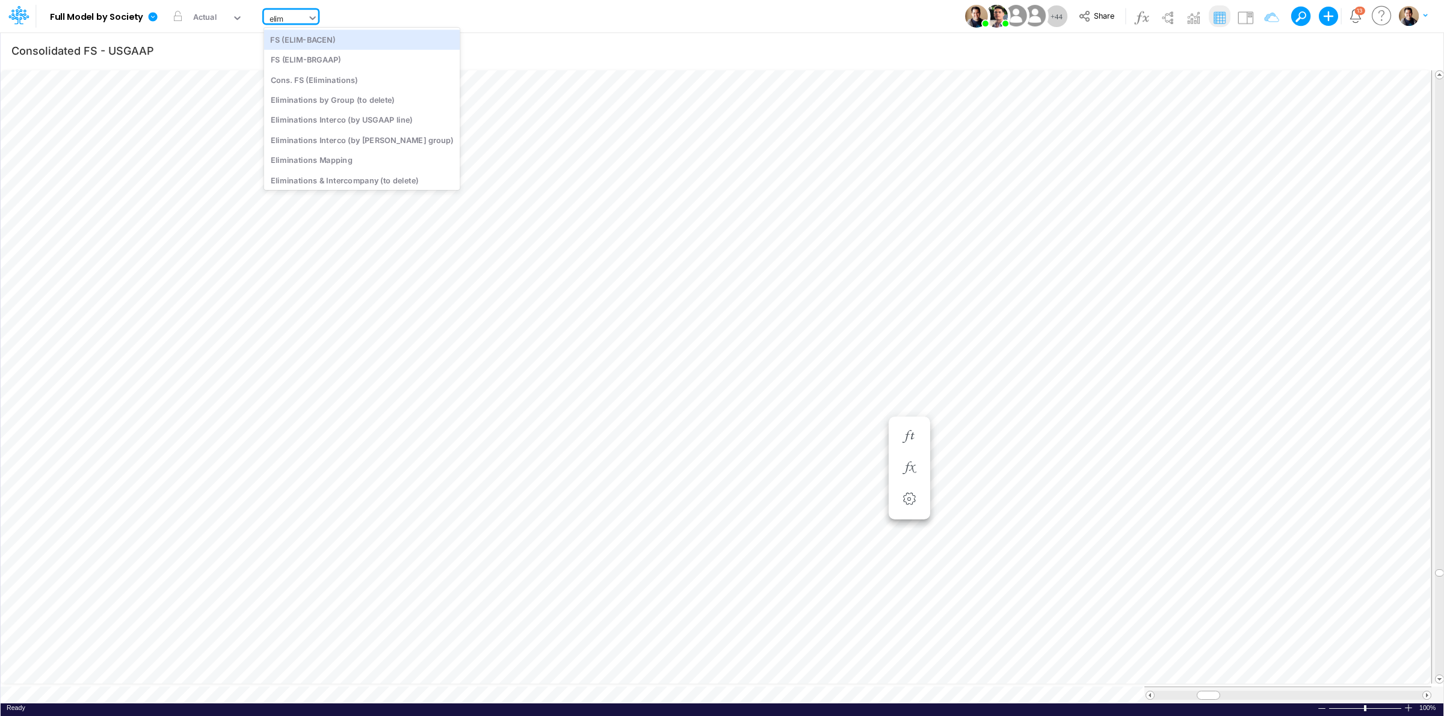
type input "elimi"
click at [368, 102] on div "Eliminations Interco (by [PERSON_NAME] group)" at bounding box center [362, 100] width 196 height 20
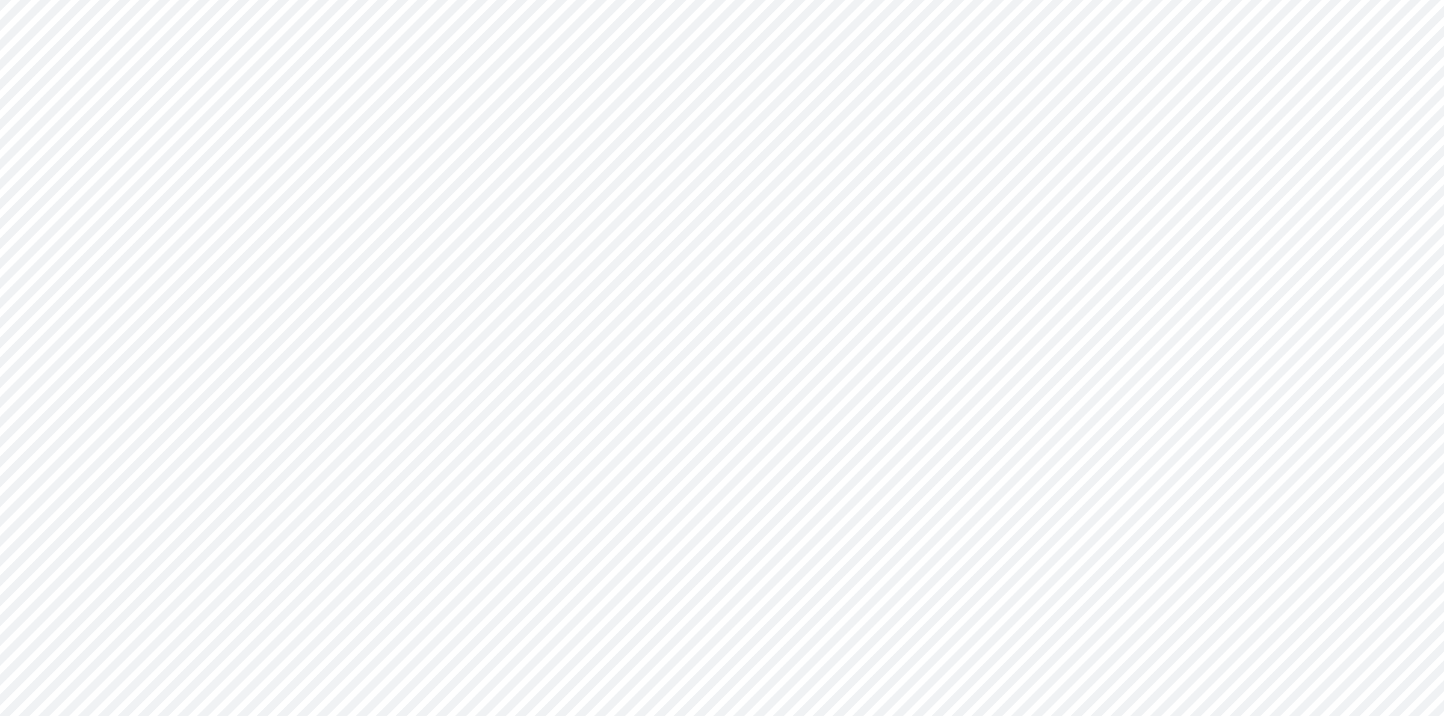
type input "FS - Eliminations Bacen GAAP"
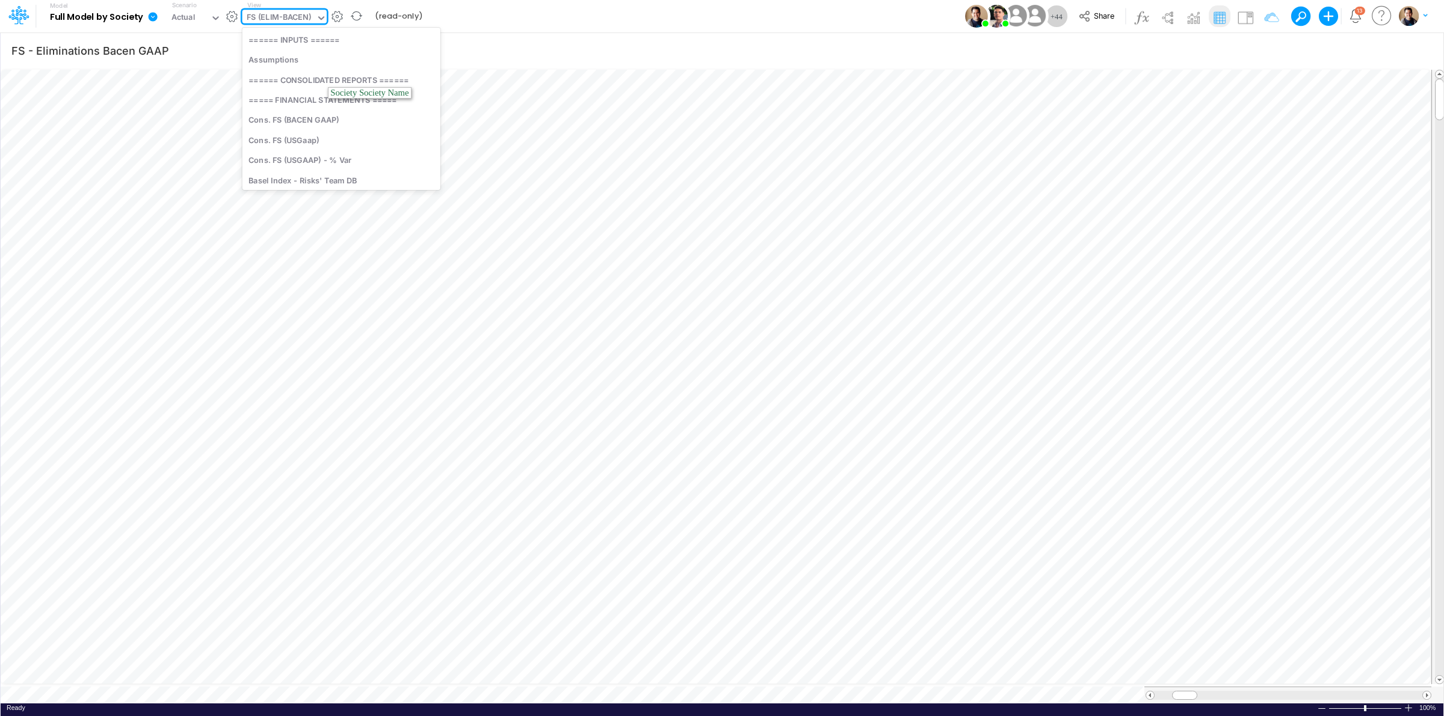
click at [301, 21] on div "FS (ELIM-BACEN)" at bounding box center [279, 18] width 65 height 14
type input "cons"
click at [314, 80] on div "Cons. FS (USGaap)" at bounding box center [329, 80] width 175 height 20
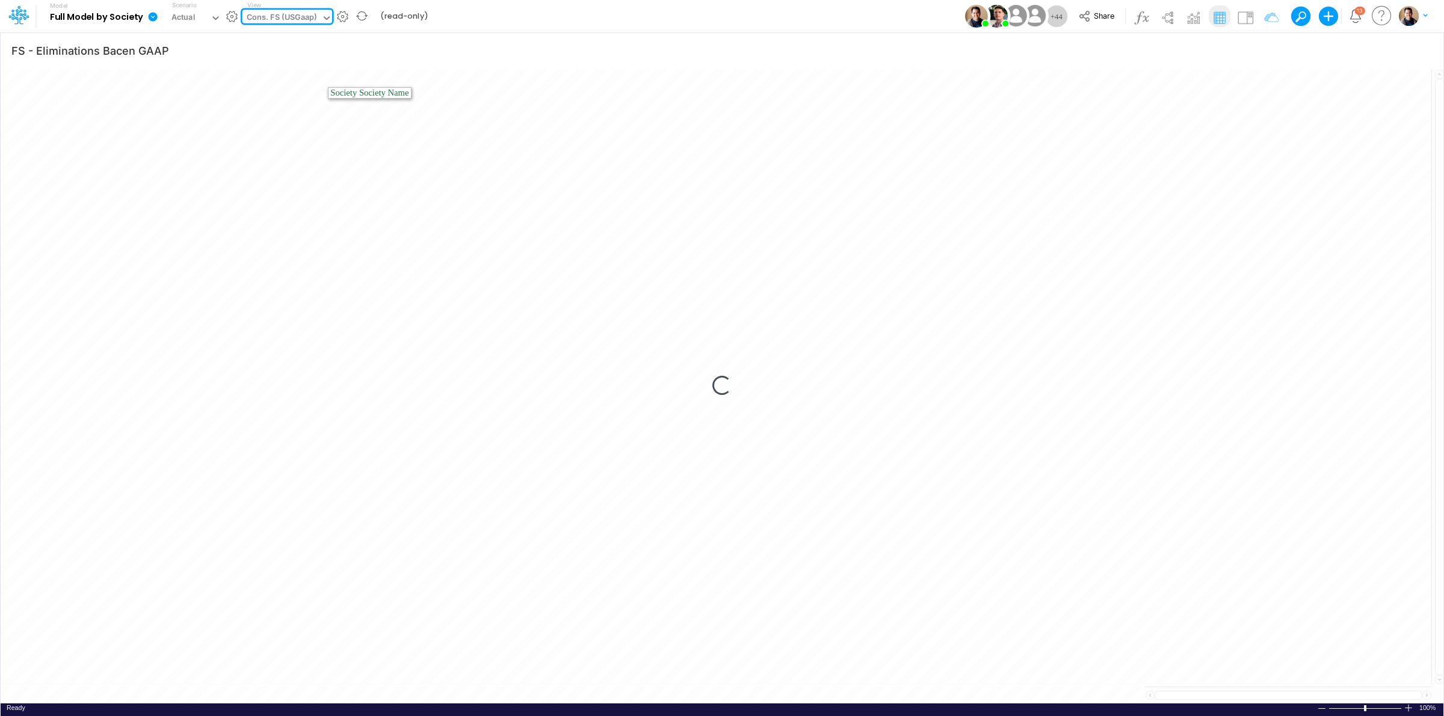
type input "Consolidated FS - USGAAP"
click at [154, 13] on icon at bounding box center [153, 16] width 9 height 9
click at [227, 122] on button "View model info" at bounding box center [213, 124] width 129 height 19
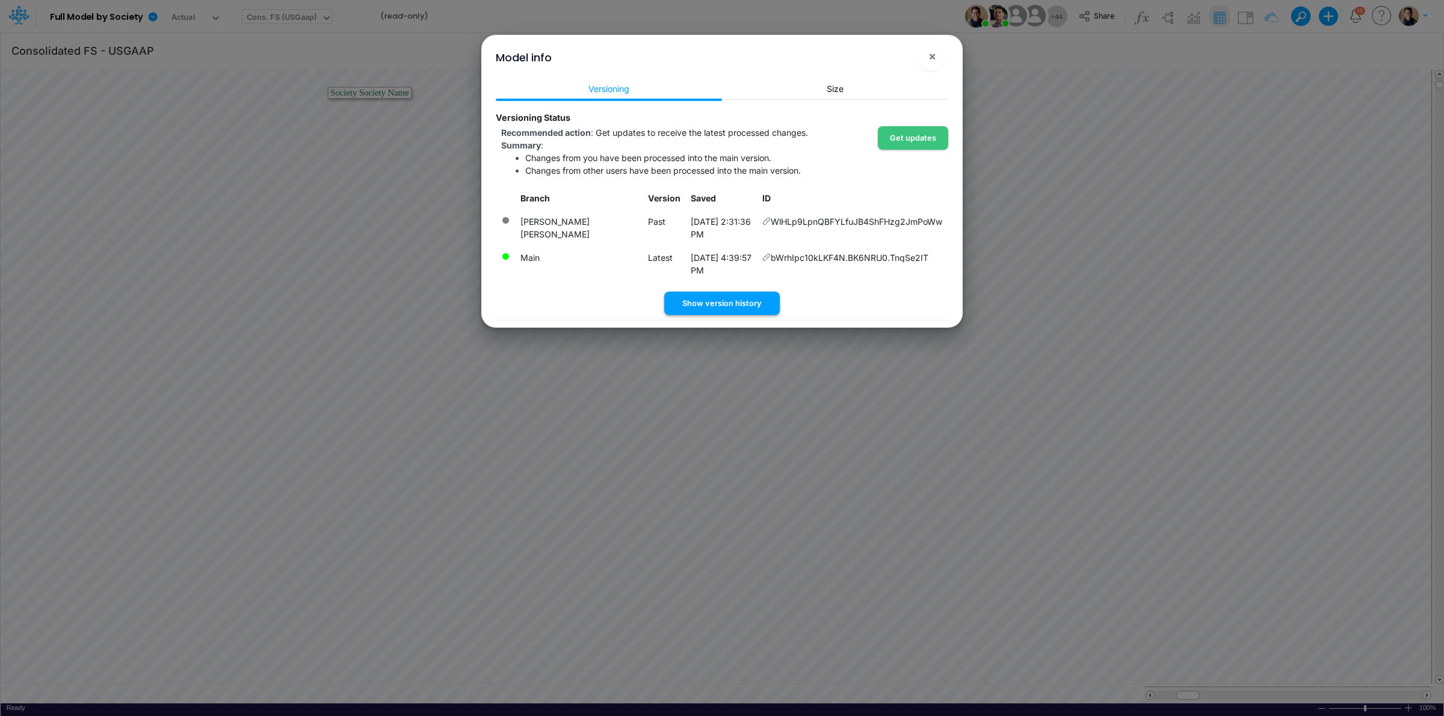
click at [730, 292] on button "Show version history" at bounding box center [721, 303] width 115 height 23
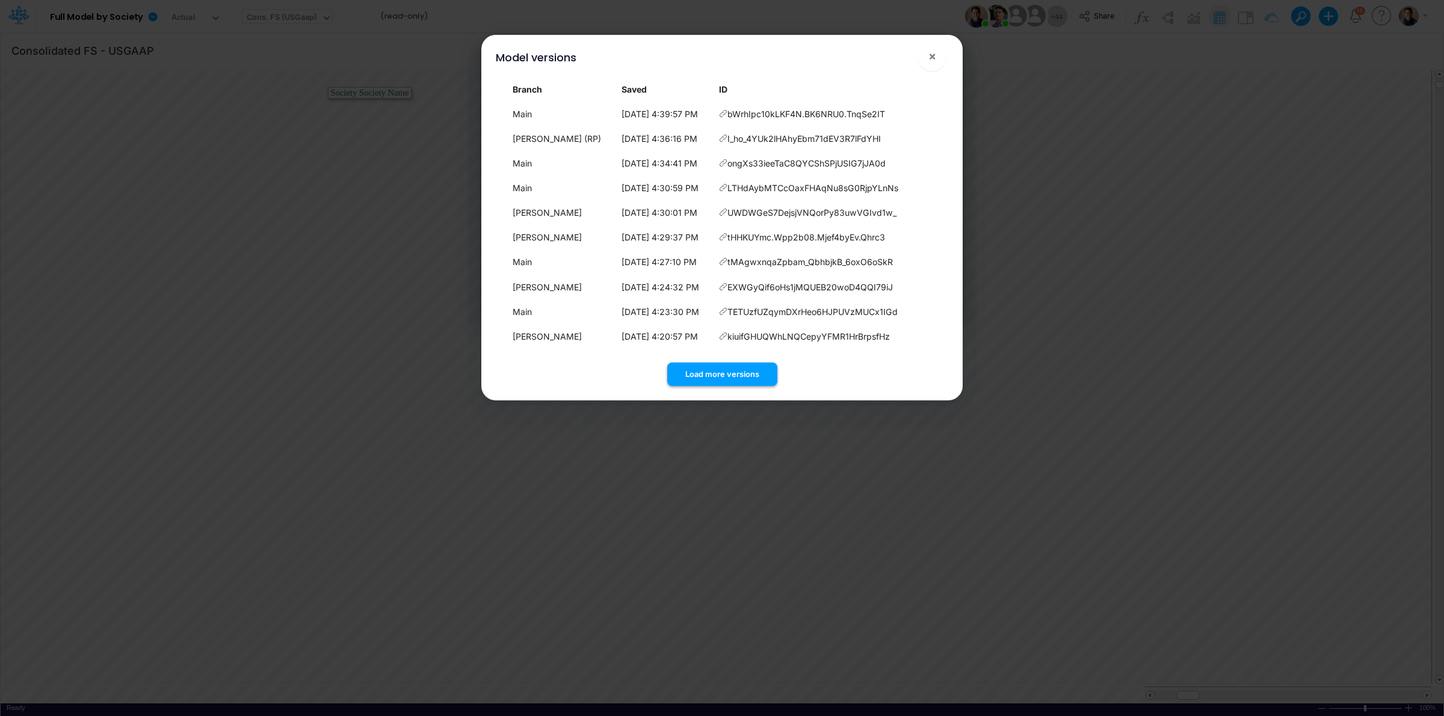
click at [733, 368] on button "Load more versions" at bounding box center [722, 374] width 110 height 23
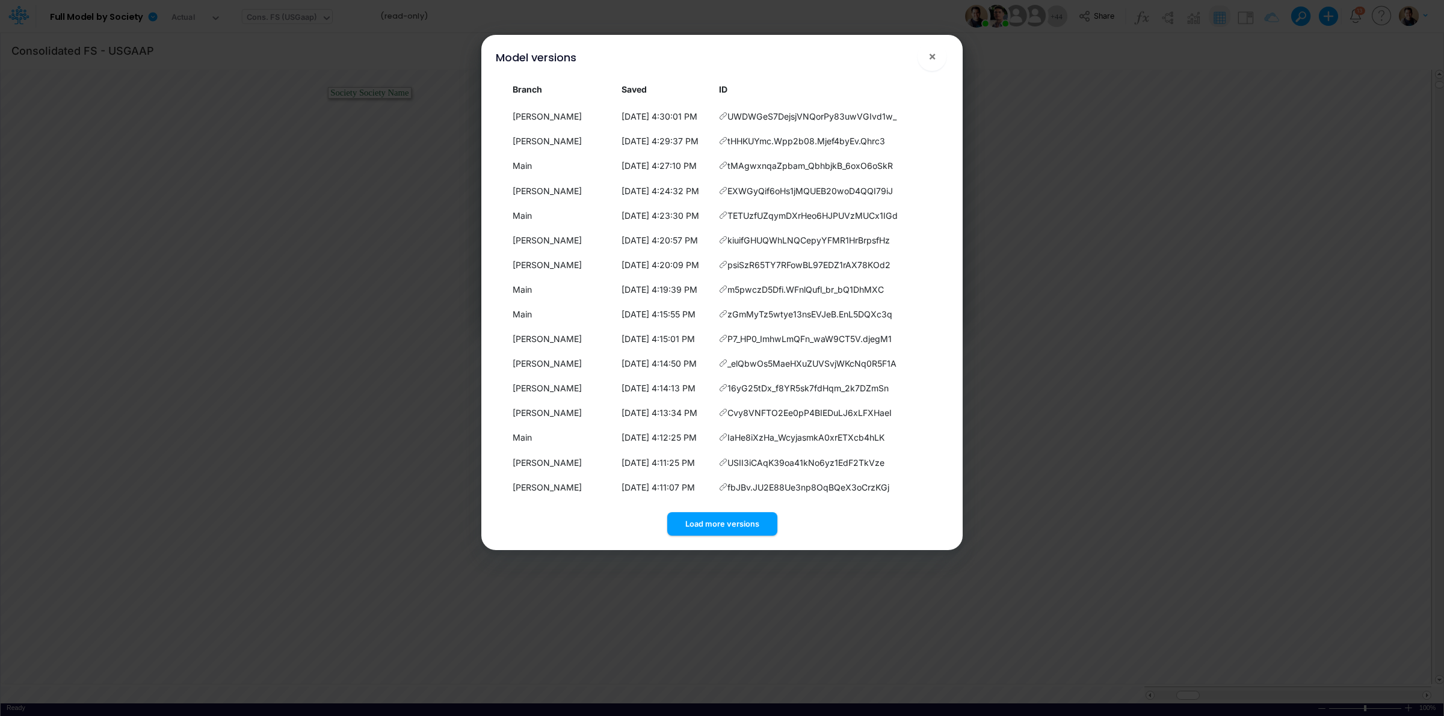
scroll to position [97, 0]
click at [804, 63] on div "Model versions ×" at bounding box center [722, 55] width 472 height 40
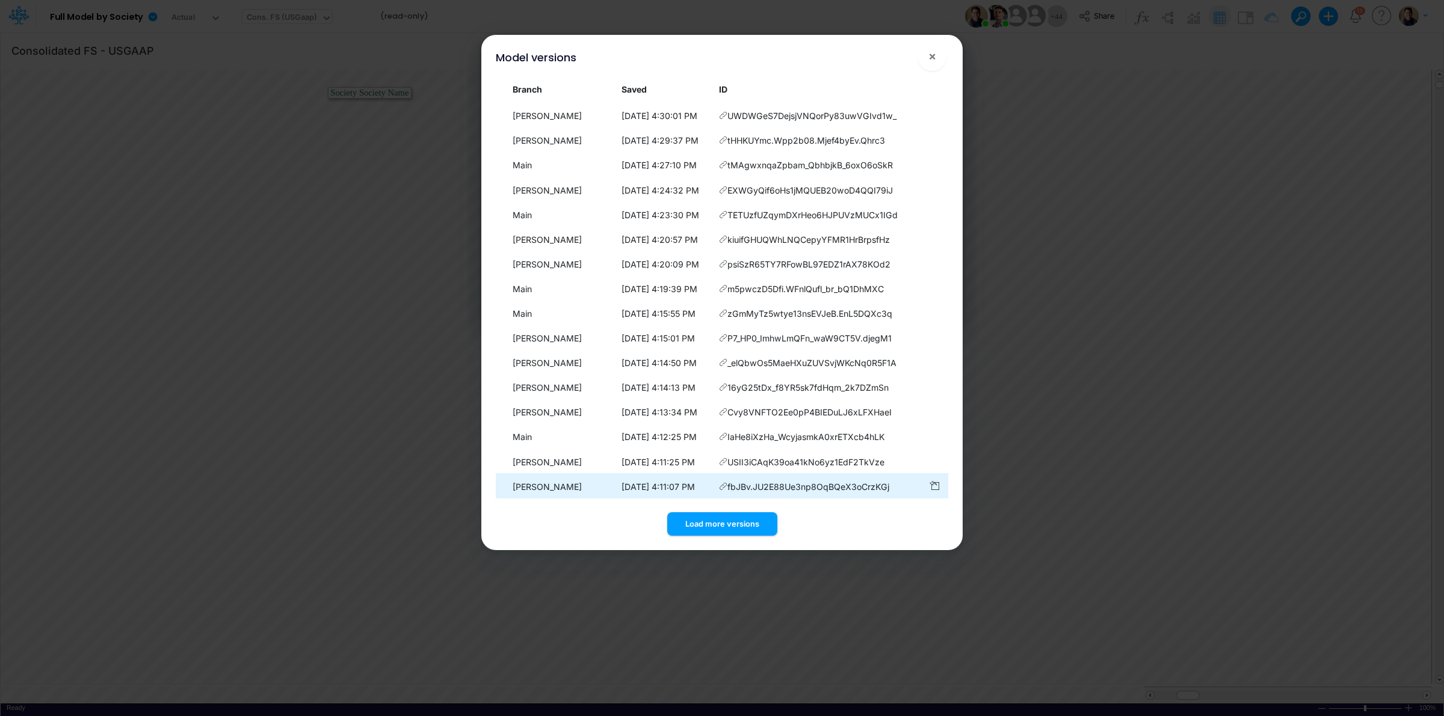
drag, startPoint x: 733, startPoint y: 527, endPoint x: 750, endPoint y: 475, distance: 54.4
click at [733, 525] on button "Load more versions" at bounding box center [722, 524] width 110 height 23
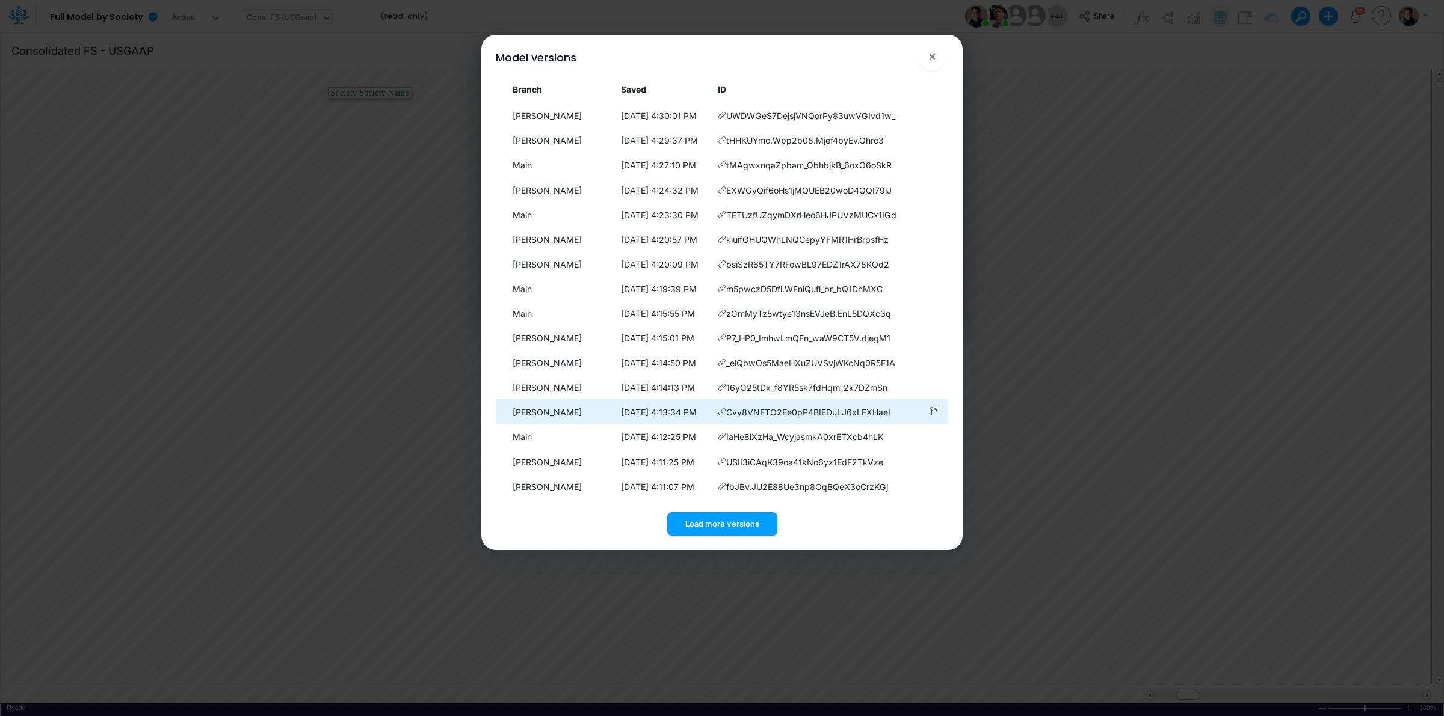
scroll to position [344, 0]
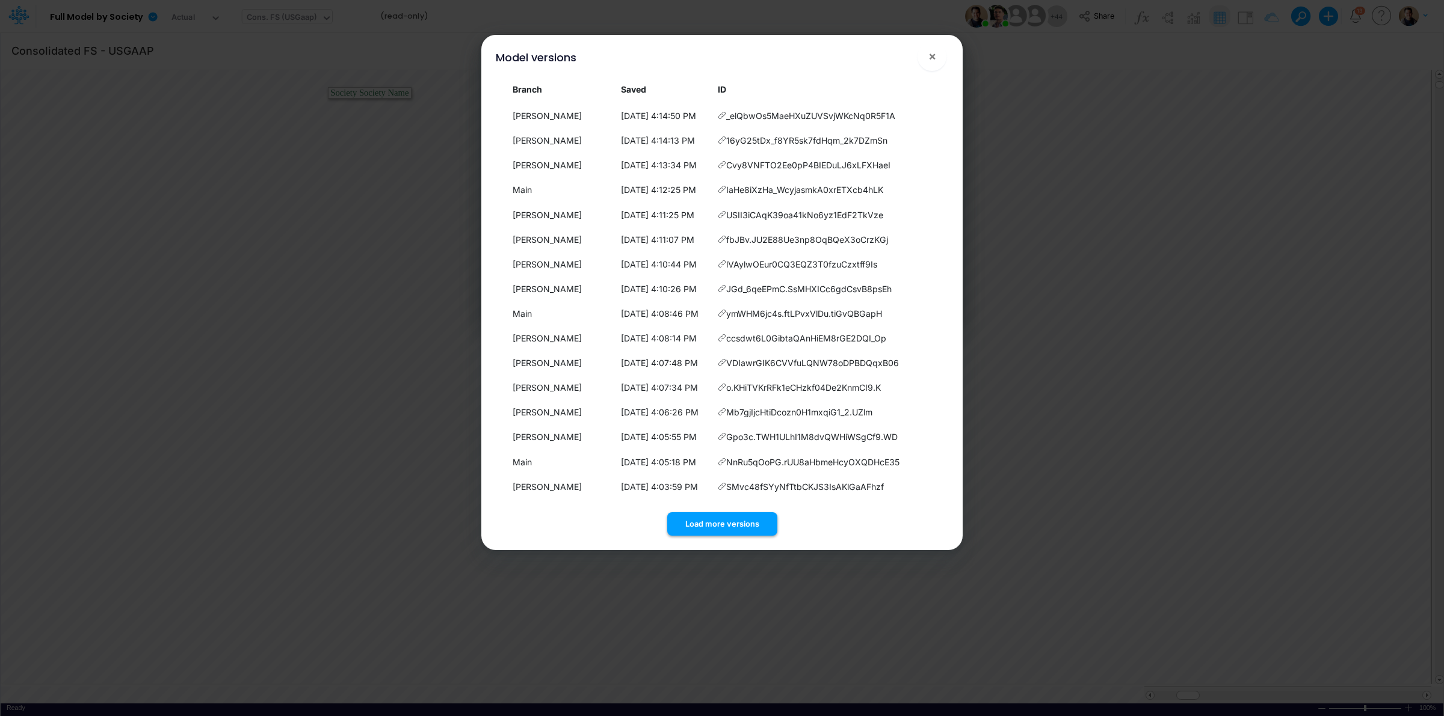
drag, startPoint x: 701, startPoint y: 516, endPoint x: 760, endPoint y: 445, distance: 91.9
click at [703, 516] on button "Load more versions" at bounding box center [722, 524] width 110 height 23
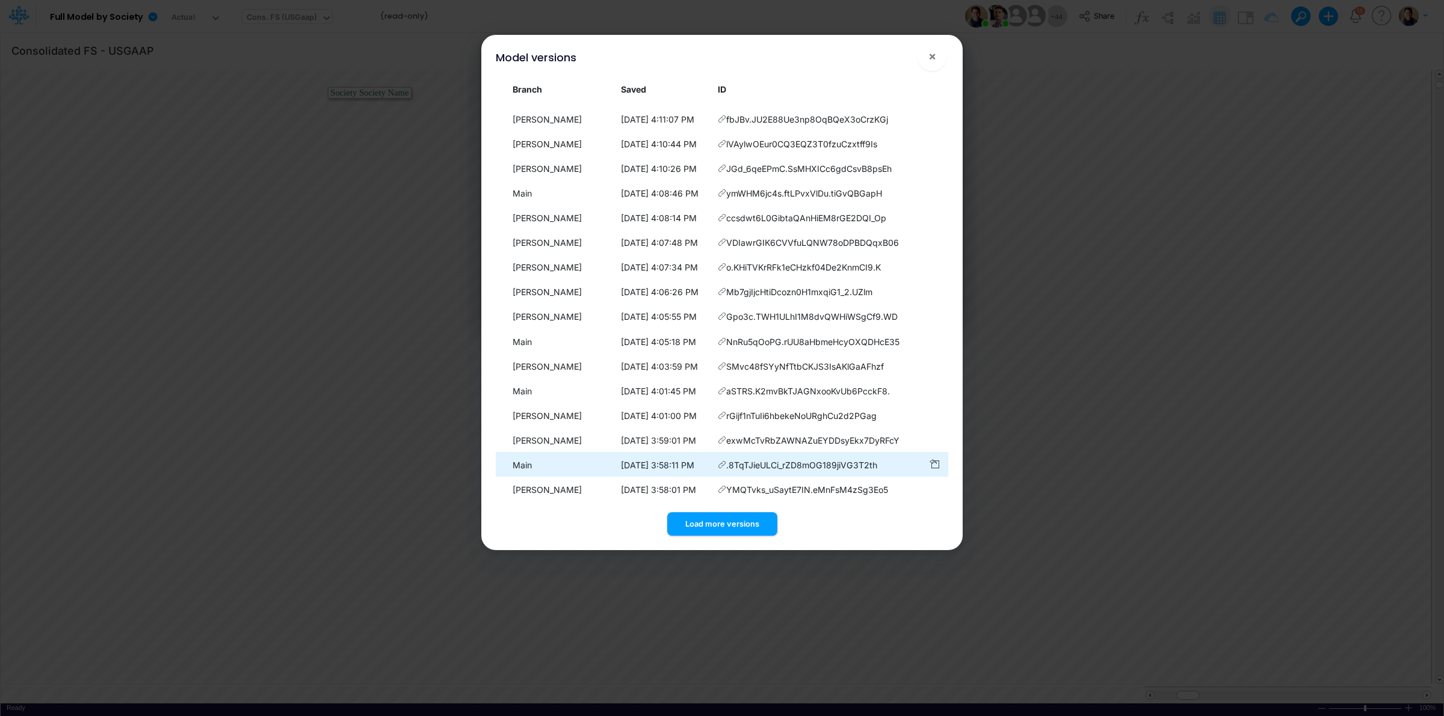
scroll to position [591, 0]
drag, startPoint x: 741, startPoint y: 519, endPoint x: 763, endPoint y: 465, distance: 58.3
click at [742, 519] on button "Load more versions" at bounding box center [722, 524] width 110 height 23
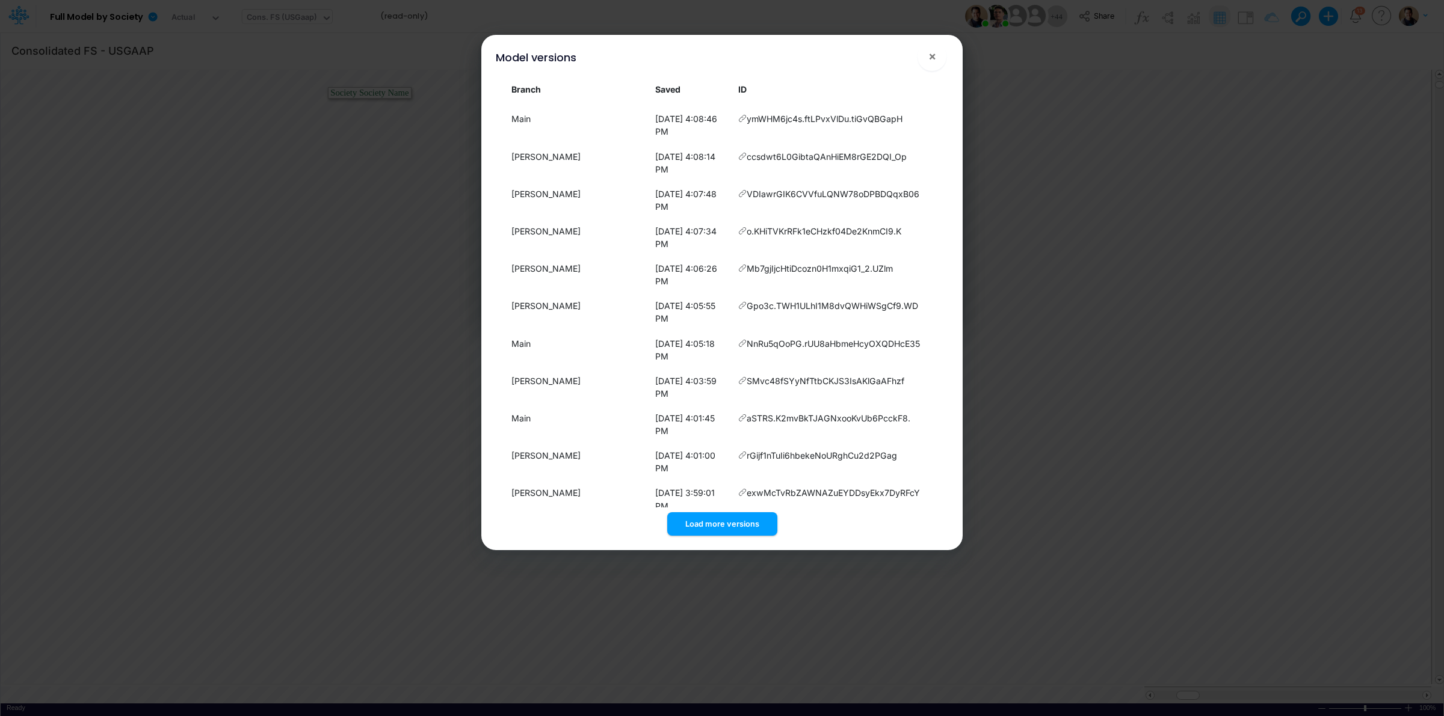
scroll to position [838, 0]
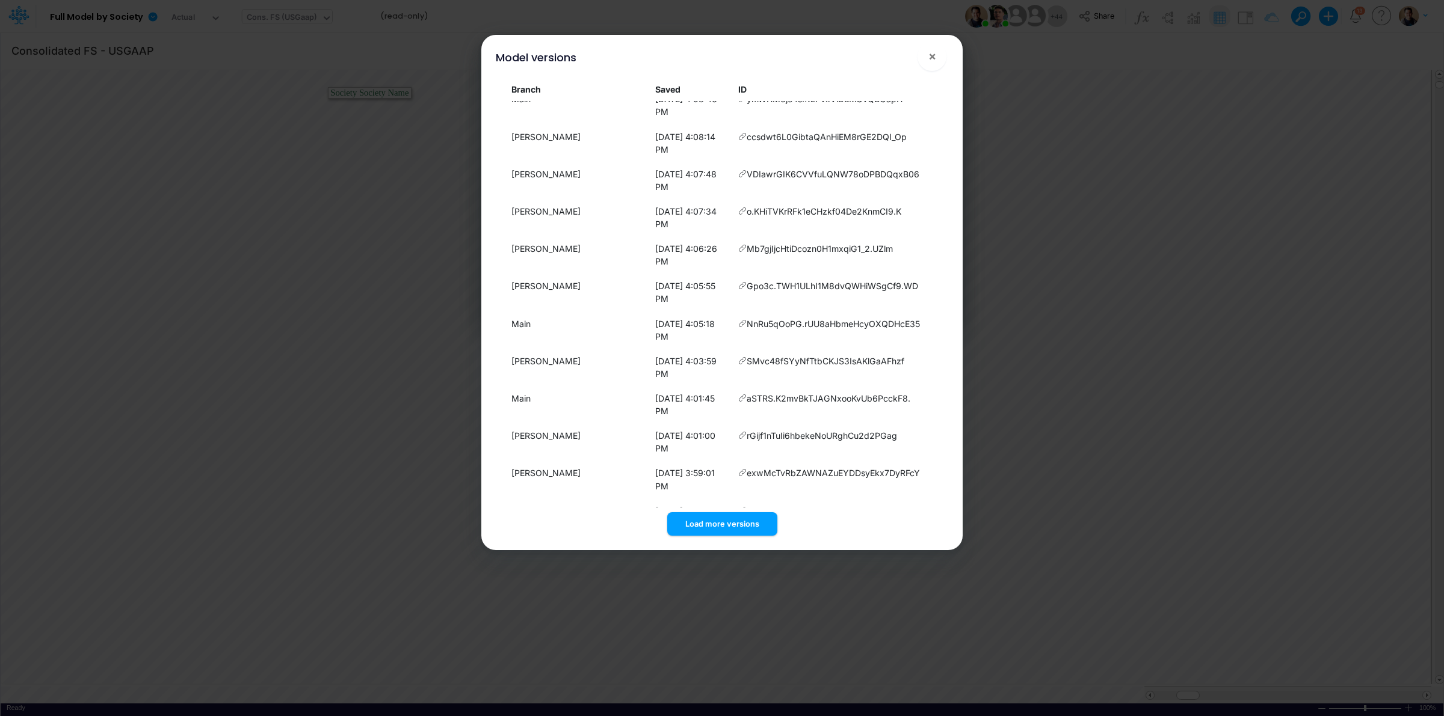
drag, startPoint x: 734, startPoint y: 520, endPoint x: 766, endPoint y: 446, distance: 80.9
click at [741, 506] on div "Branch Saved ID Main [DATE] 4:39:57 PM bWrhIpc10kLKF4N.BK6NRU0.TnqSe2IT [PERSON…" at bounding box center [722, 306] width 472 height 463
drag, startPoint x: 734, startPoint y: 526, endPoint x: 755, endPoint y: 485, distance: 46.3
click at [735, 524] on button "Load more versions" at bounding box center [722, 524] width 110 height 23
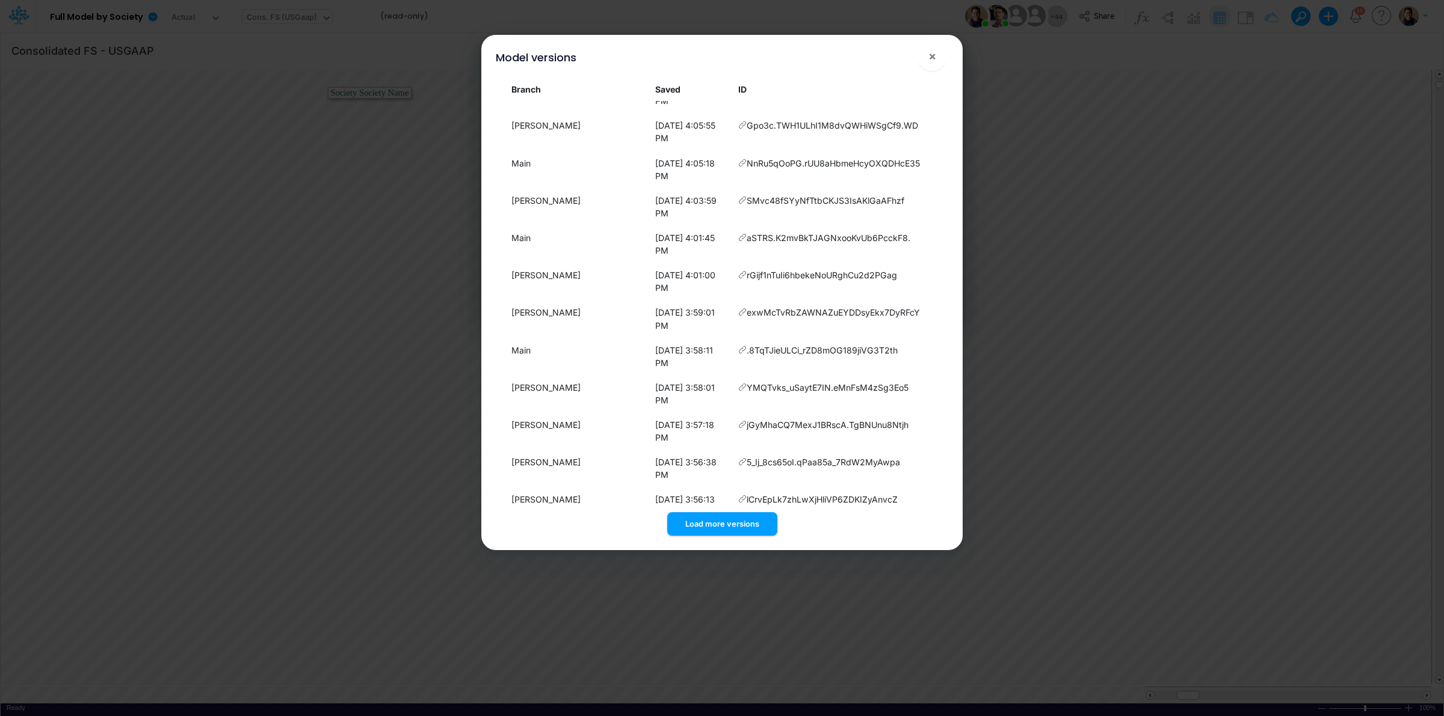
scroll to position [1085, 0]
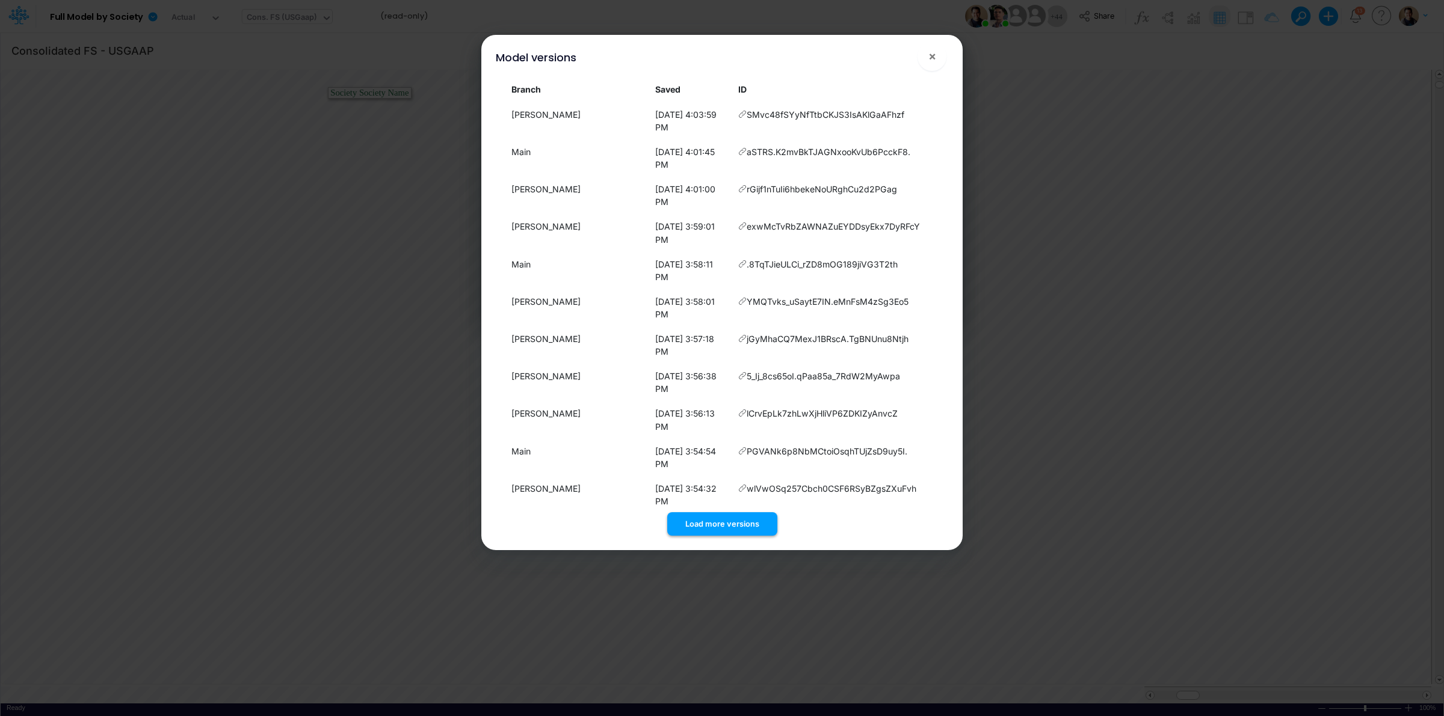
click at [730, 519] on button "Load more versions" at bounding box center [722, 524] width 110 height 23
drag, startPoint x: 731, startPoint y: 521, endPoint x: 752, endPoint y: 450, distance: 73.9
click at [732, 518] on button "Load more versions" at bounding box center [722, 524] width 110 height 23
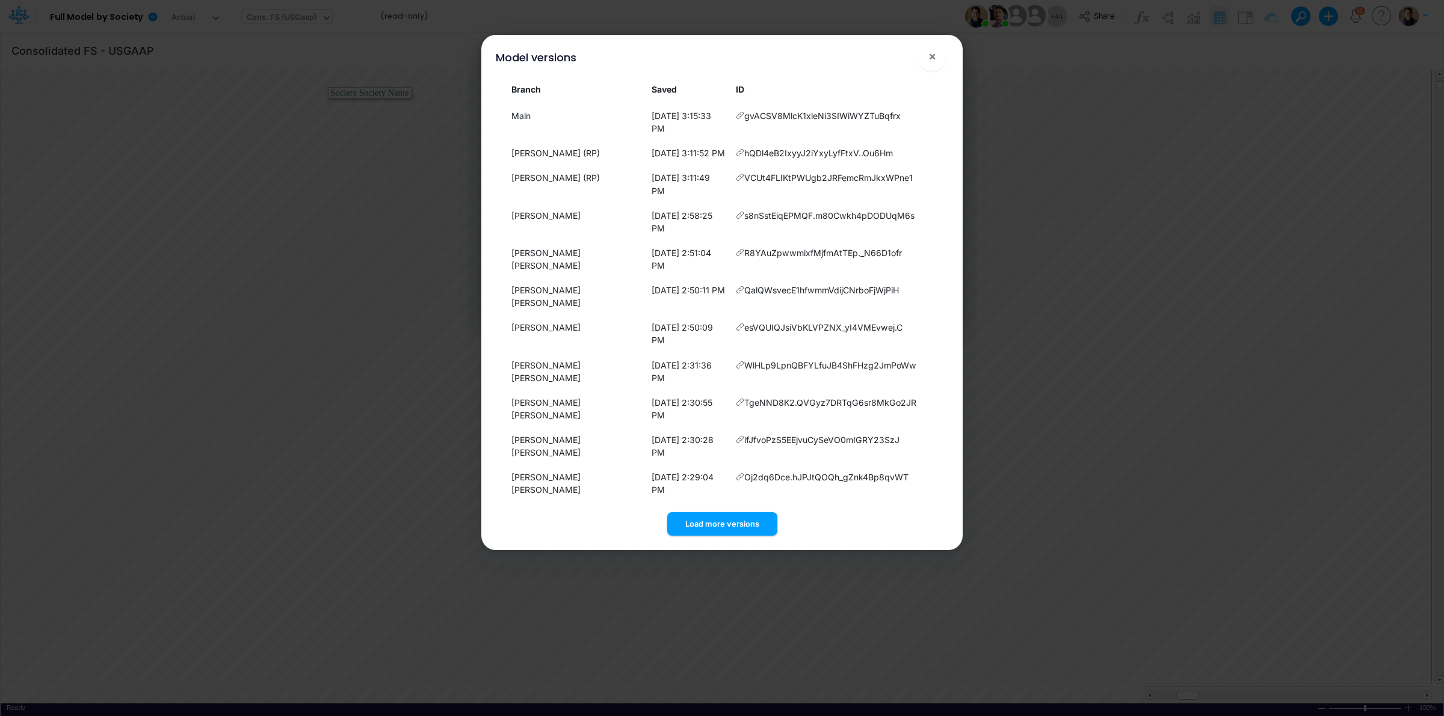
scroll to position [1487, 0]
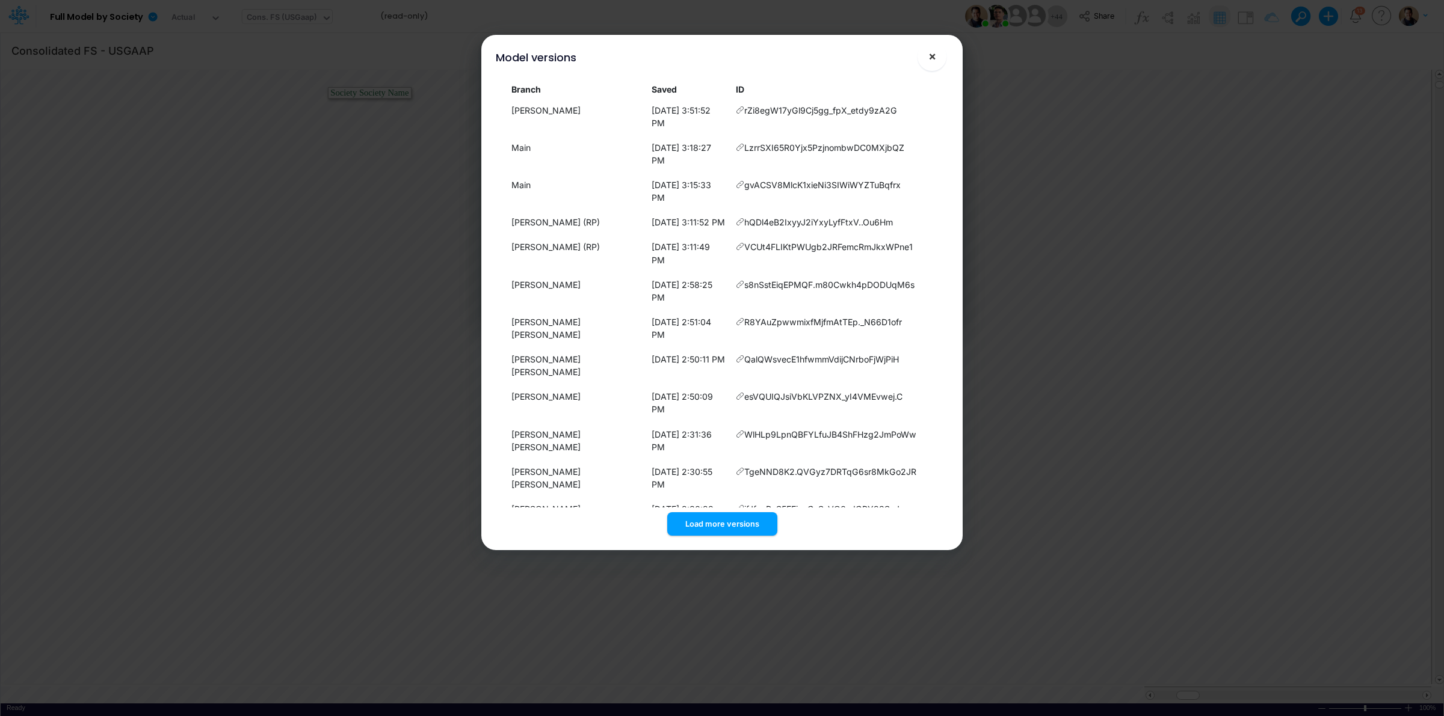
click at [933, 59] on span "×" at bounding box center [932, 56] width 8 height 14
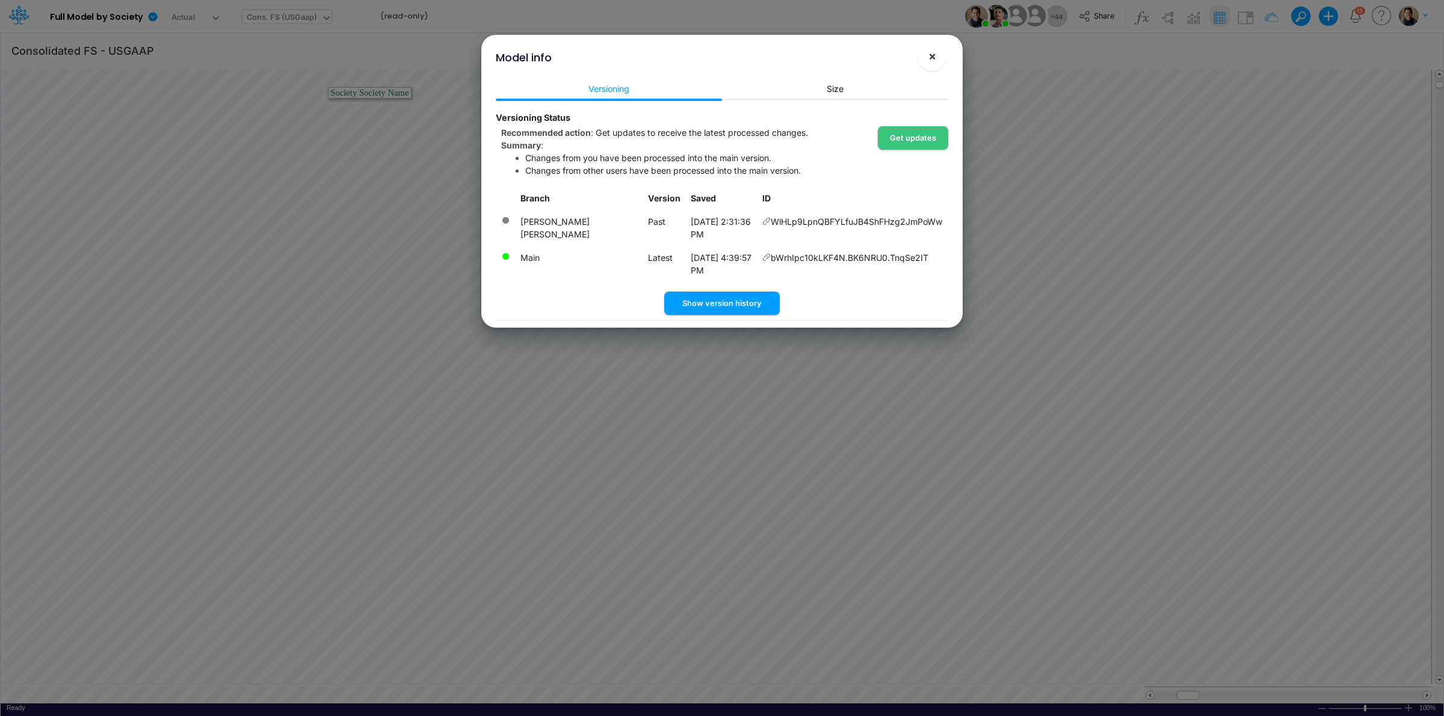
click at [934, 56] on span "×" at bounding box center [932, 56] width 8 height 14
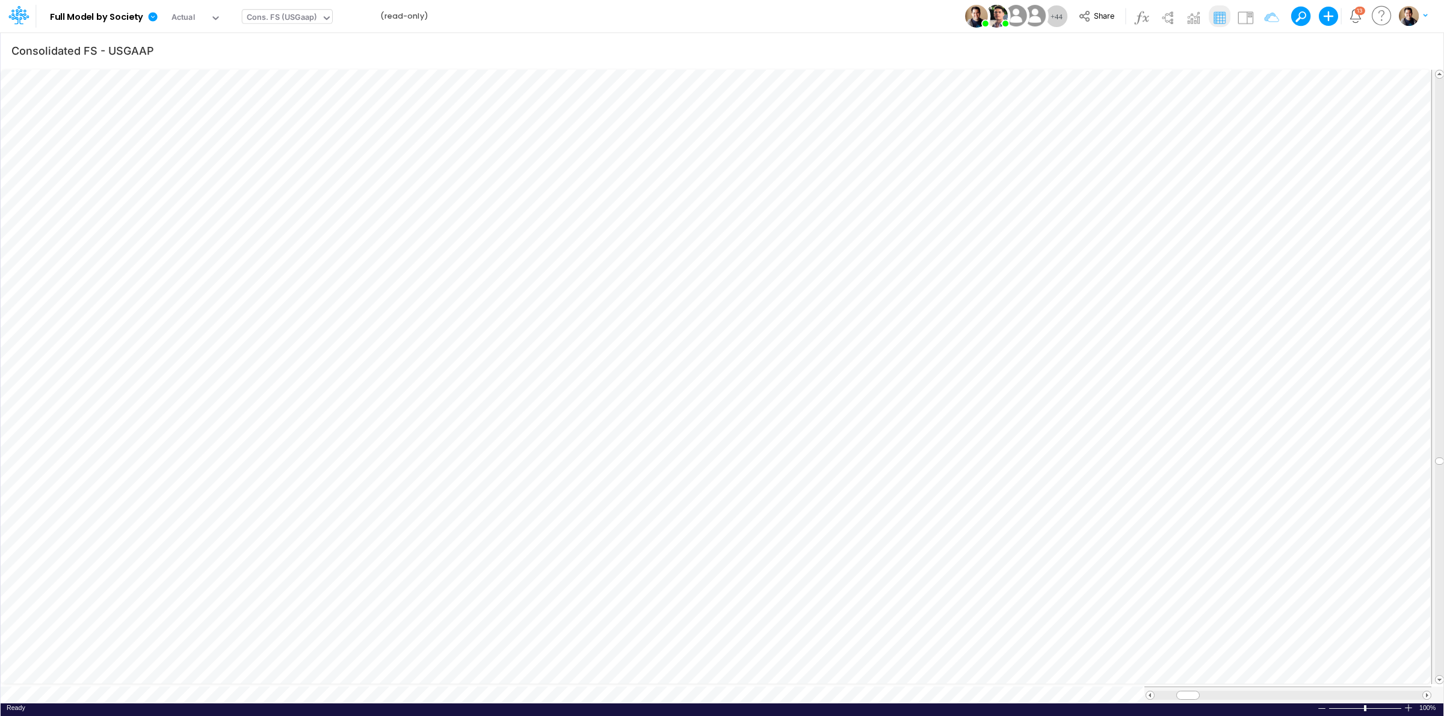
click at [296, 25] on div "Cons. FS (USGaap)" at bounding box center [282, 18] width 70 height 14
type input "inter"
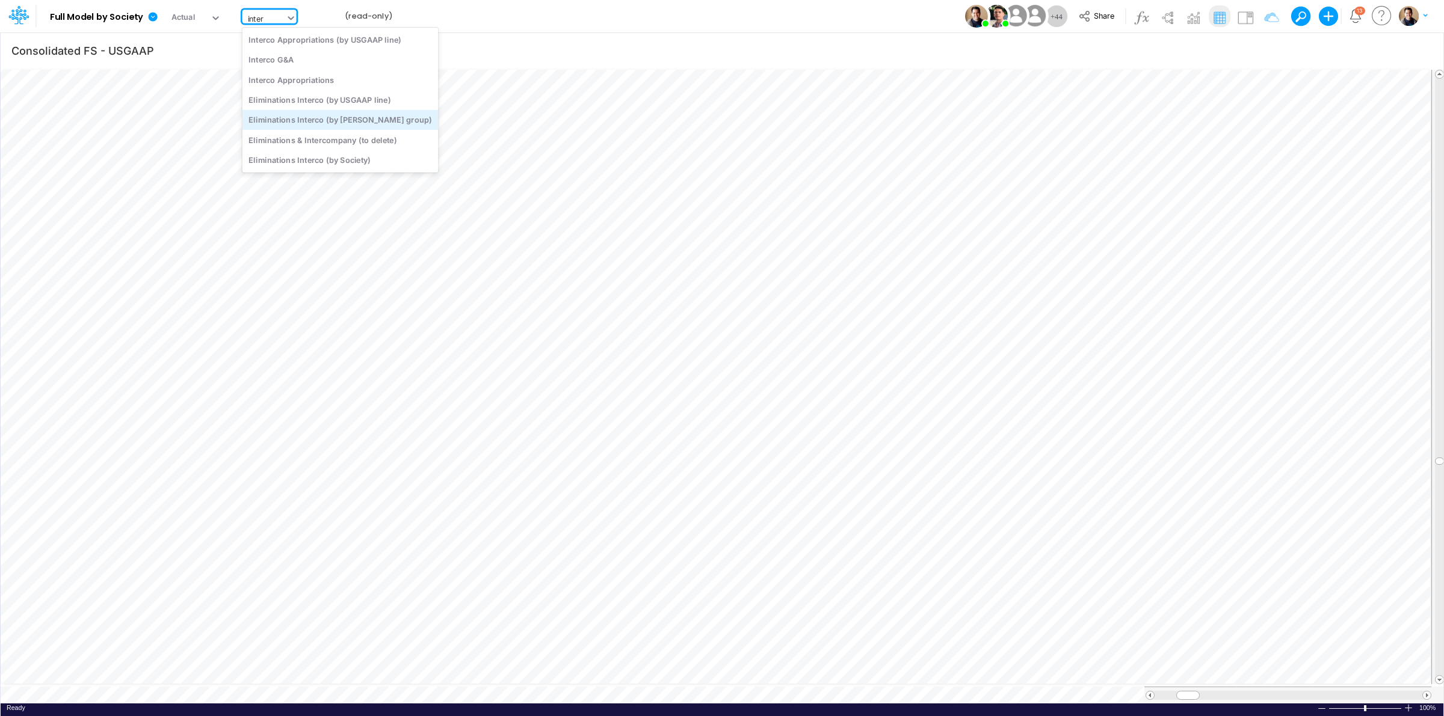
click at [338, 115] on div "Eliminations Interco (by [PERSON_NAME] group)" at bounding box center [340, 120] width 196 height 20
